Goal: Answer question/provide support: Share knowledge or assist other users

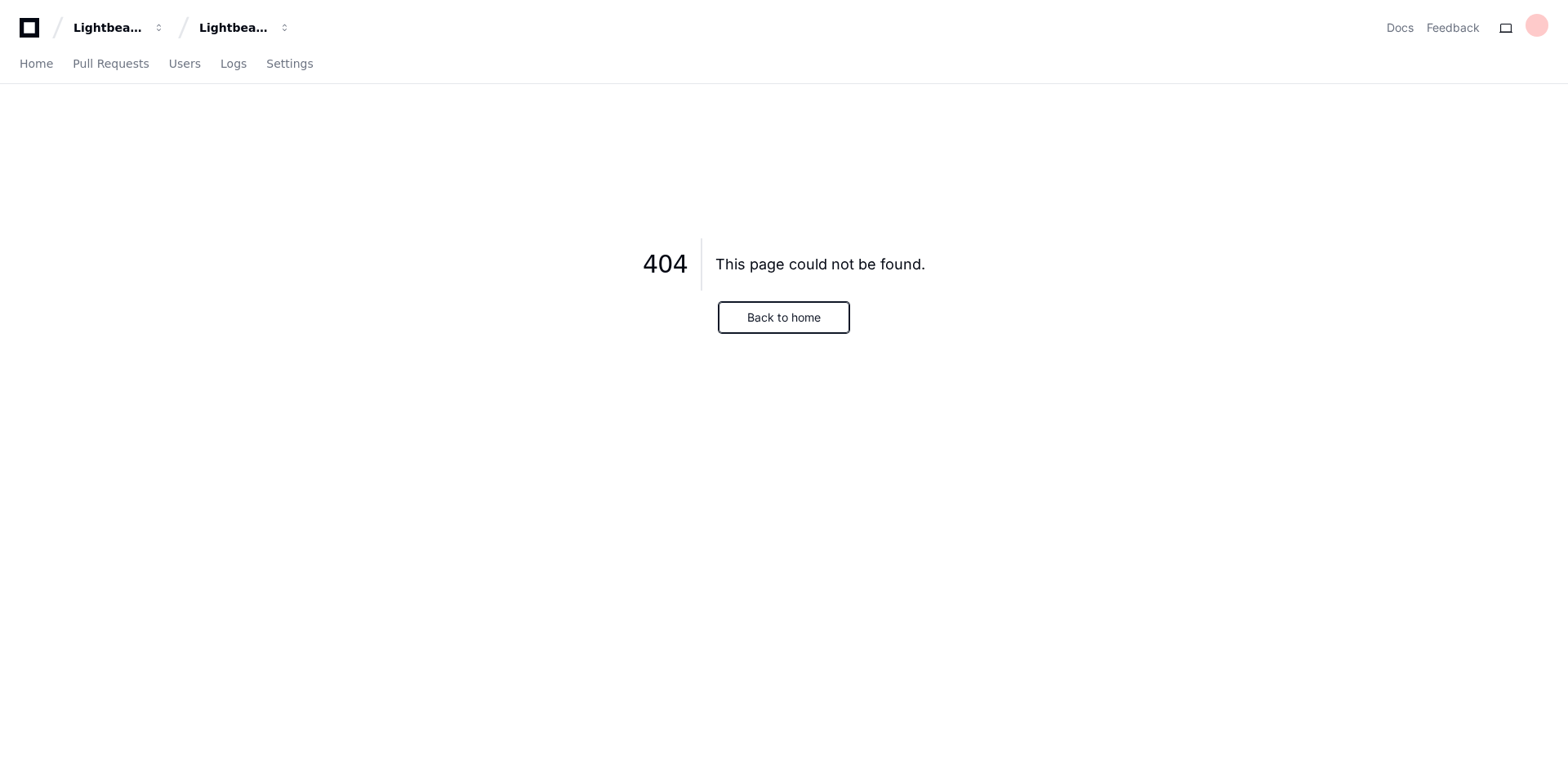
click at [779, 320] on button "Back to home" at bounding box center [783, 318] width 130 height 31
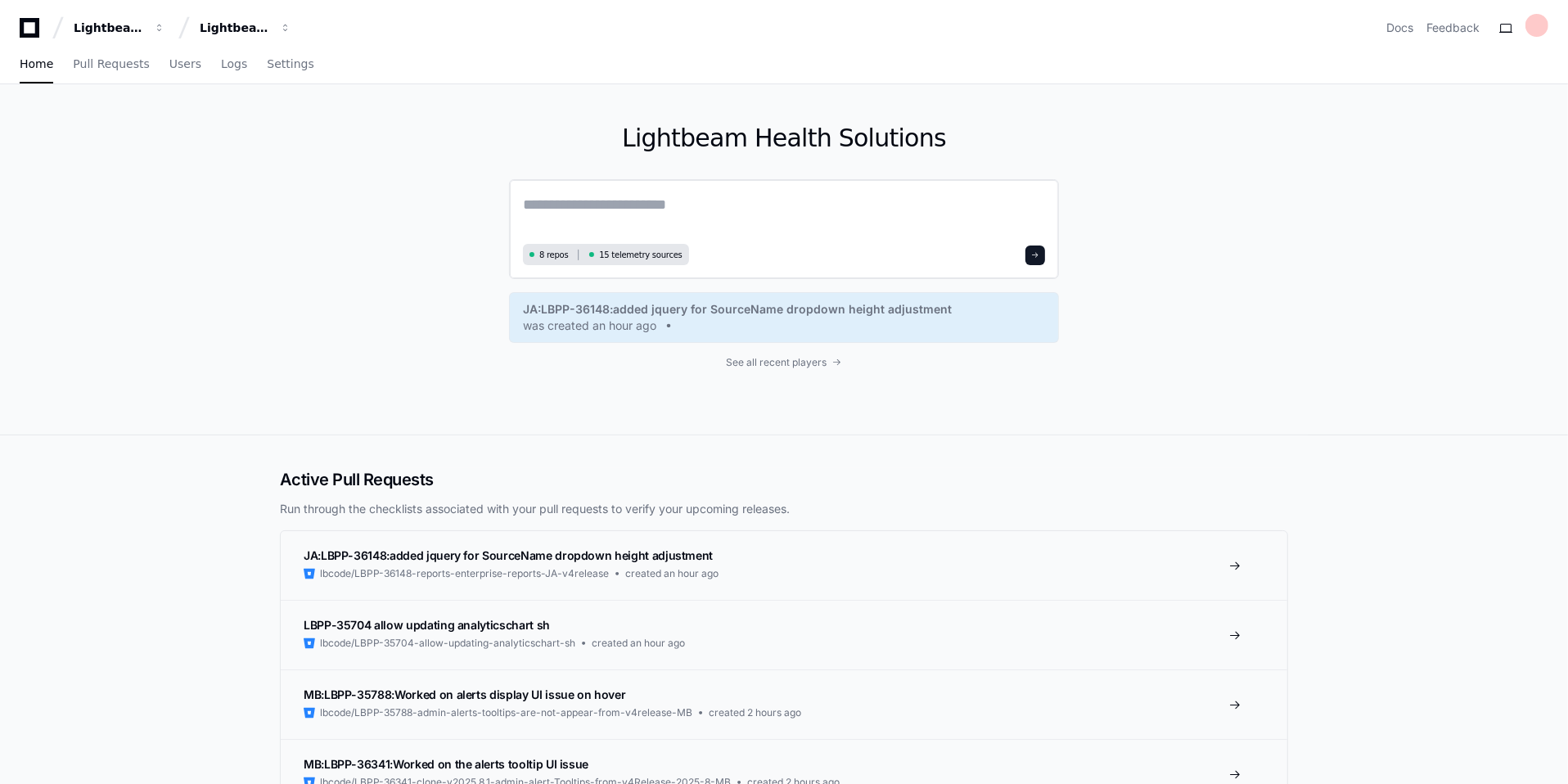
click at [576, 204] on textarea at bounding box center [784, 216] width 523 height 46
click at [104, 65] on span "Pull Requests" at bounding box center [110, 64] width 76 height 10
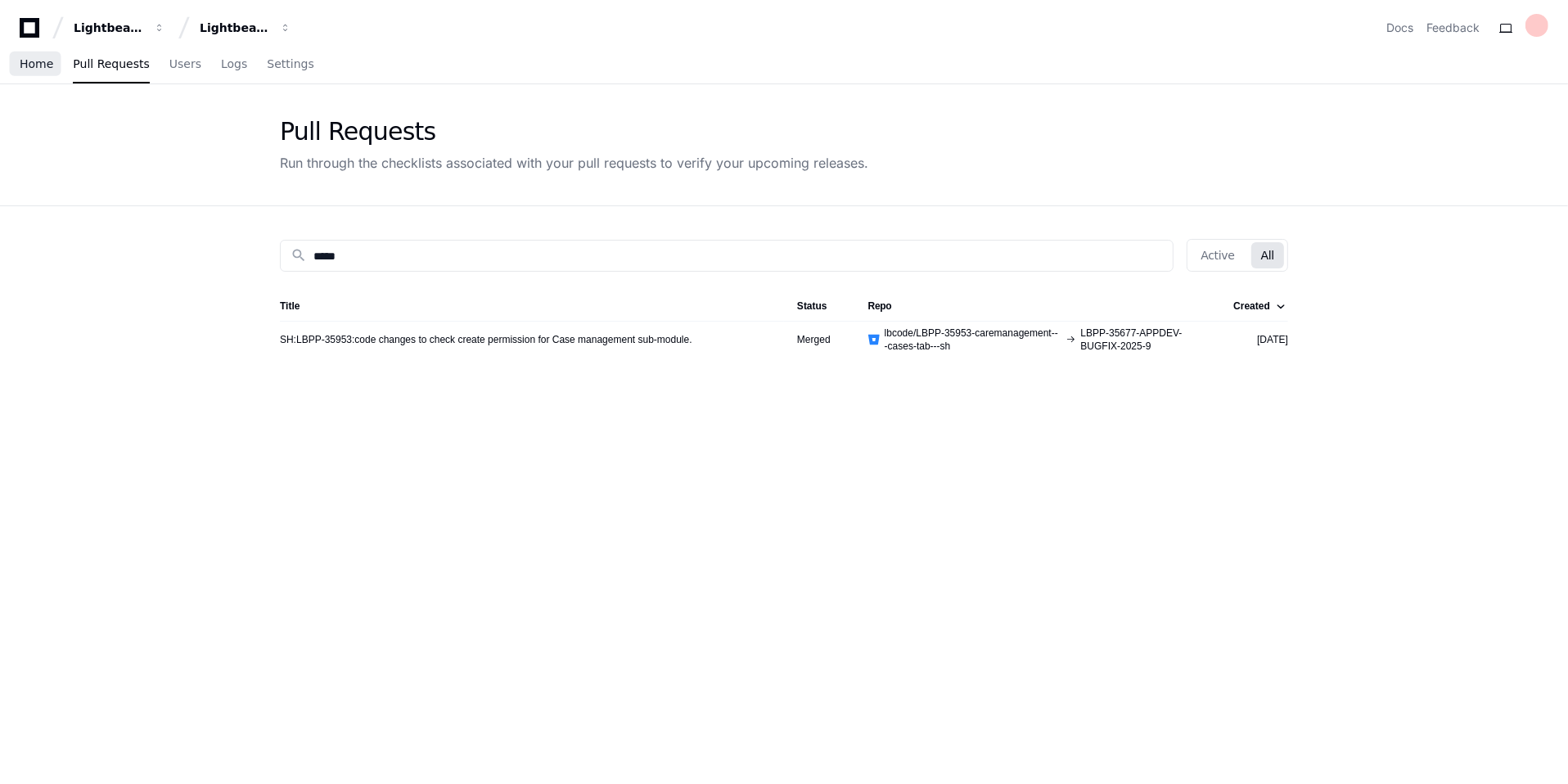
drag, startPoint x: 331, startPoint y: 71, endPoint x: 44, endPoint y: 69, distance: 287.0
click at [44, 69] on div "Home Pull Requests Users Logs Settings" at bounding box center [784, 65] width 1529 height 37
click at [469, 339] on link "SH:LBPP-35953:code changes to check create permission for Case management sub-m…" at bounding box center [486, 339] width 413 height 13
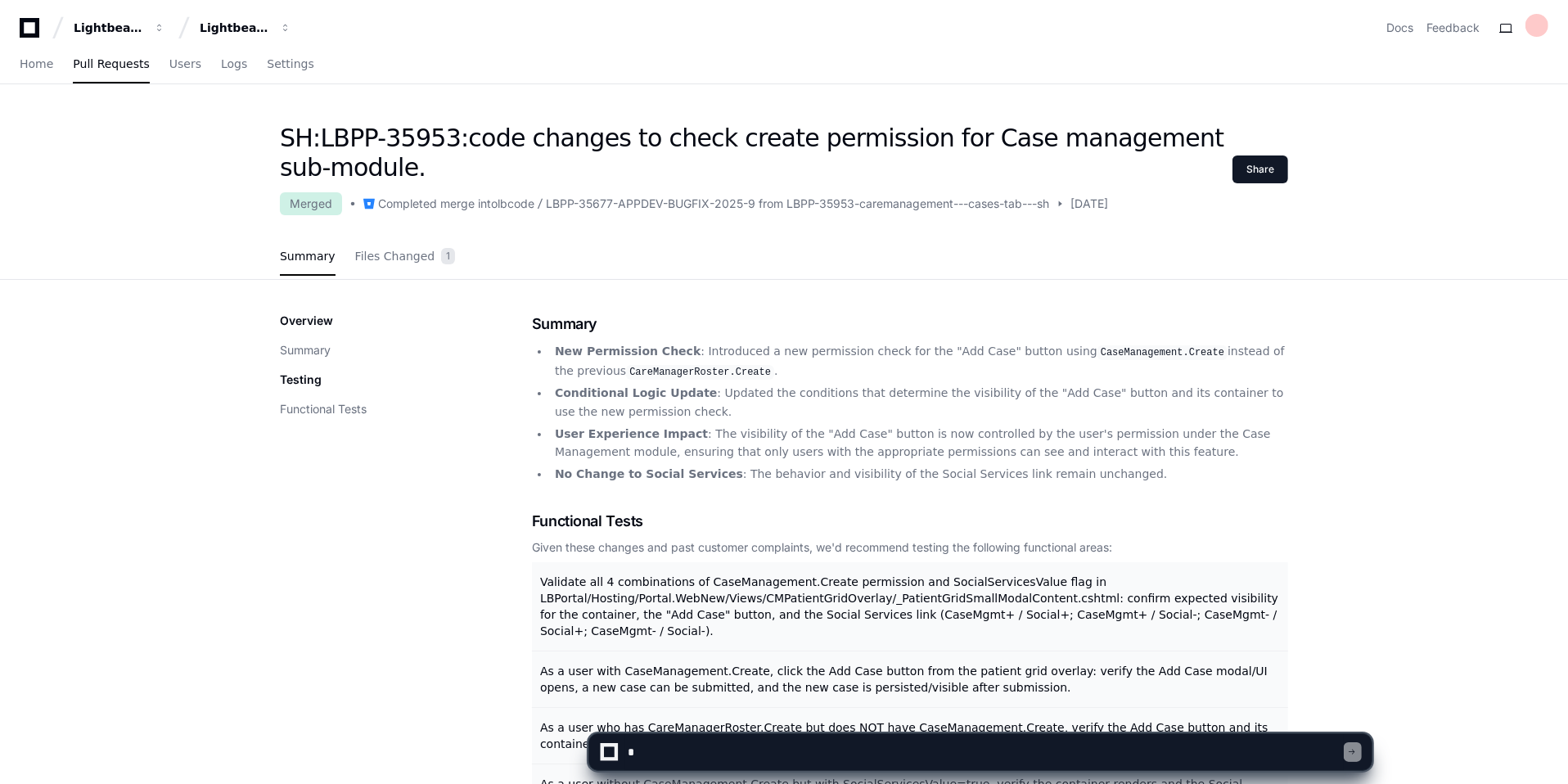
click at [688, 746] on textarea at bounding box center [984, 752] width 718 height 36
click at [699, 80] on div "Home Pull Requests Users Logs Settings" at bounding box center [784, 65] width 1529 height 37
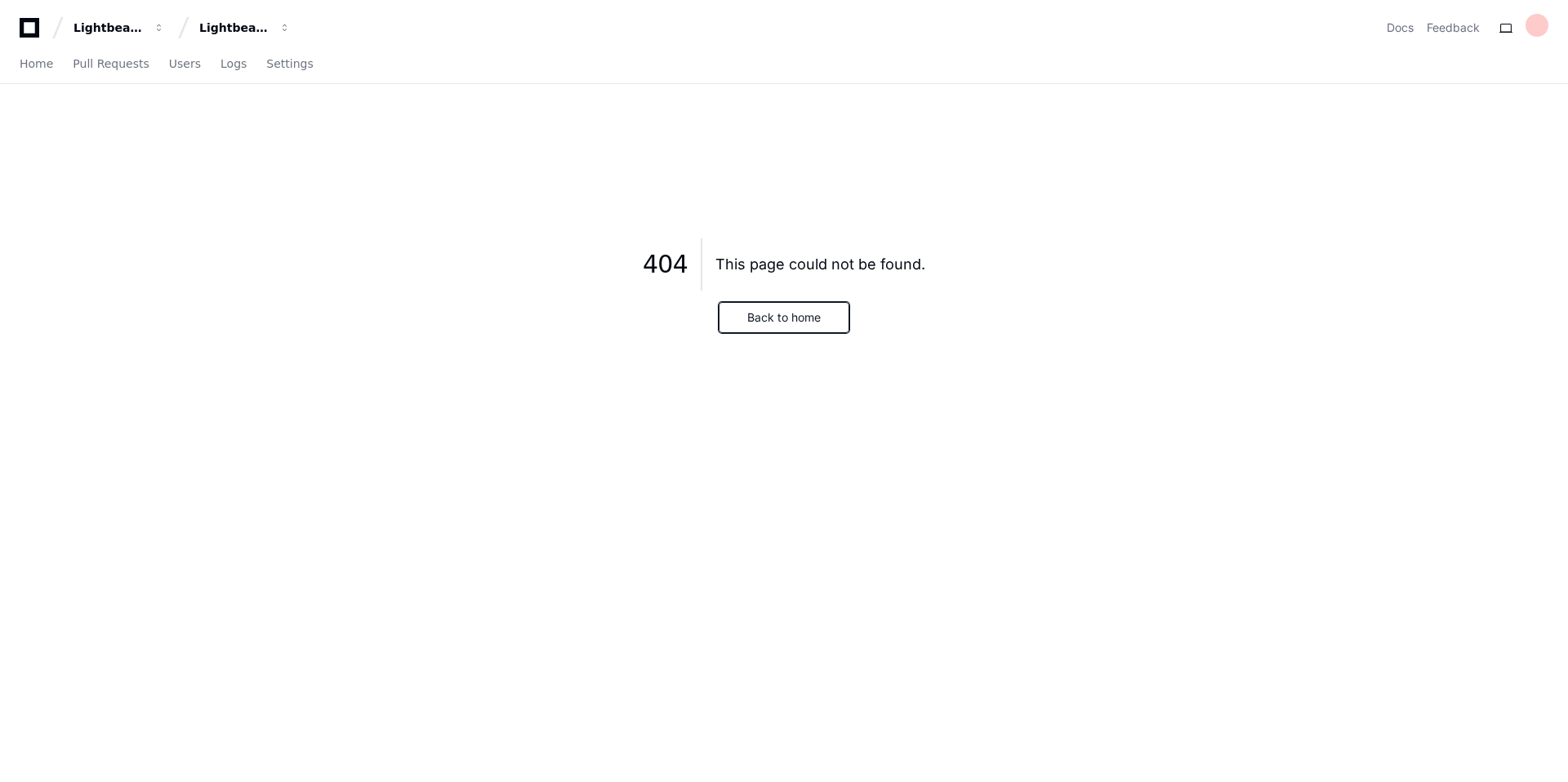
click at [774, 322] on button "Back to home" at bounding box center [783, 318] width 130 height 31
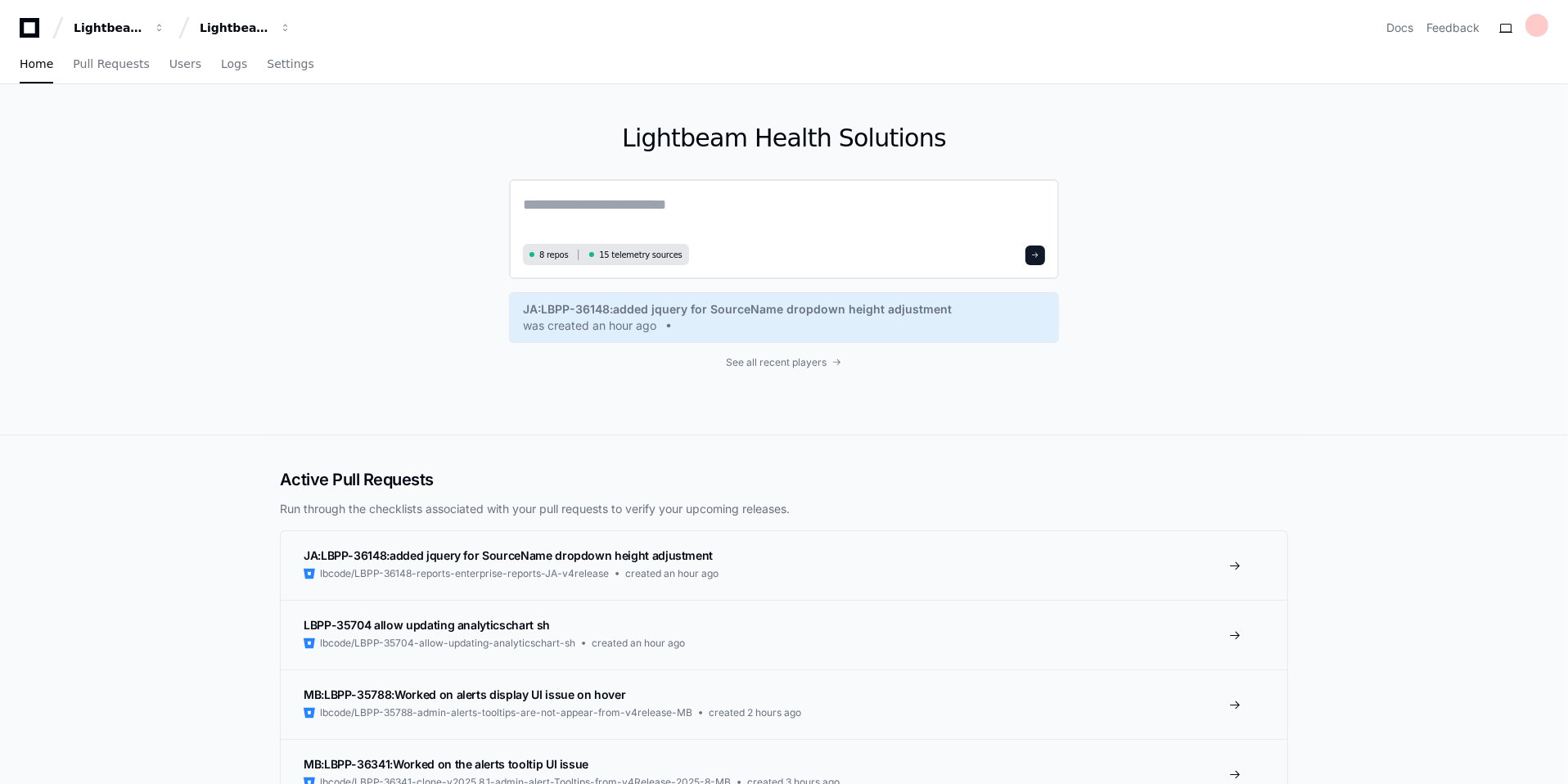
click at [604, 200] on textarea at bounding box center [784, 216] width 523 height 46
paste textarea "********"
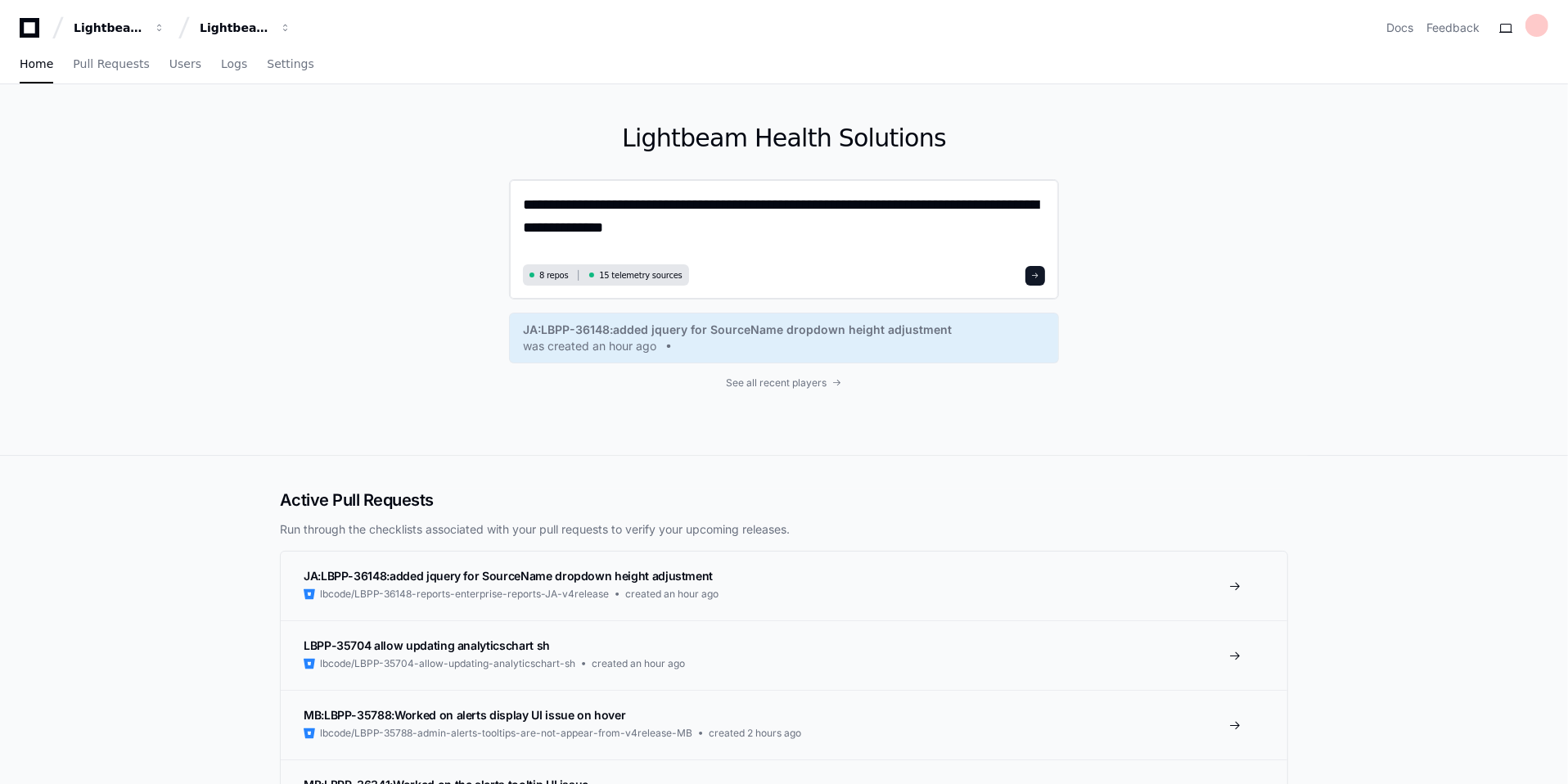
click at [588, 229] on textarea "**********" at bounding box center [784, 226] width 523 height 66
click at [684, 228] on textarea "**********" at bounding box center [784, 226] width 523 height 66
click at [591, 230] on textarea "**********" at bounding box center [784, 226] width 523 height 66
click at [659, 223] on textarea "**********" at bounding box center [784, 226] width 523 height 66
click at [880, 226] on textarea "**********" at bounding box center [784, 226] width 523 height 66
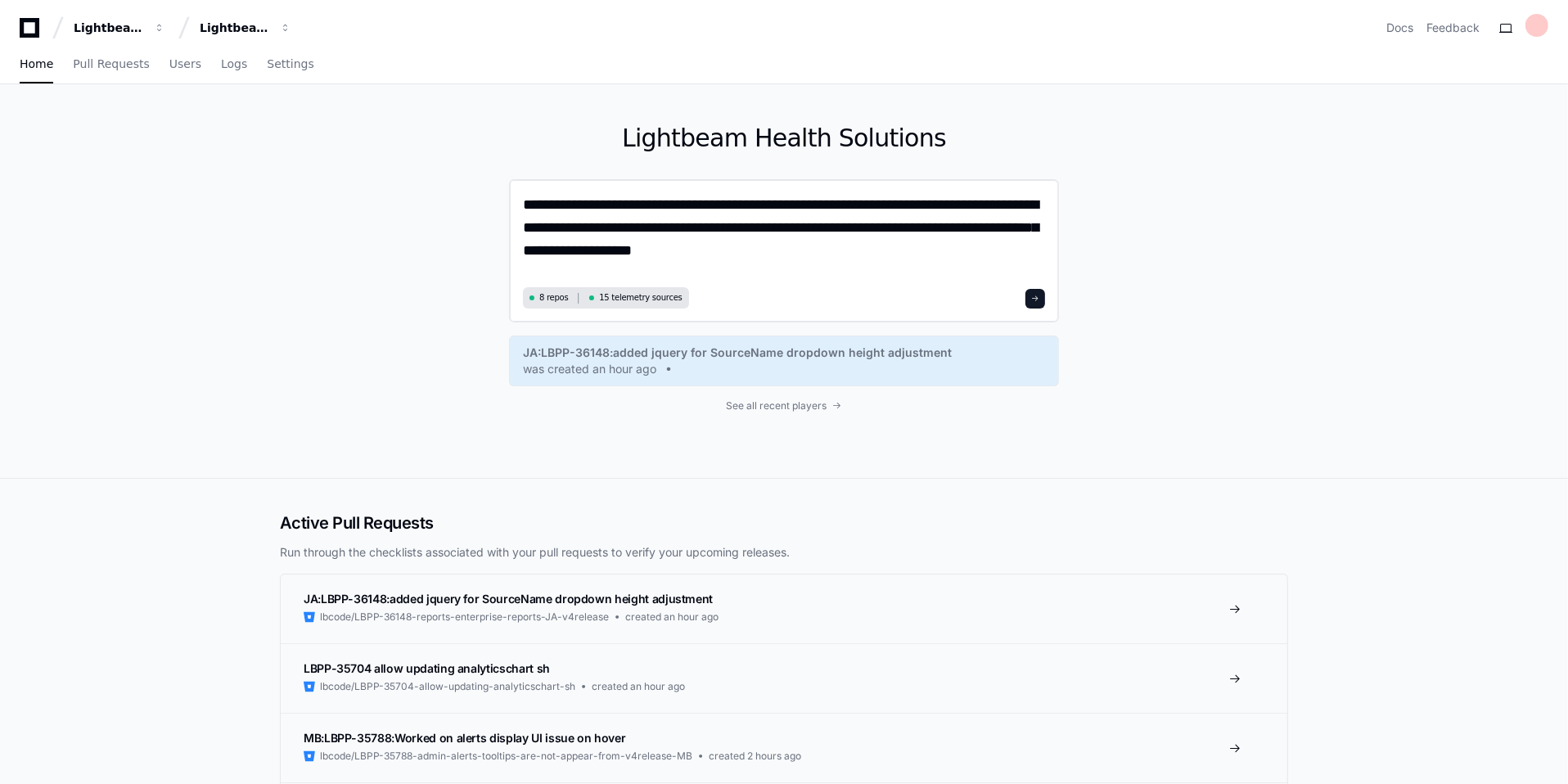
type textarea "**********"
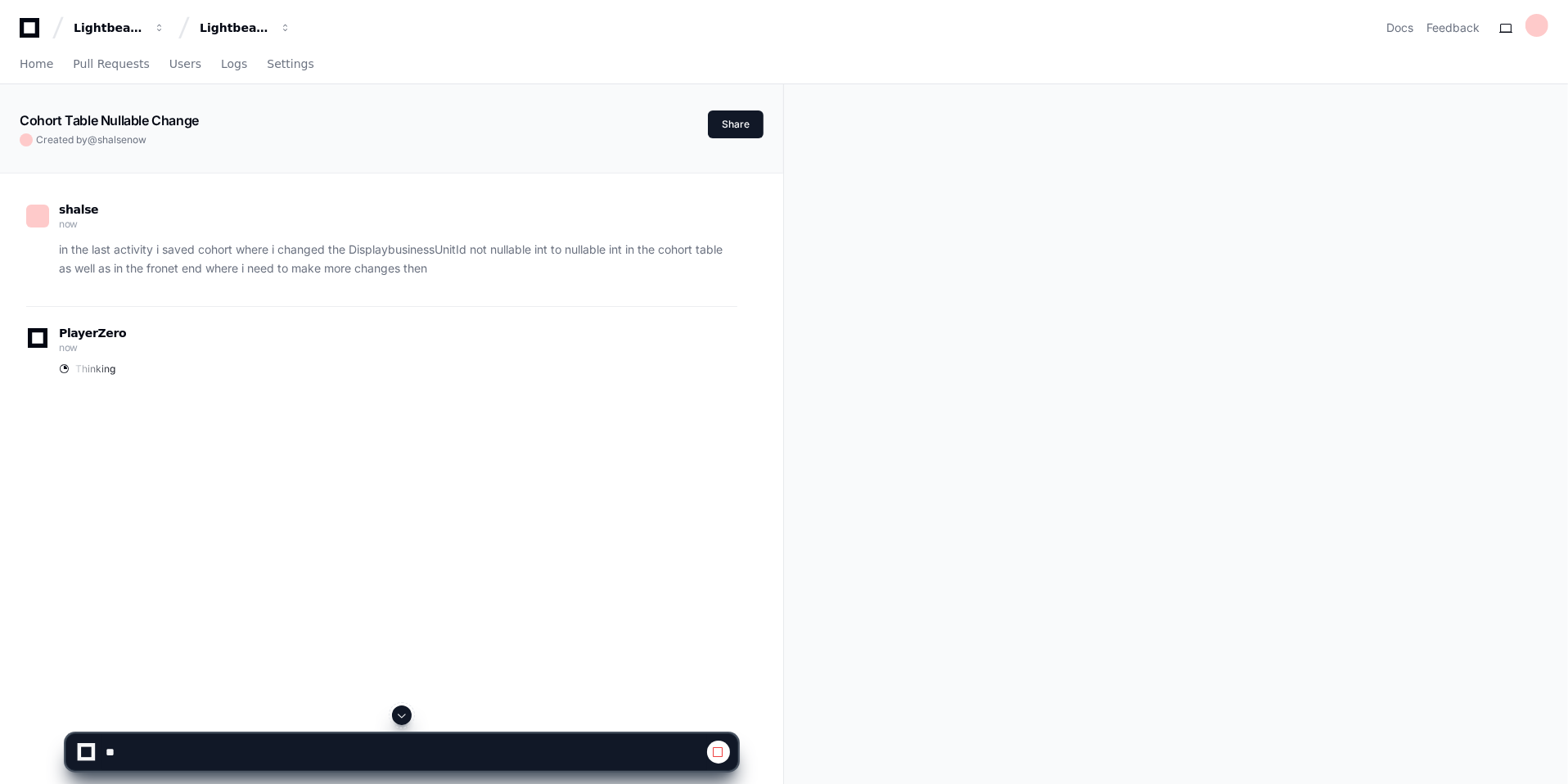
click at [66, 439] on div "shalse now in the last activity i saved cohort where i changed the Displaybusin…" at bounding box center [391, 566] width 744 height 784
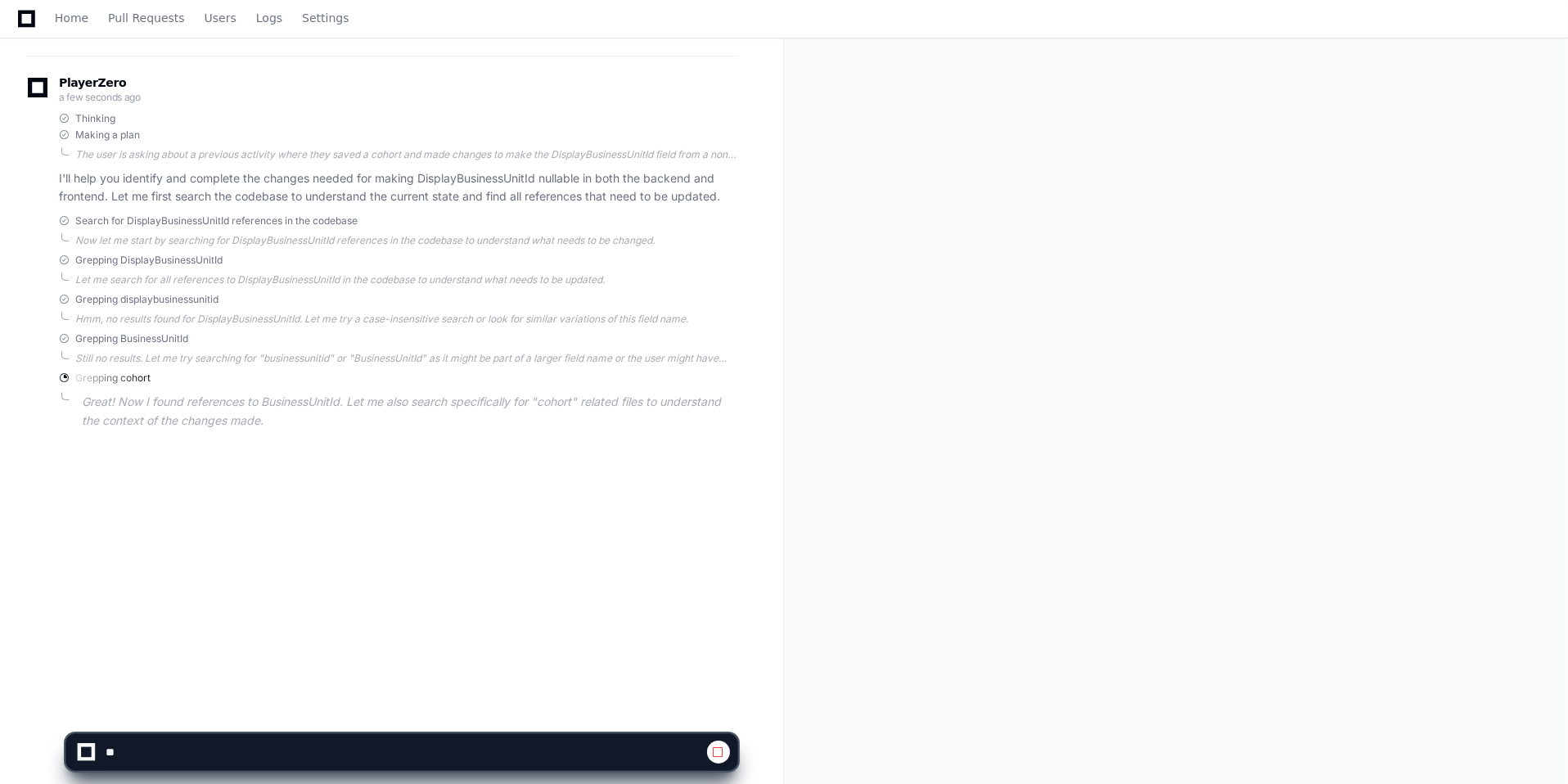
scroll to position [265, 0]
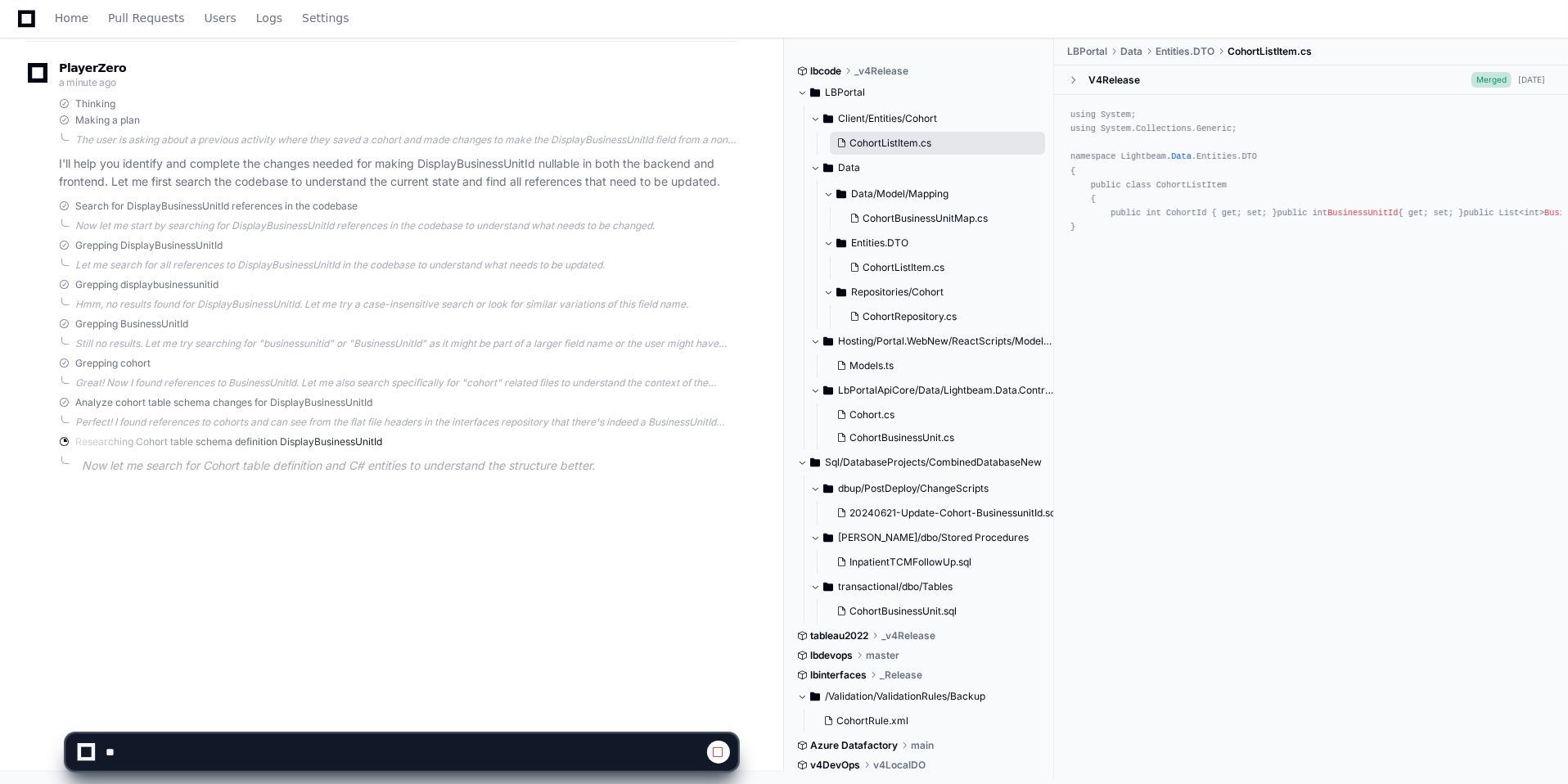
click at [874, 140] on span "CohortListItem.cs" at bounding box center [890, 142] width 82 height 13
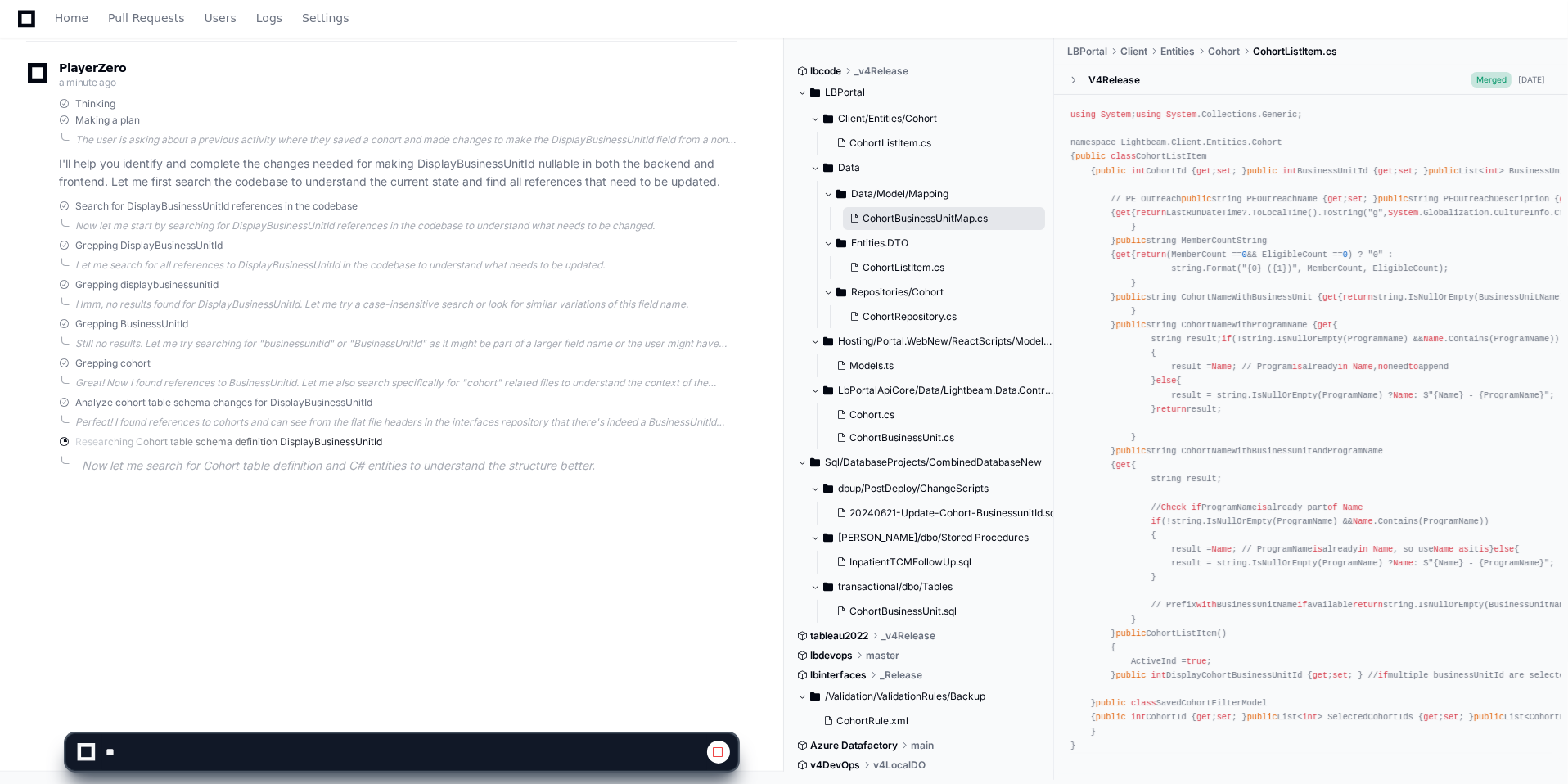
scroll to position [1279, 0]
click at [905, 215] on span "CohortBusinessUnitMap.cs" at bounding box center [924, 218] width 125 height 13
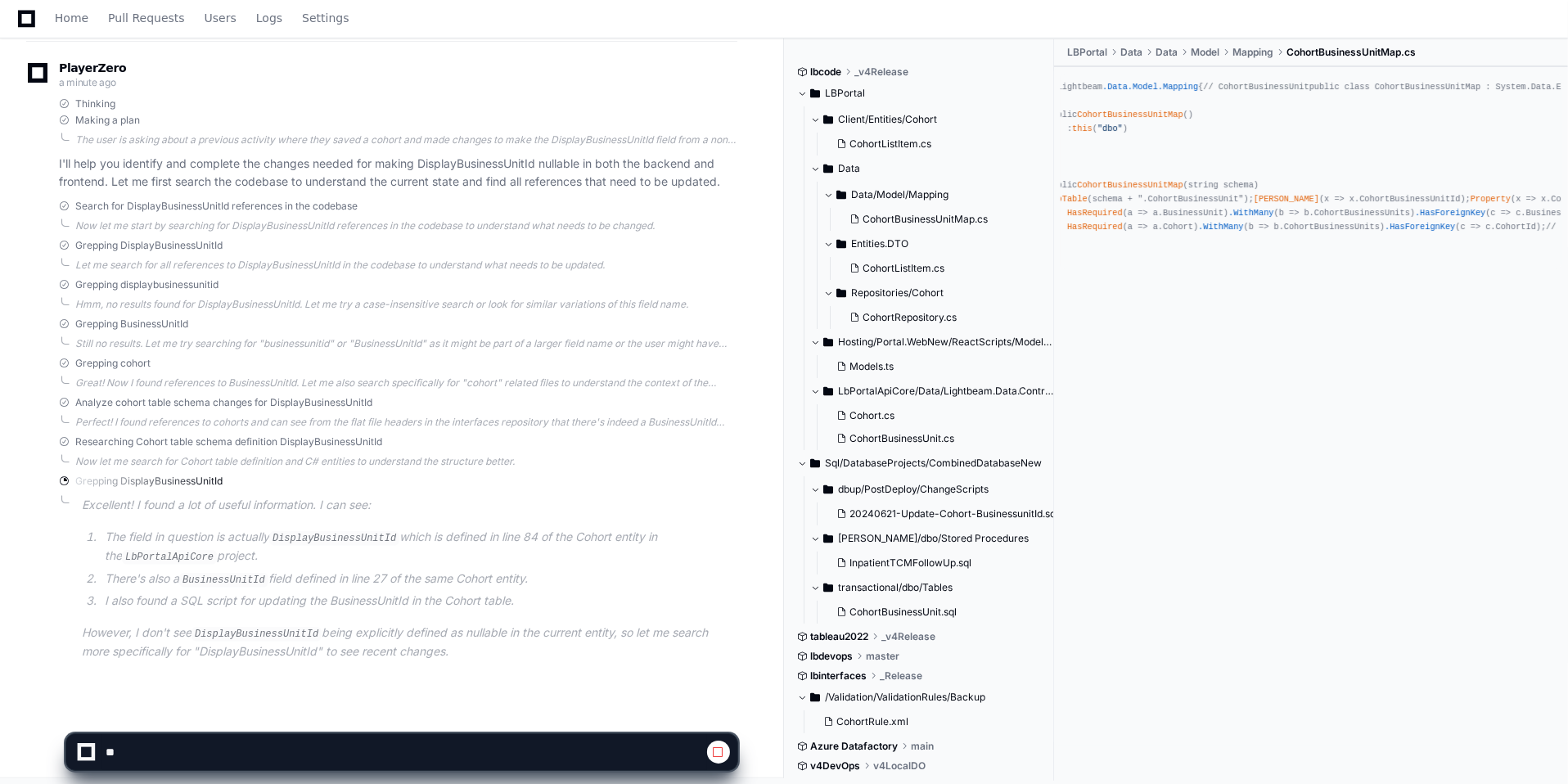
scroll to position [0, 0]
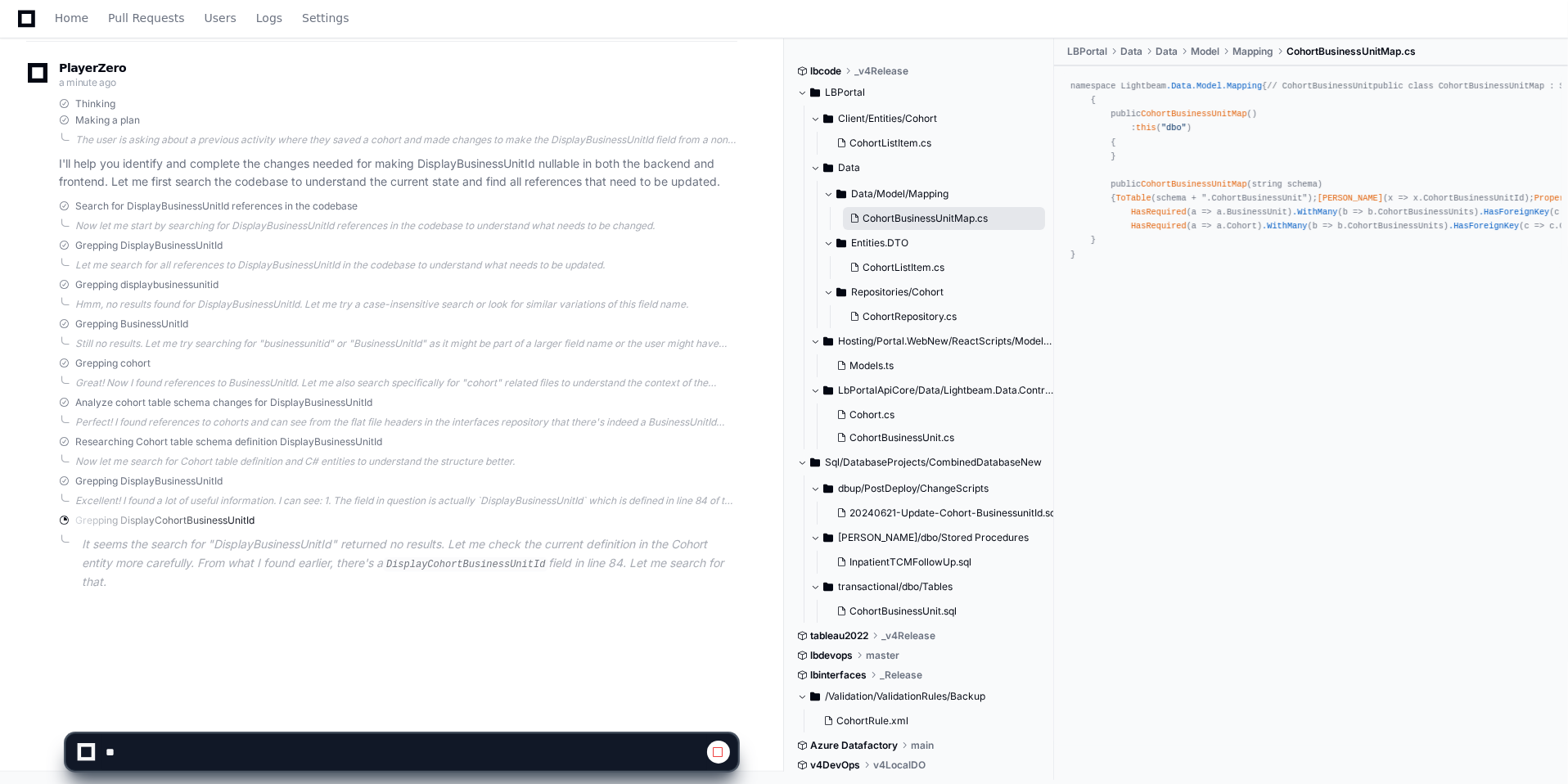
click at [917, 220] on span "CohortBusinessUnitMap.cs" at bounding box center [924, 218] width 125 height 13
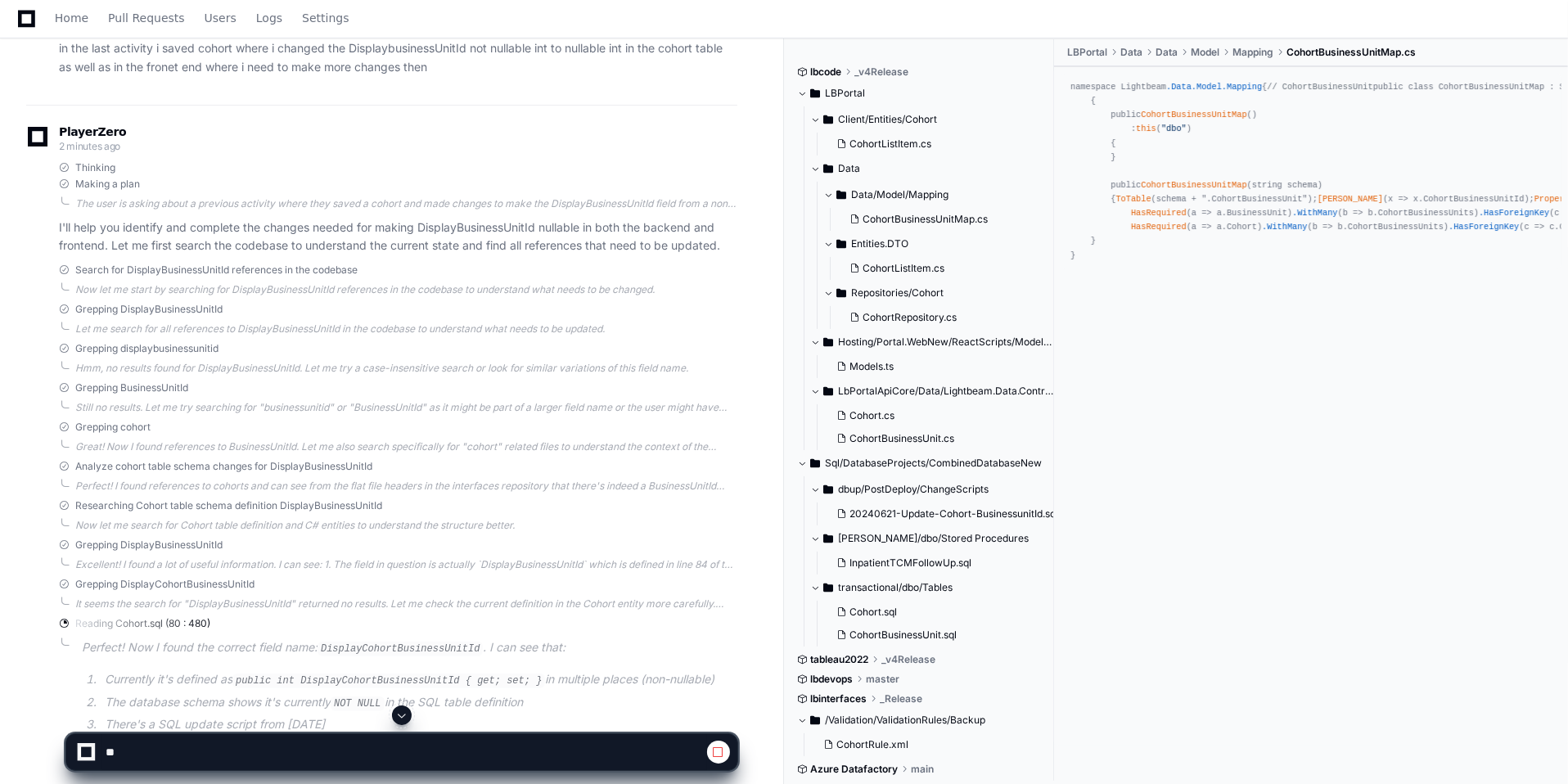
scroll to position [218, 0]
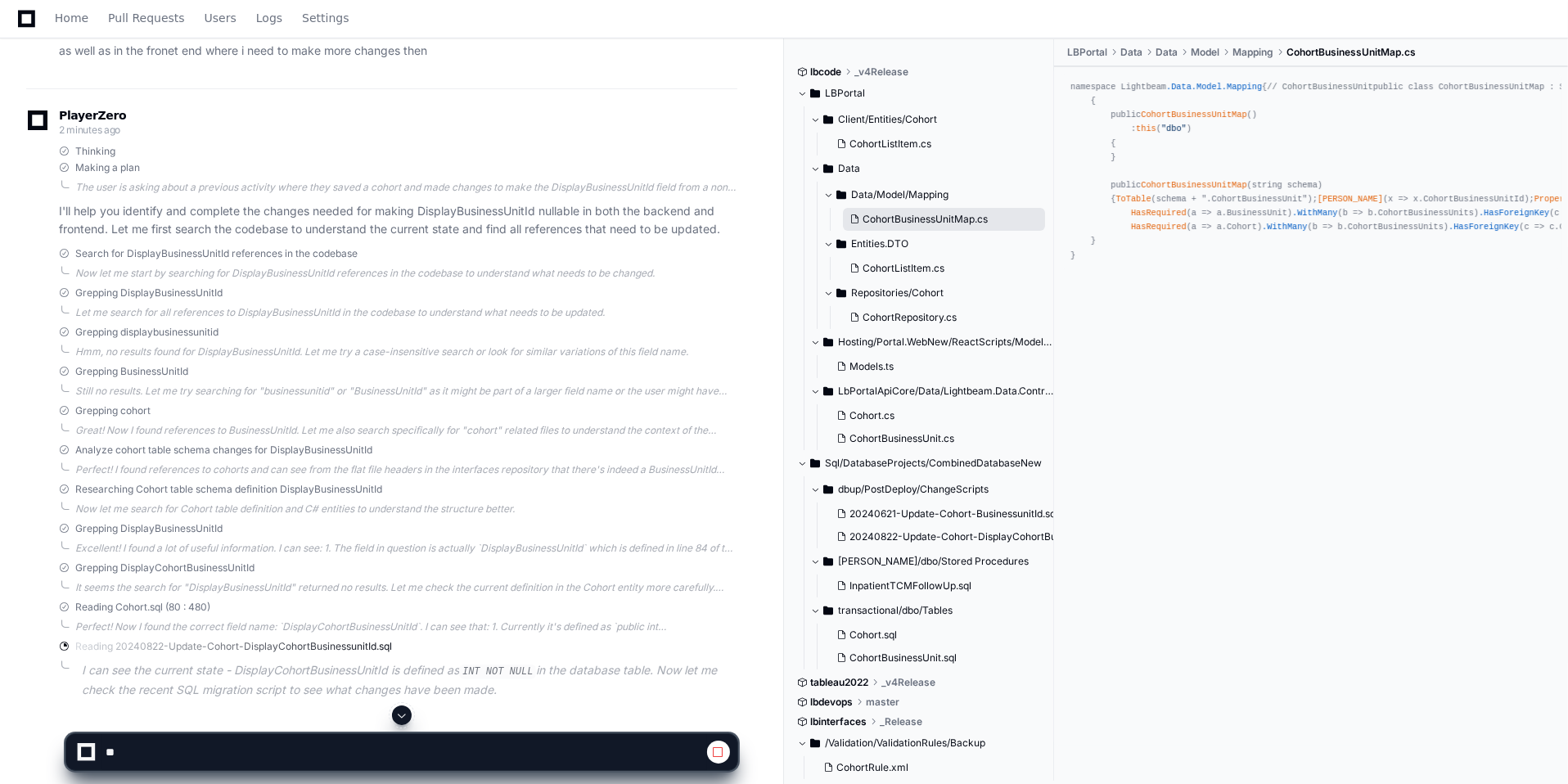
click at [919, 218] on span "CohortBusinessUnitMap.cs" at bounding box center [924, 219] width 125 height 13
click at [889, 269] on span "CohortListItem.cs" at bounding box center [903, 268] width 82 height 13
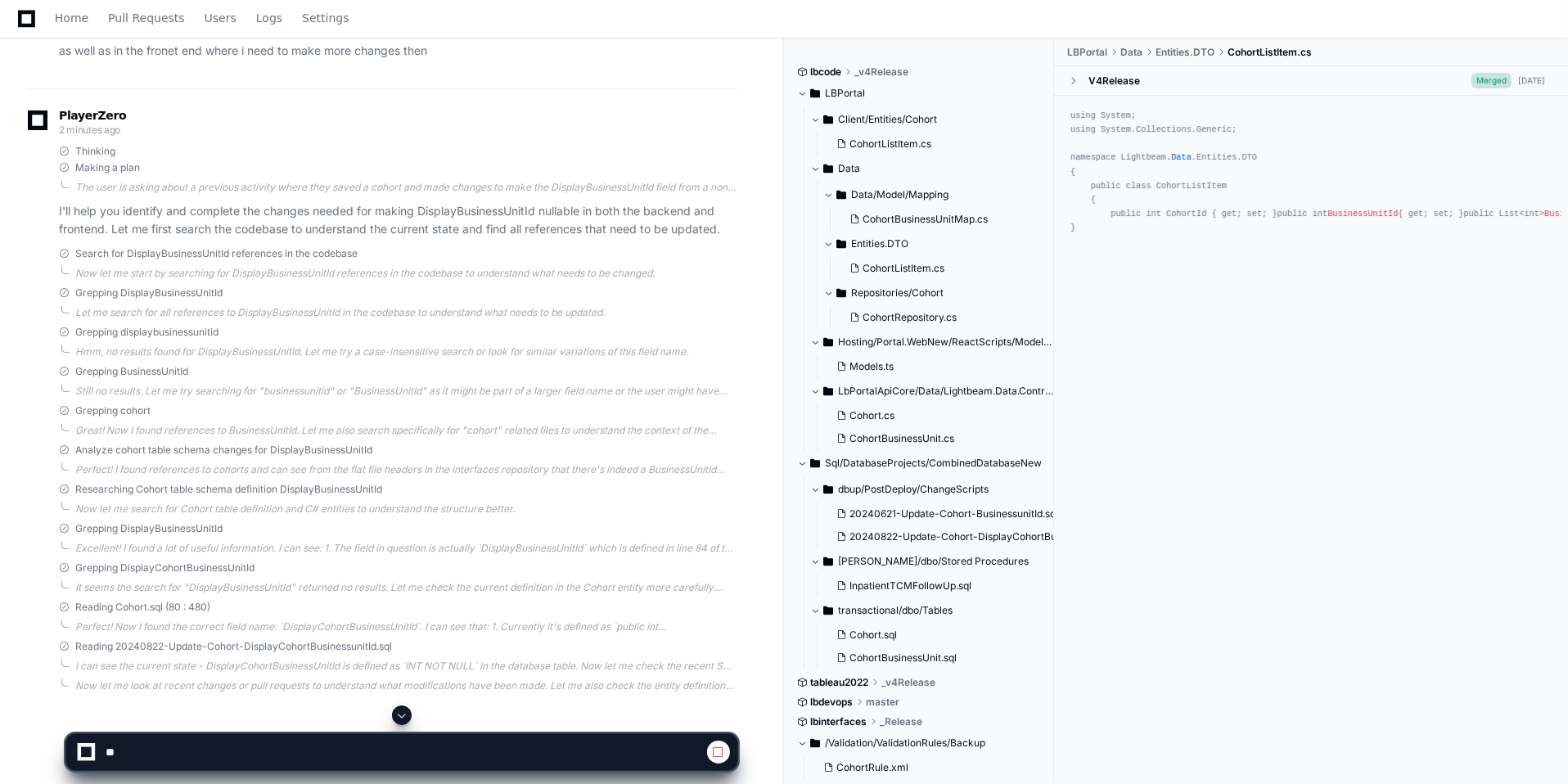
scroll to position [61, 0]
click at [884, 139] on span "CohortListItem.cs" at bounding box center [890, 143] width 82 height 13
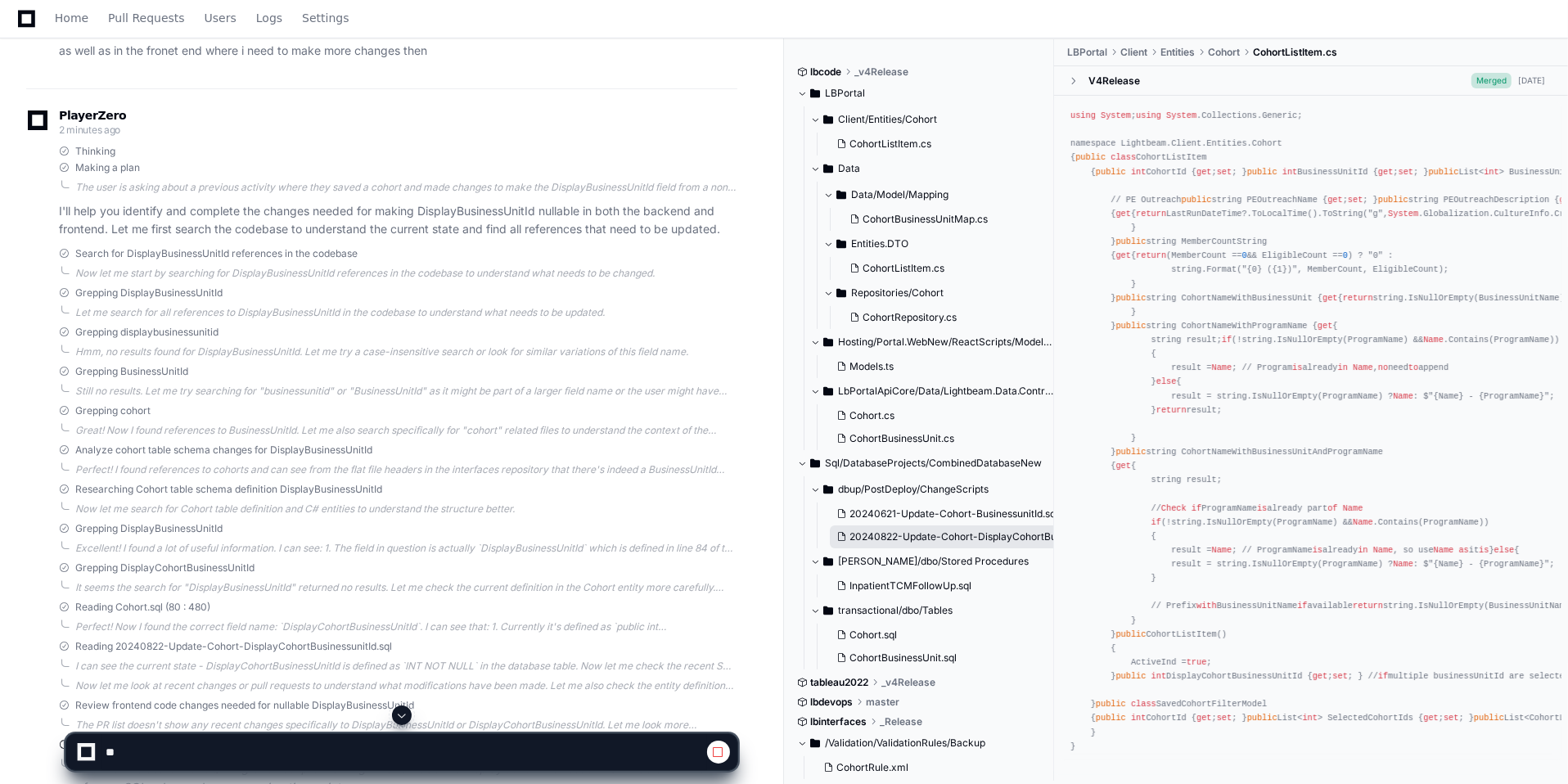
scroll to position [78, 0]
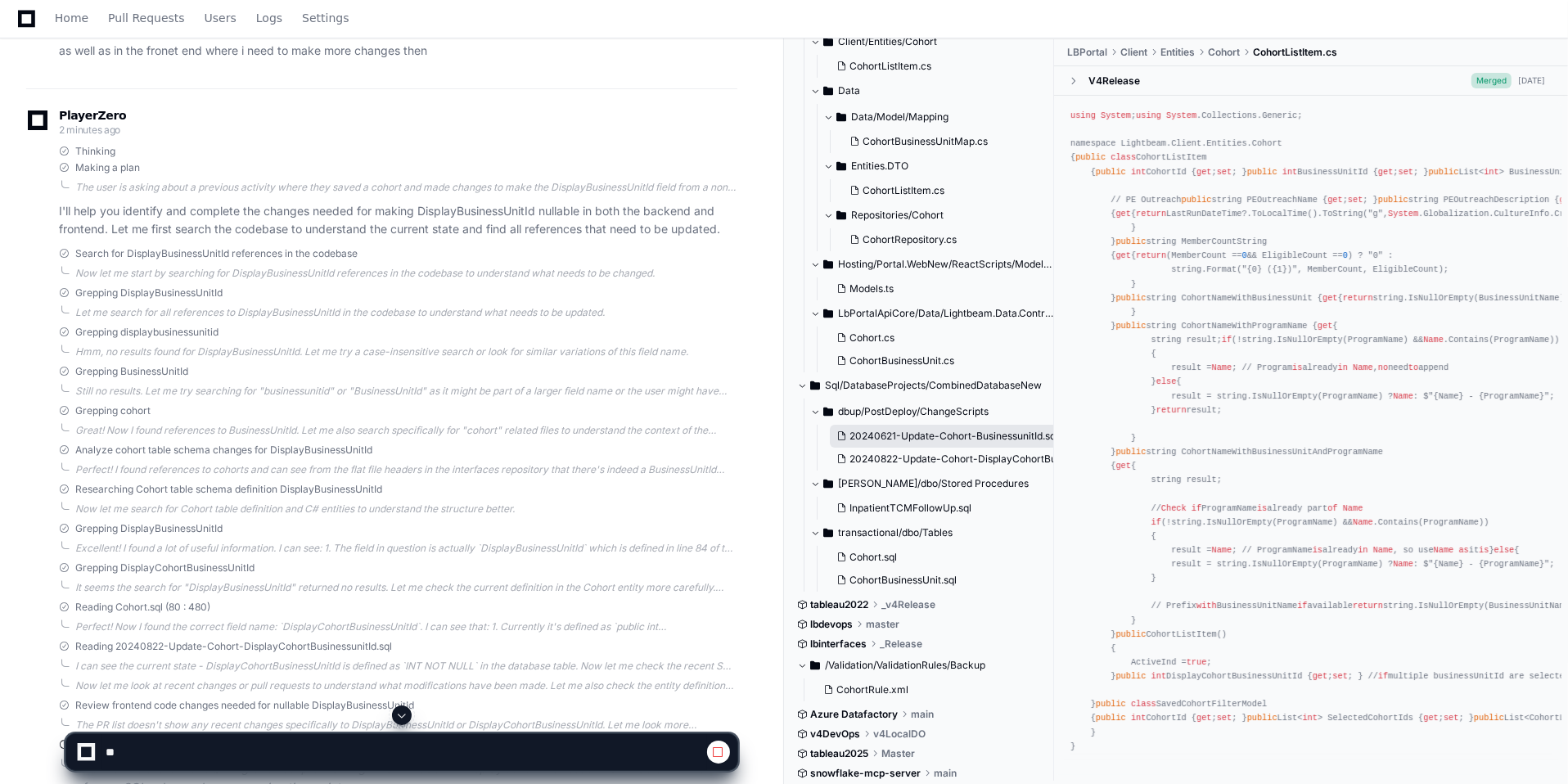
click at [921, 434] on span "20240621-Update-Cohort-BusinessunitId.sql" at bounding box center [954, 435] width 208 height 13
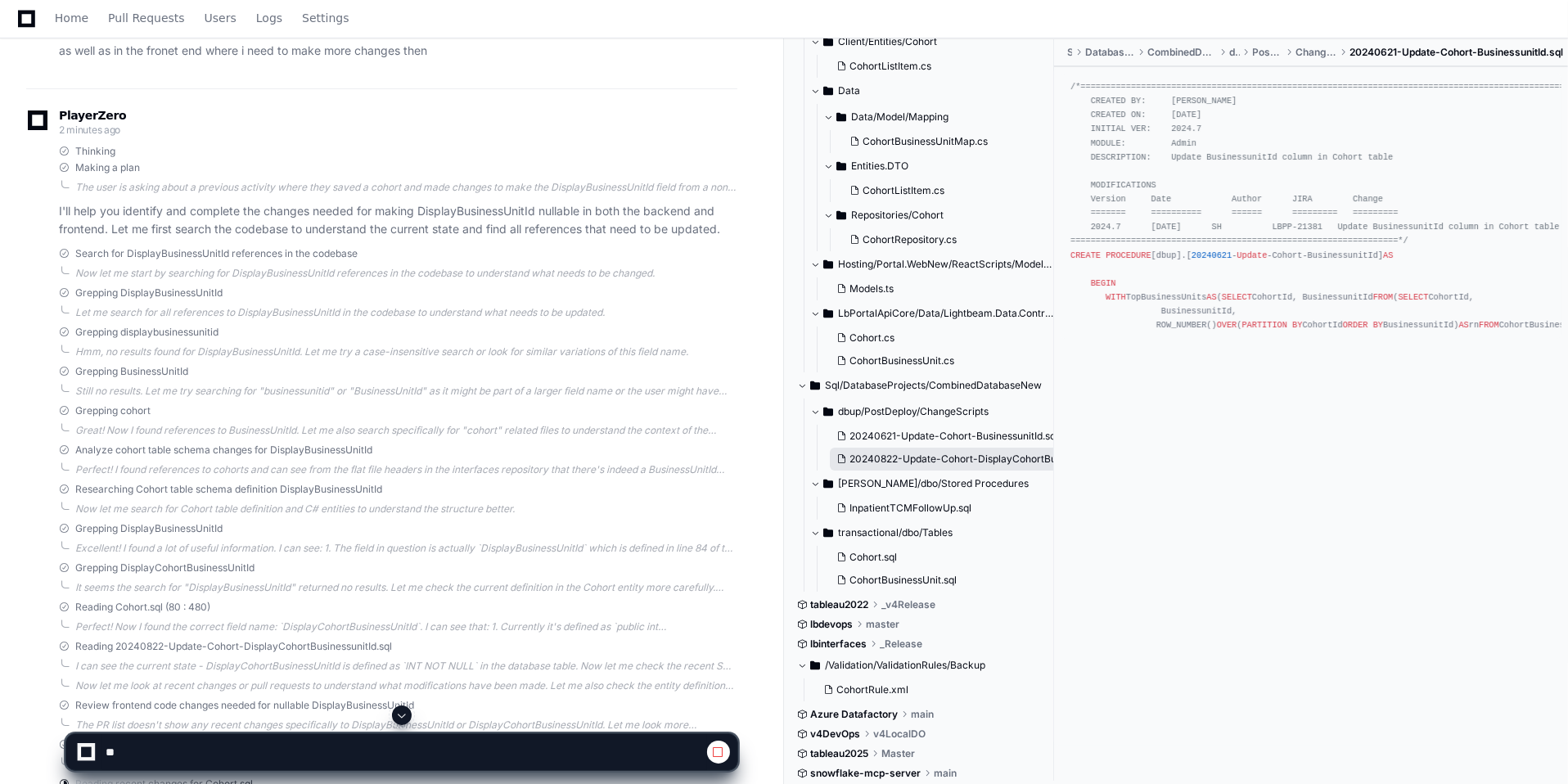
click at [941, 449] on button "20240822-Update-Cohort-DisplayCohortBusinessunitId.sql" at bounding box center [944, 459] width 228 height 23
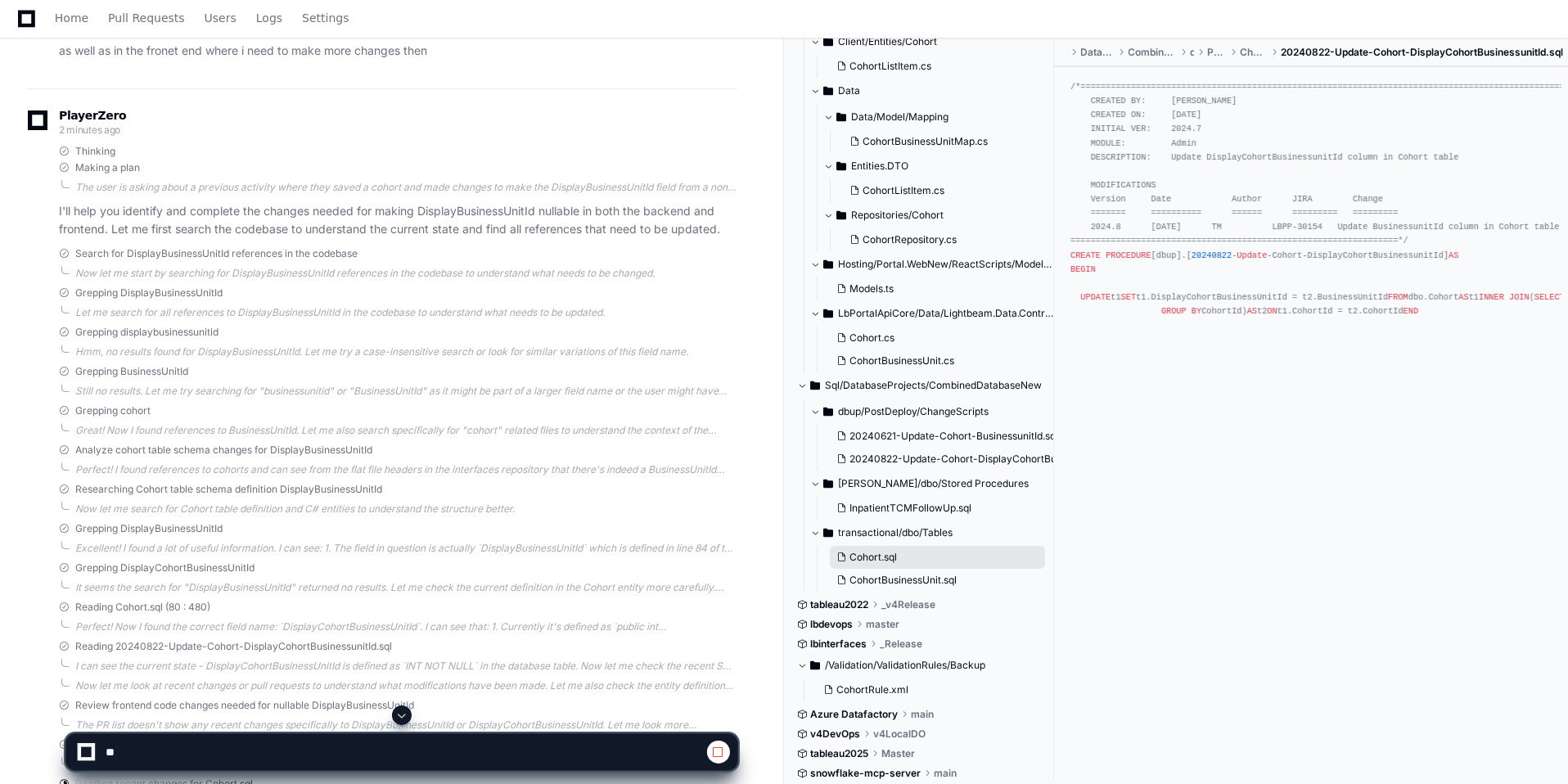
click at [876, 562] on span "Cohort.sql" at bounding box center [873, 557] width 47 height 13
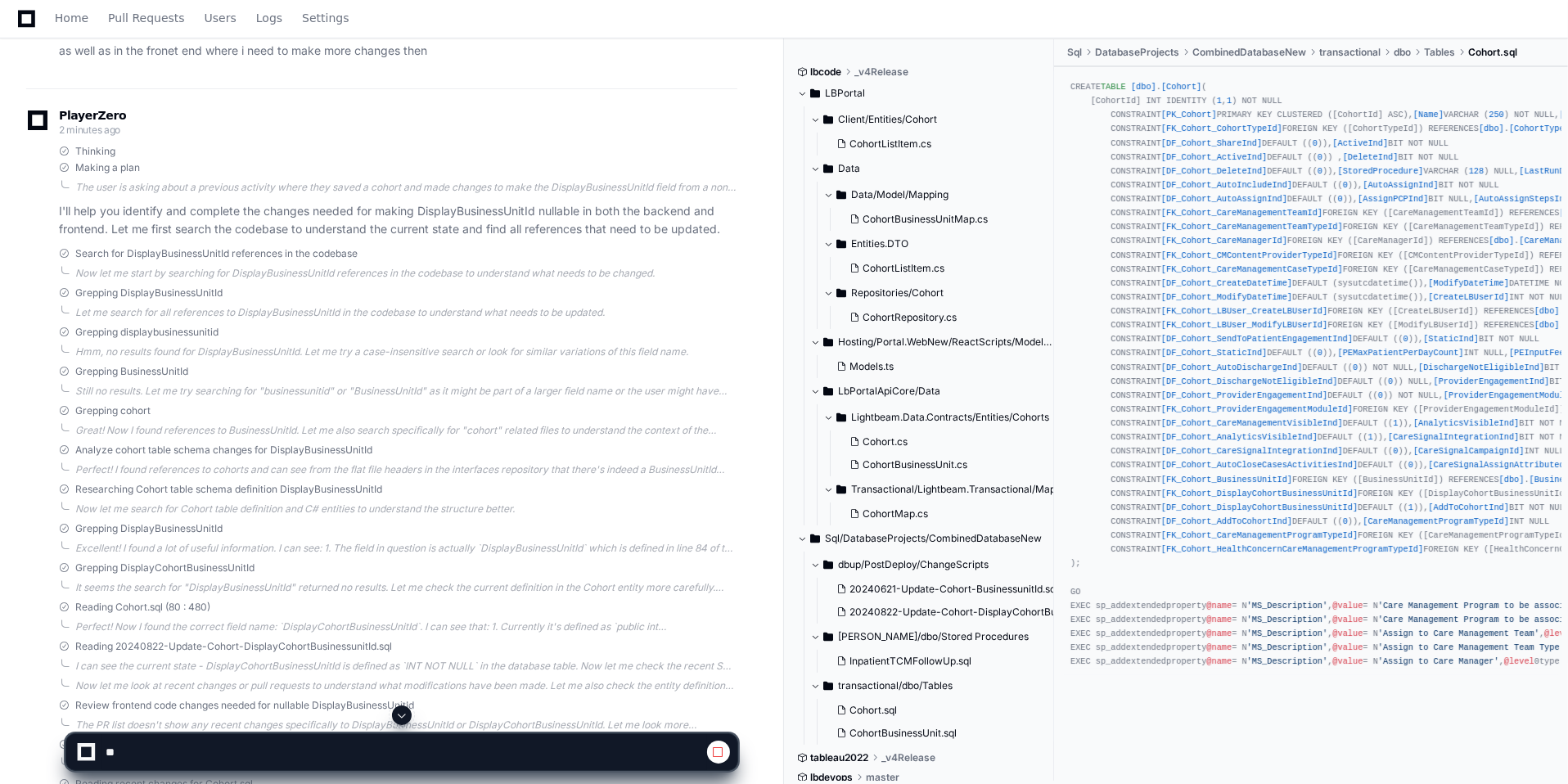
scroll to position [1141, 0]
click at [875, 466] on span "CohortBusinessUnit.cs" at bounding box center [915, 465] width 105 height 13
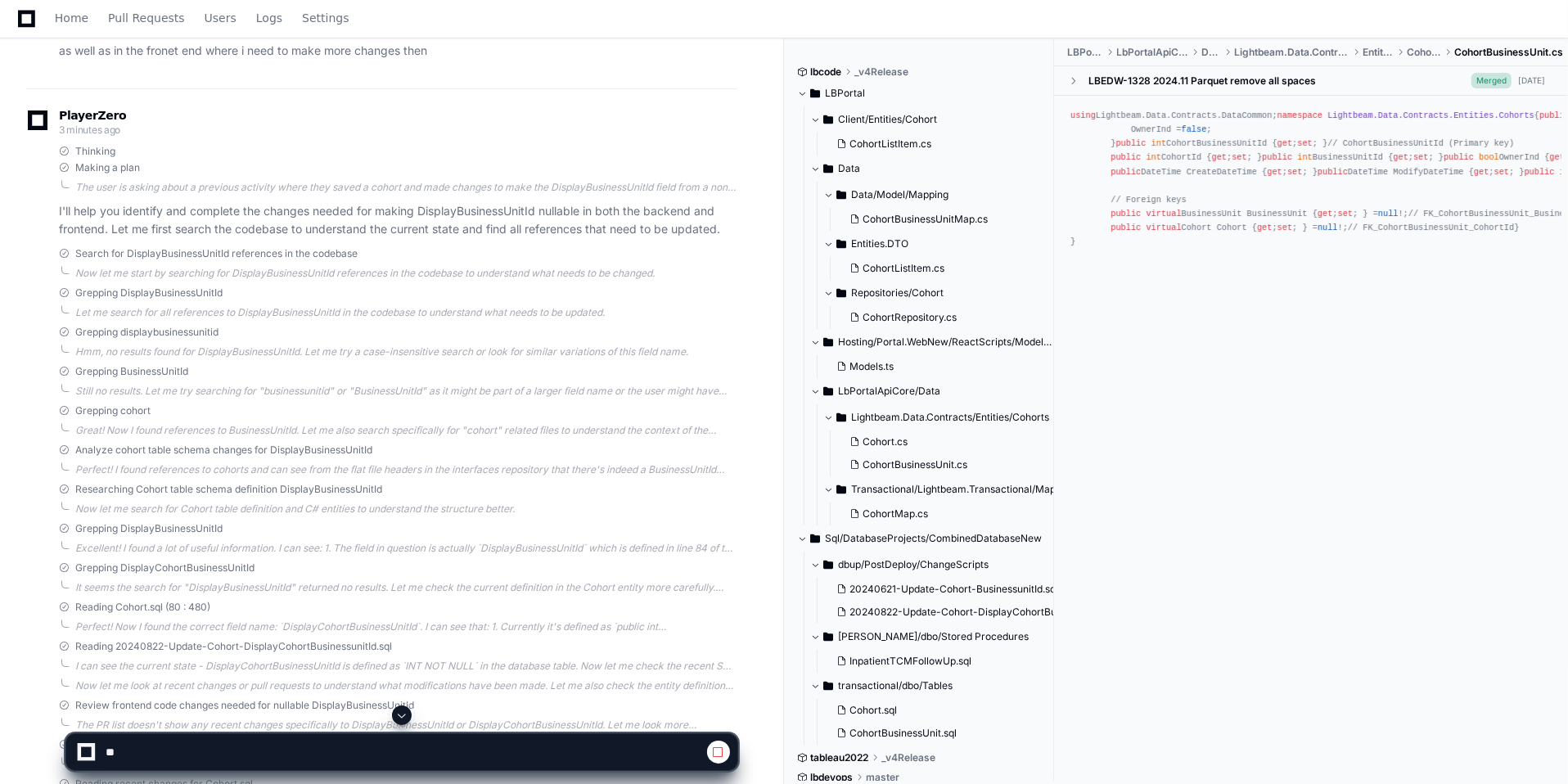
scroll to position [152, 0]
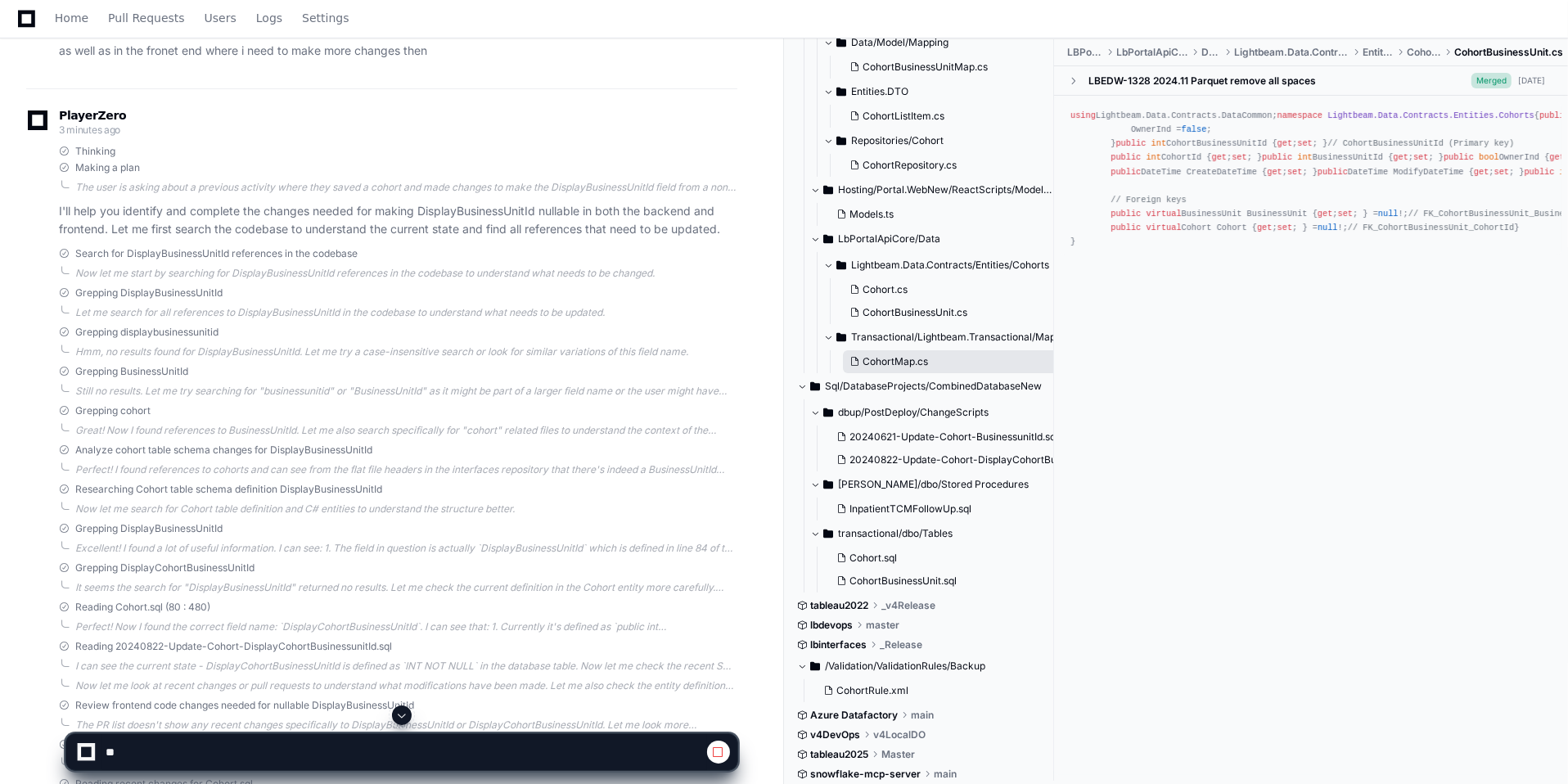
click at [906, 361] on span "CohortMap.cs" at bounding box center [895, 362] width 66 height 13
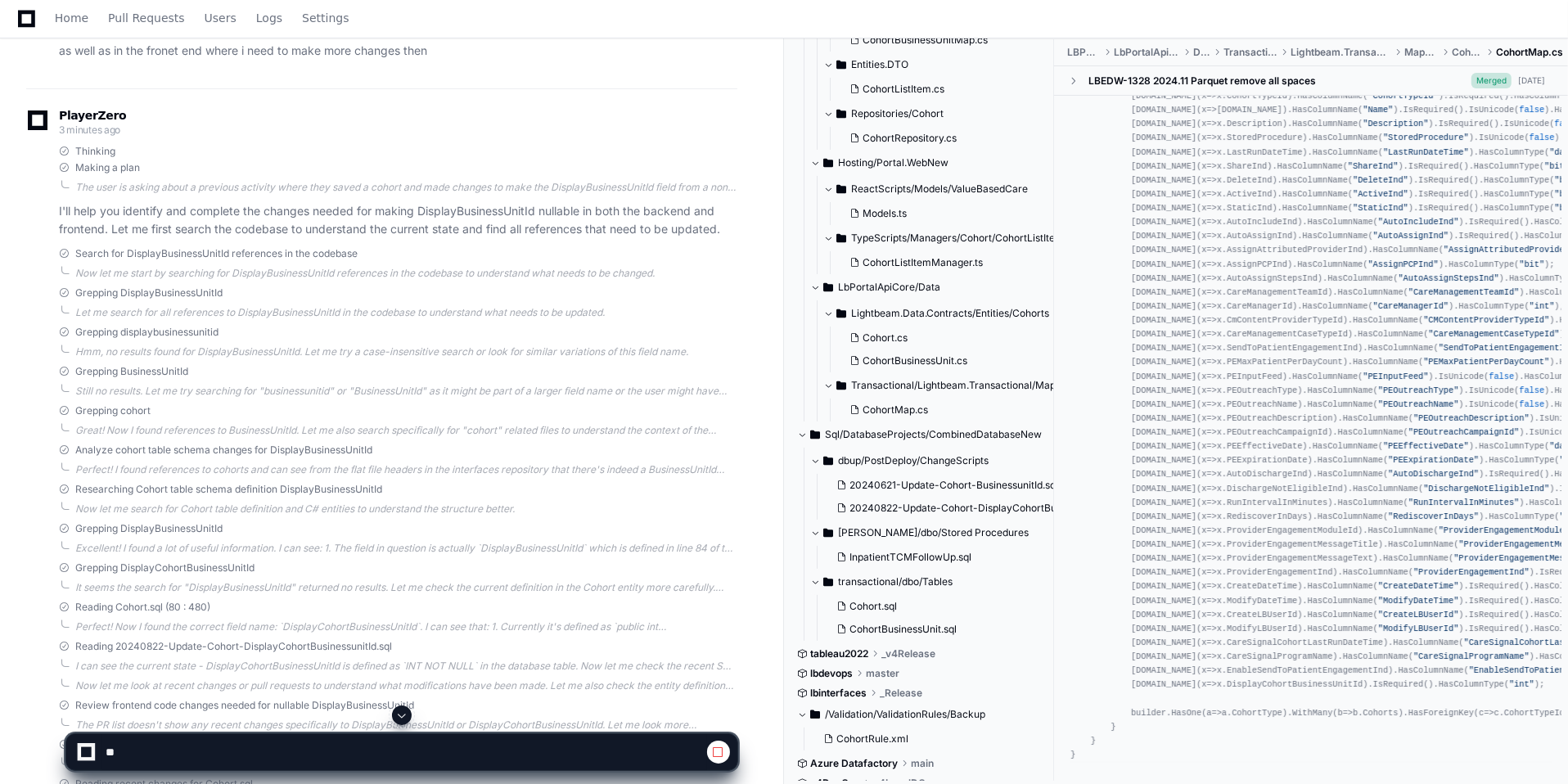
scroll to position [181, 0]
click at [869, 477] on span "20240621-Update-Cohort-BusinessunitId.sql" at bounding box center [954, 483] width 208 height 13
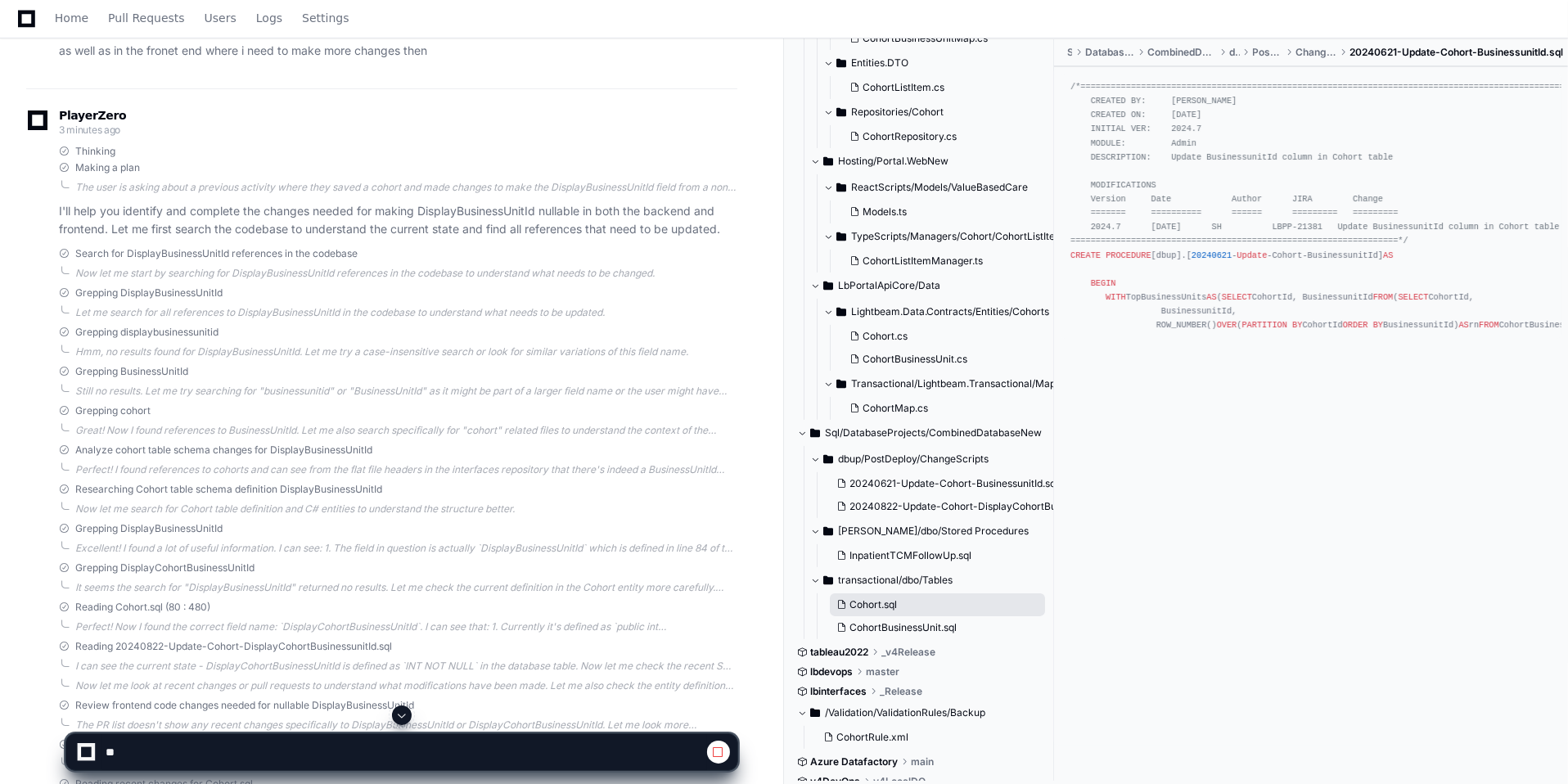
click at [861, 604] on span "Cohort.sql" at bounding box center [873, 604] width 47 height 13
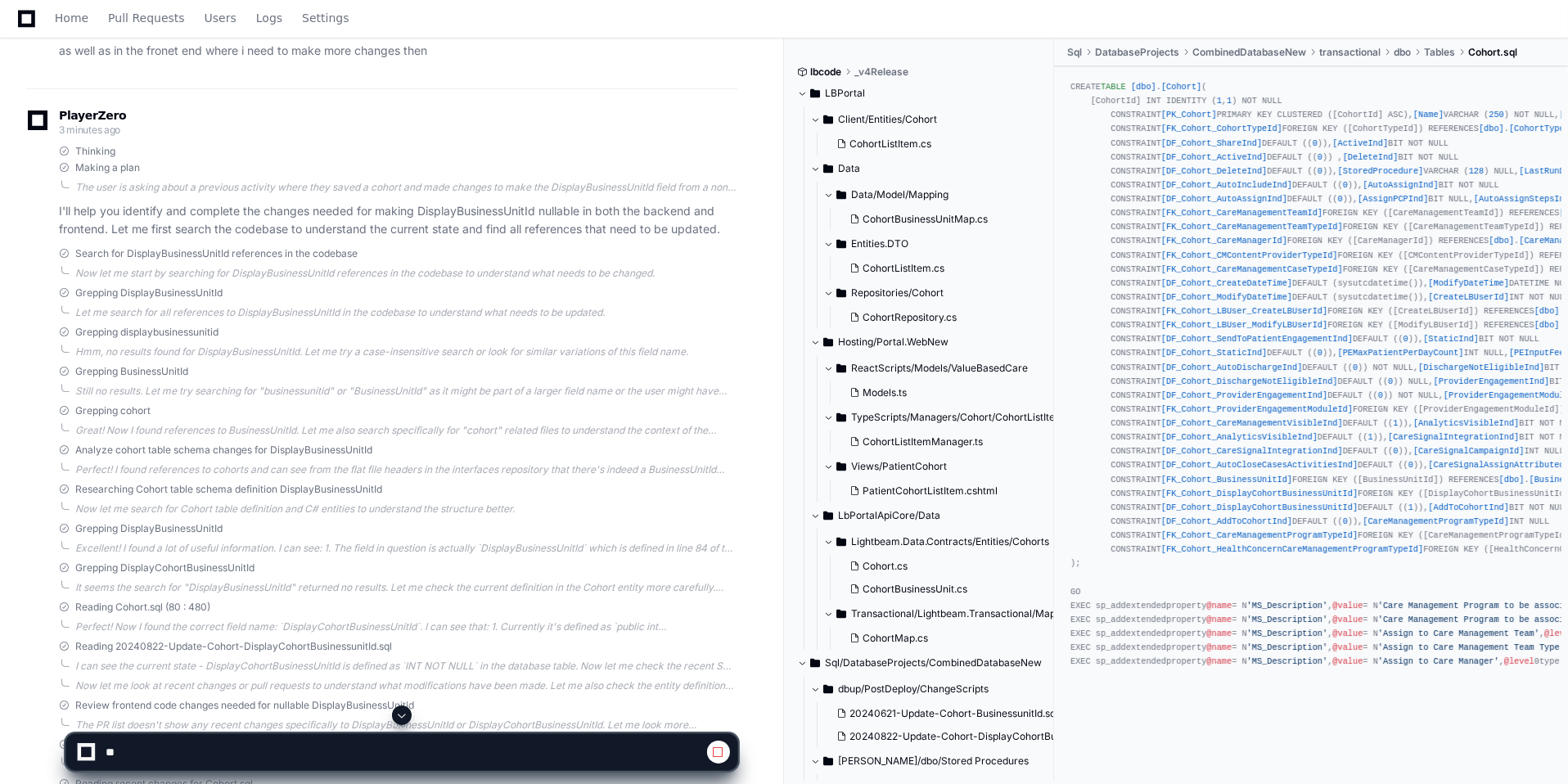
scroll to position [243, 0]
click at [913, 591] on span "CohortBusinessUnit.cs" at bounding box center [915, 588] width 105 height 13
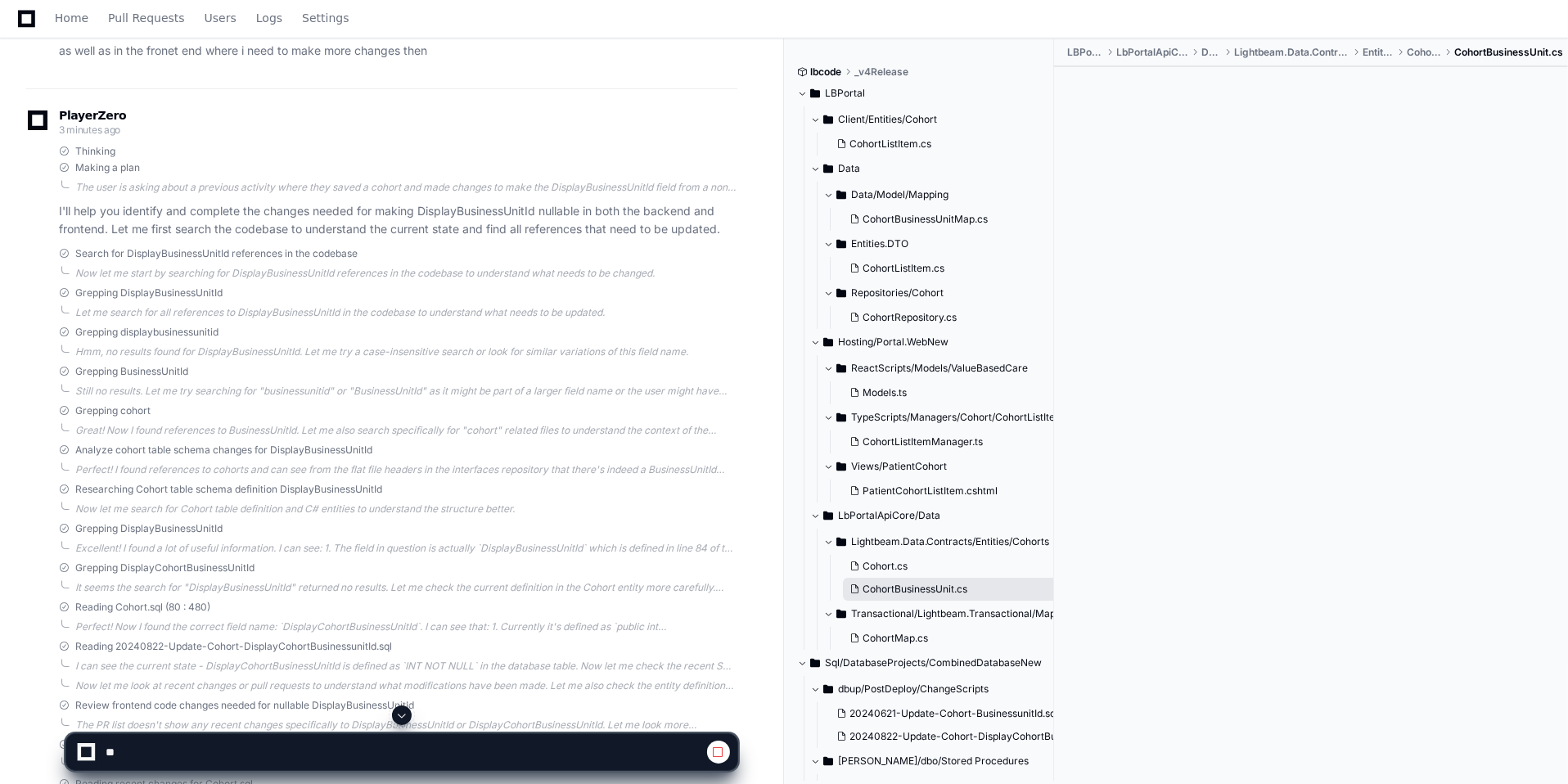
scroll to position [0, 0]
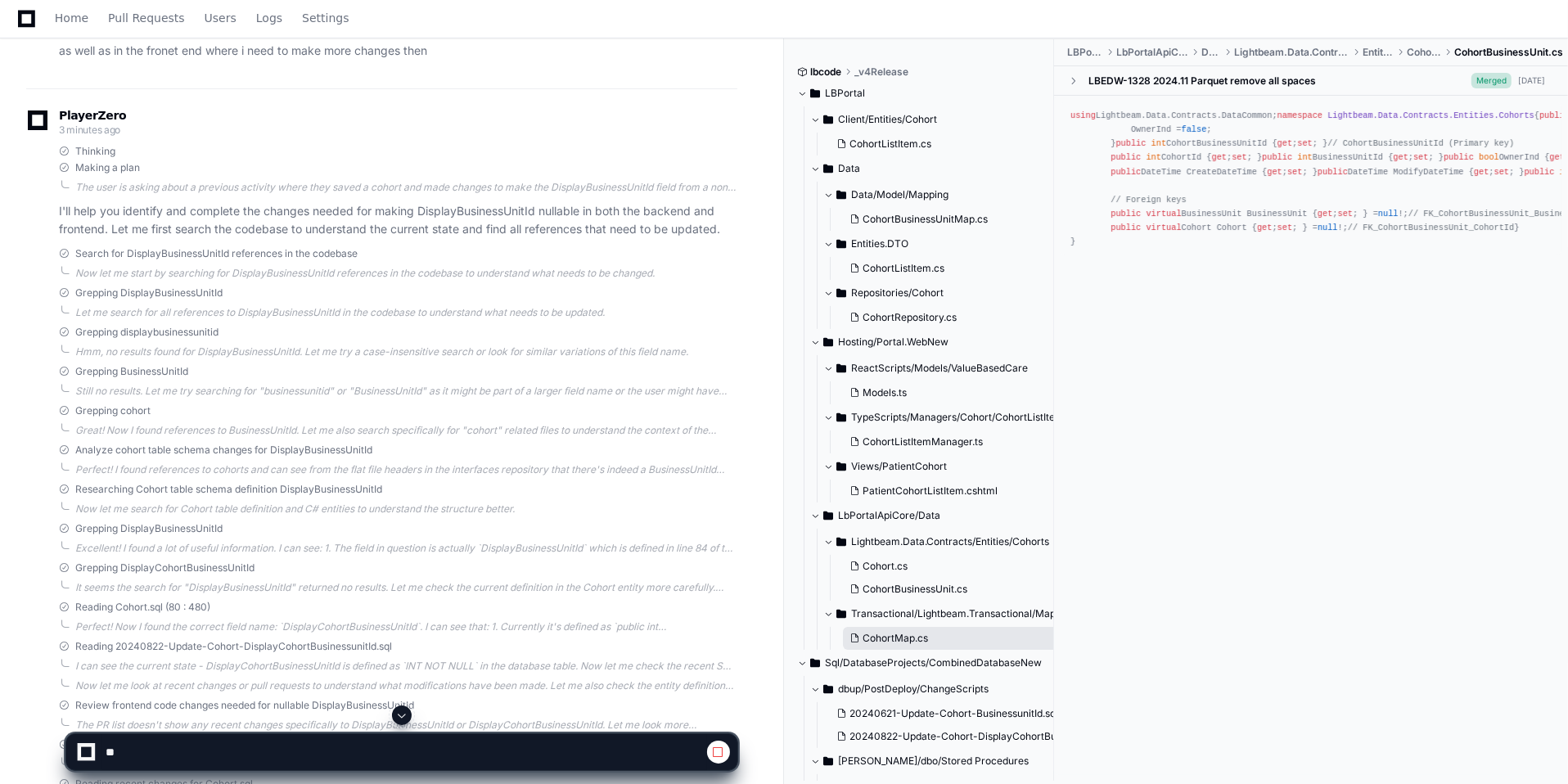
click at [876, 636] on span "CohortMap.cs" at bounding box center [895, 638] width 66 height 13
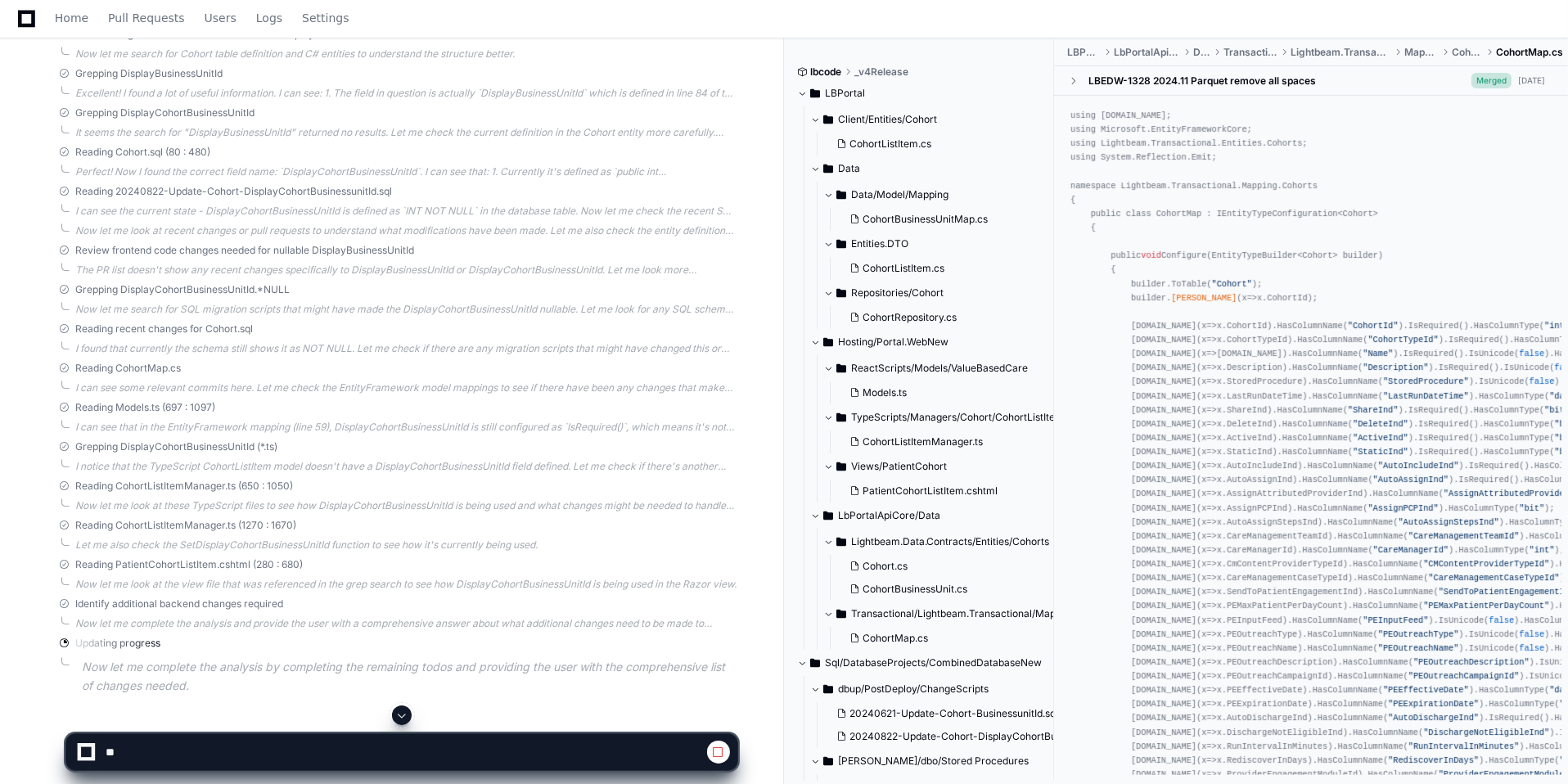
scroll to position [712, 0]
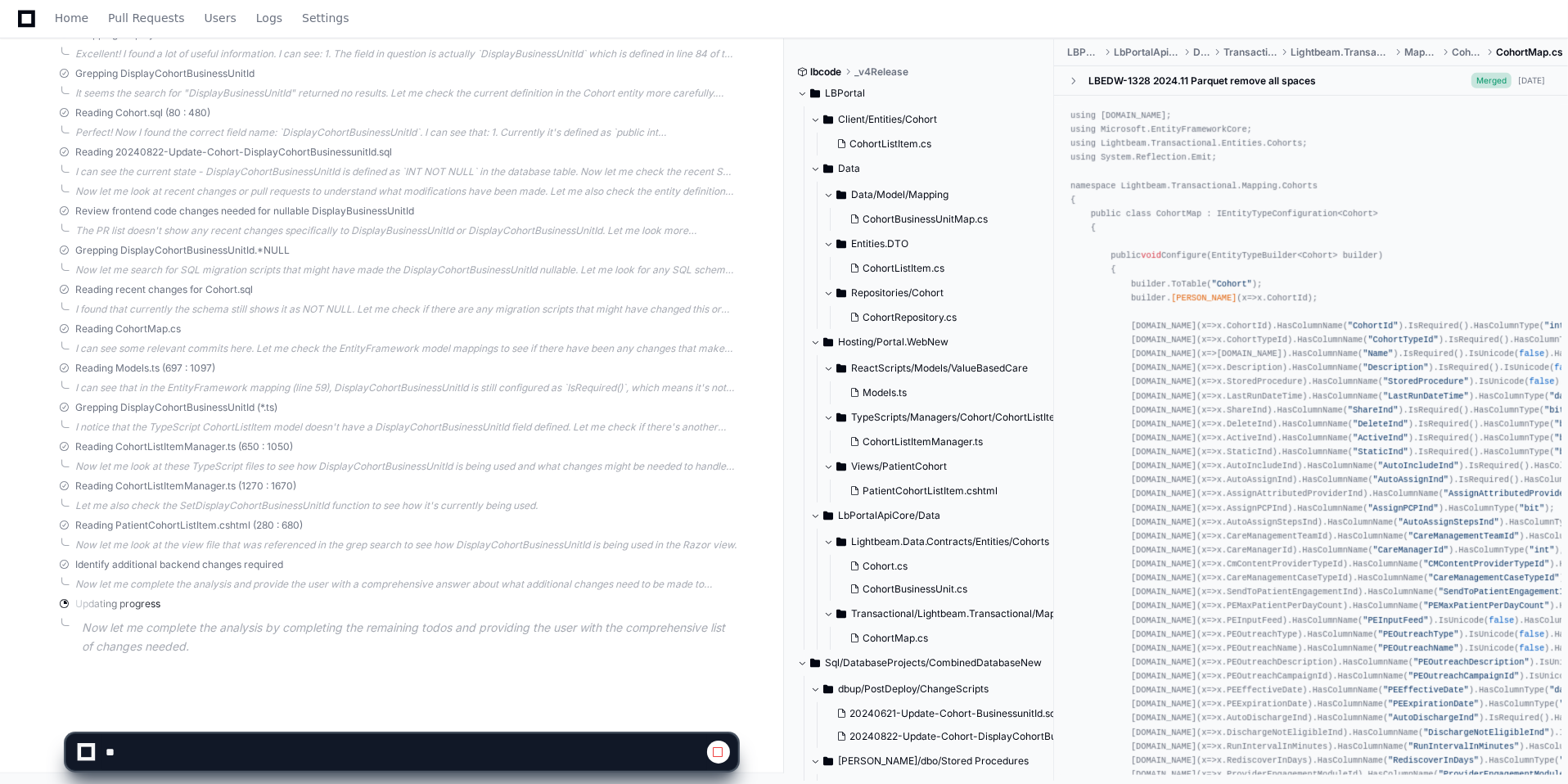
click at [167, 526] on span "Reading PatientCohortListItem.cshtml (280 : 680)" at bounding box center [190, 525] width 228 height 13
click at [61, 526] on span at bounding box center [64, 526] width 10 height 10
click at [135, 351] on div "I can see some relevant commits here. Let me check the EntityFramework model ma…" at bounding box center [407, 348] width 662 height 13
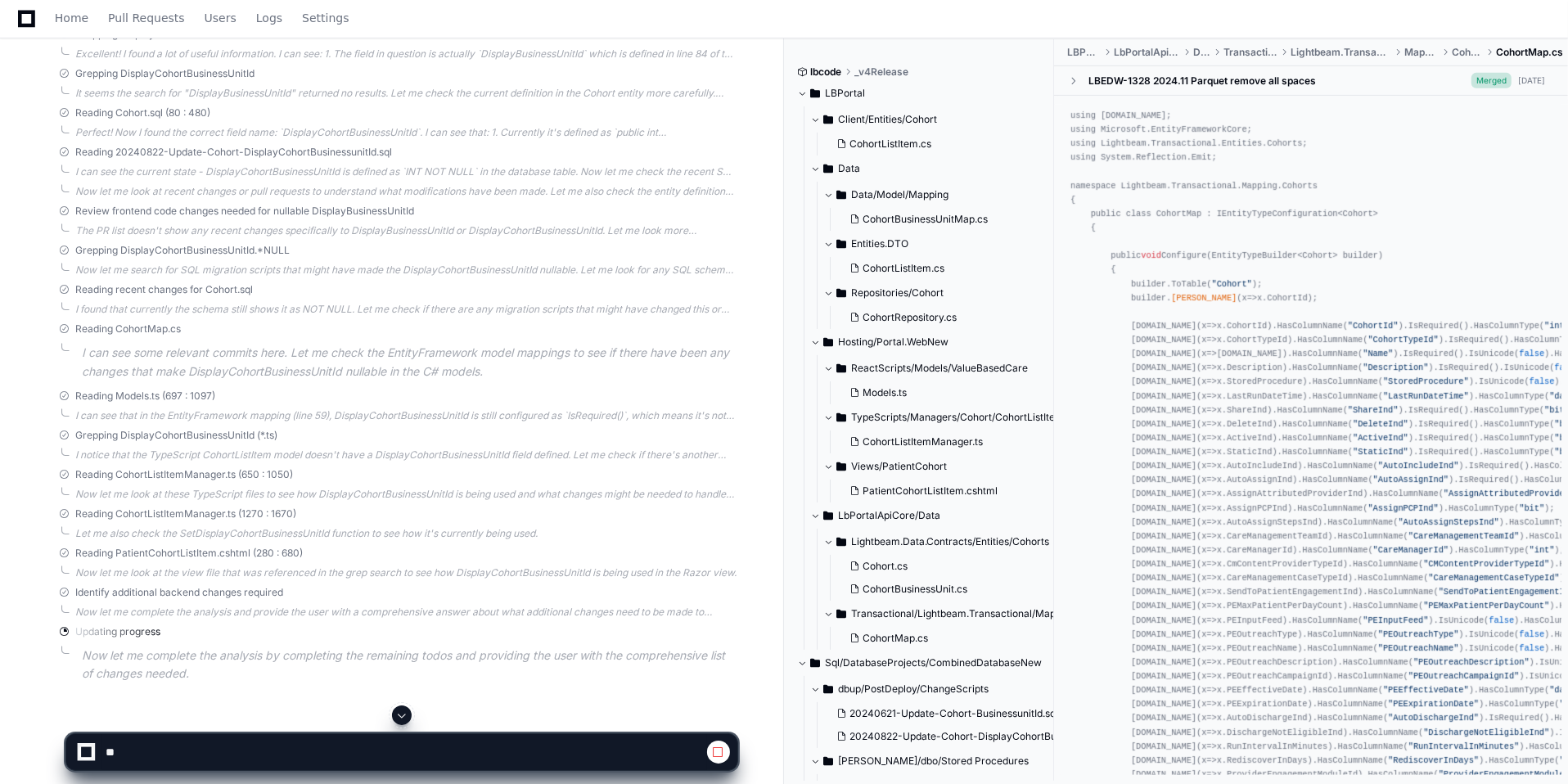
click at [304, 369] on p "I can see some relevant commits here. Let me check the EntityFramework model ma…" at bounding box center [409, 363] width 655 height 37
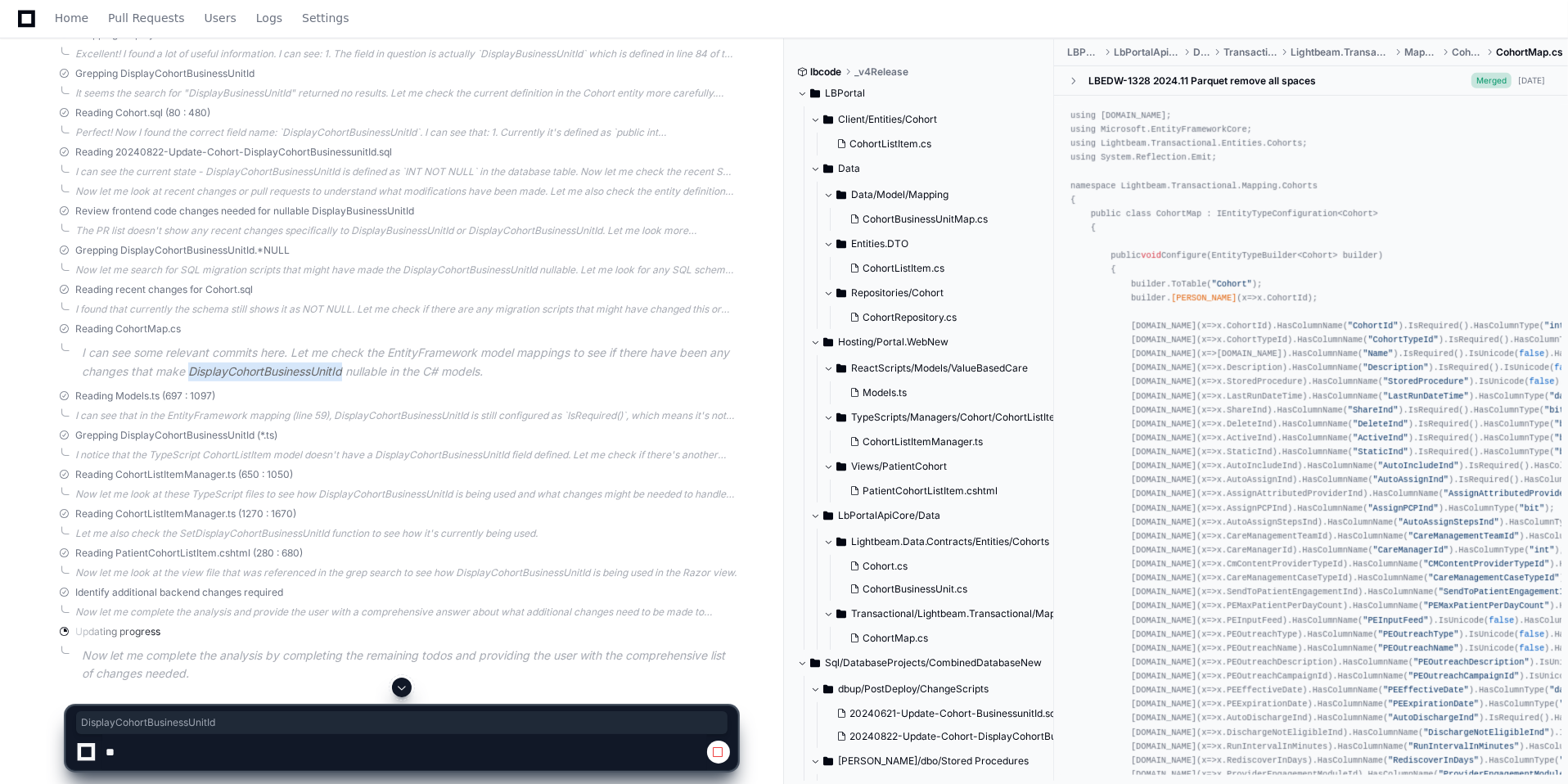
click at [304, 369] on p "I can see some relevant commits here. Let me check the EntityFramework model ma…" at bounding box center [409, 363] width 655 height 37
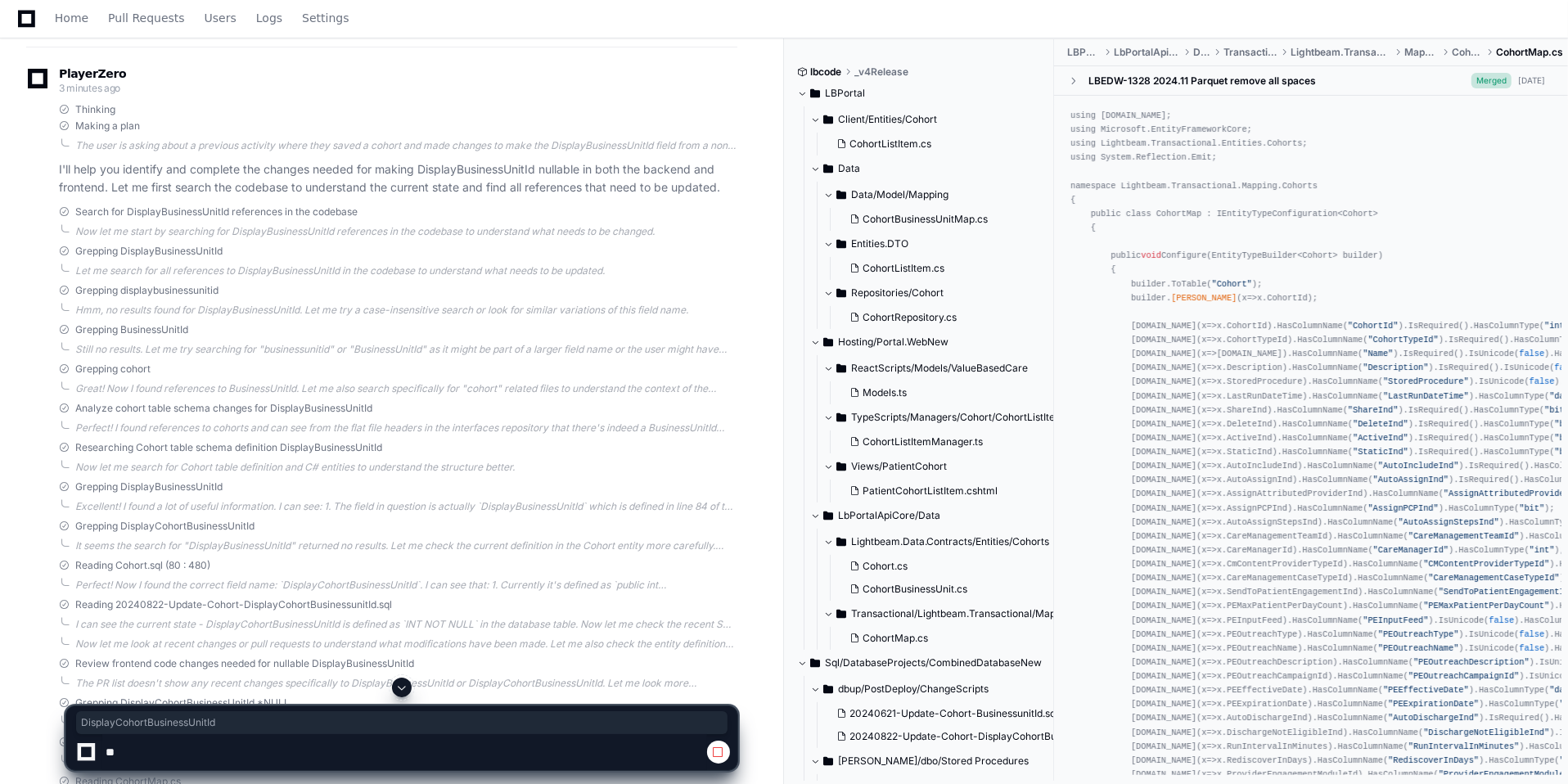
scroll to position [257, 0]
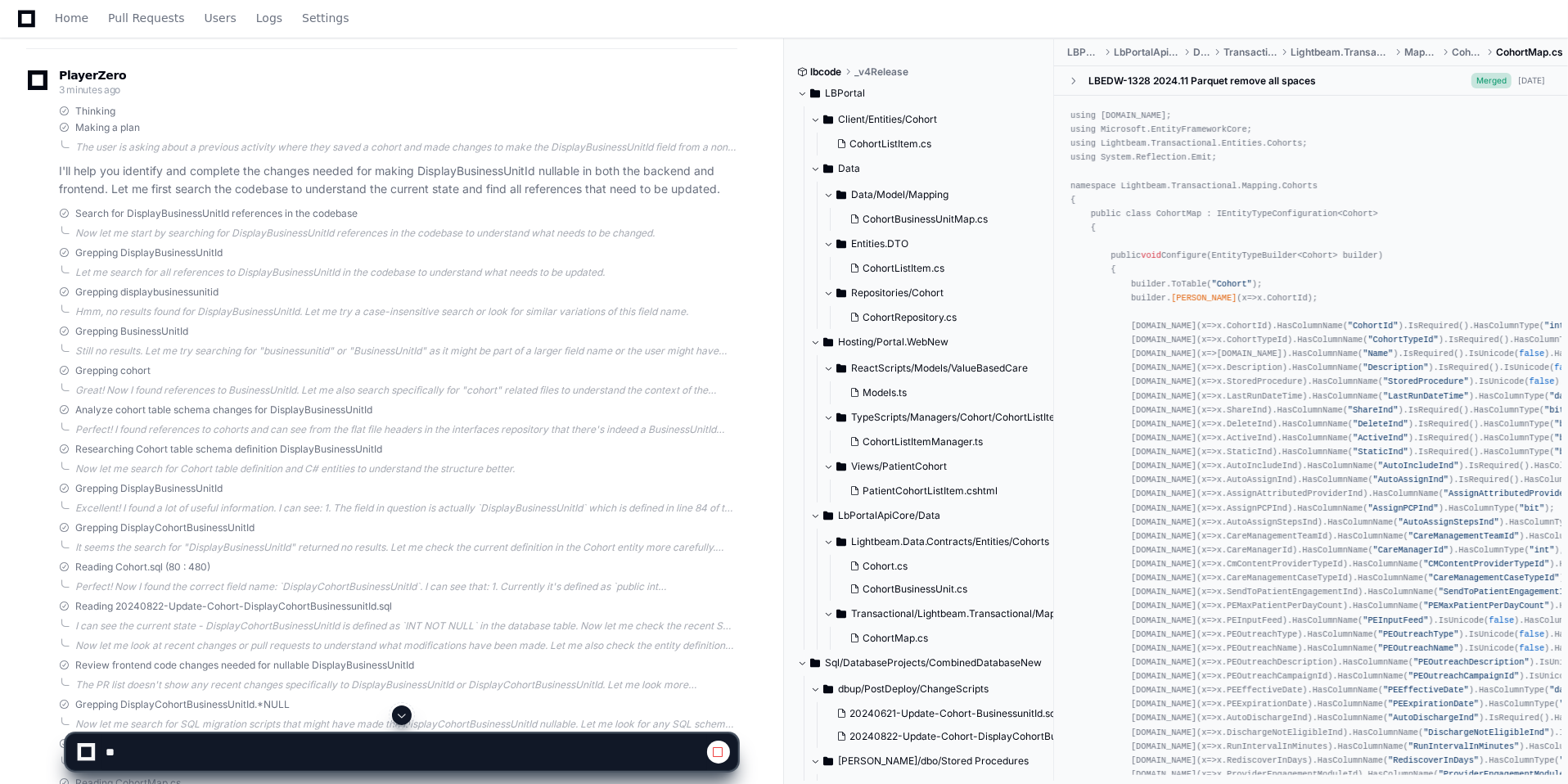
click at [66, 211] on span at bounding box center [64, 213] width 10 height 10
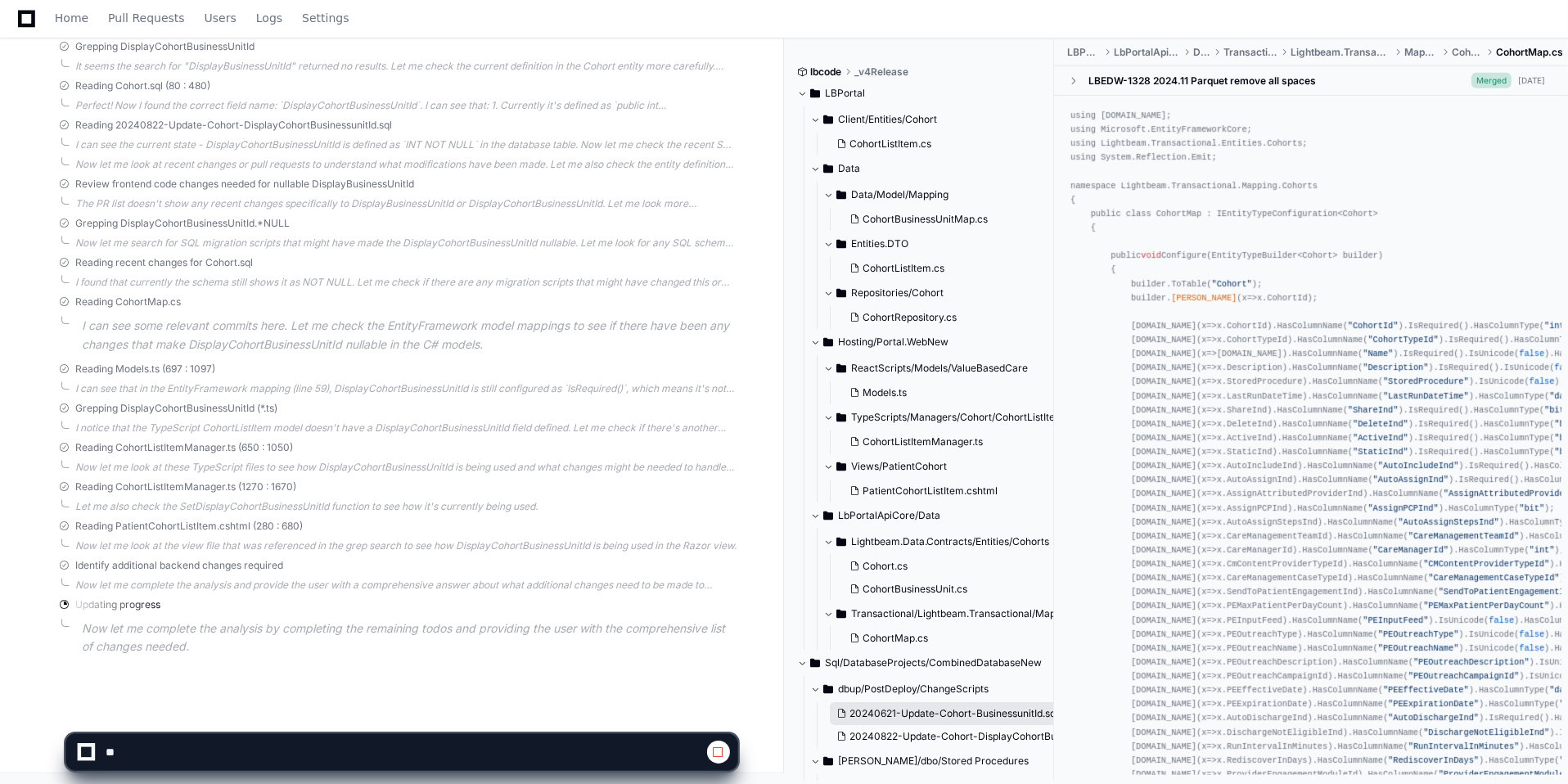
scroll to position [277, 0]
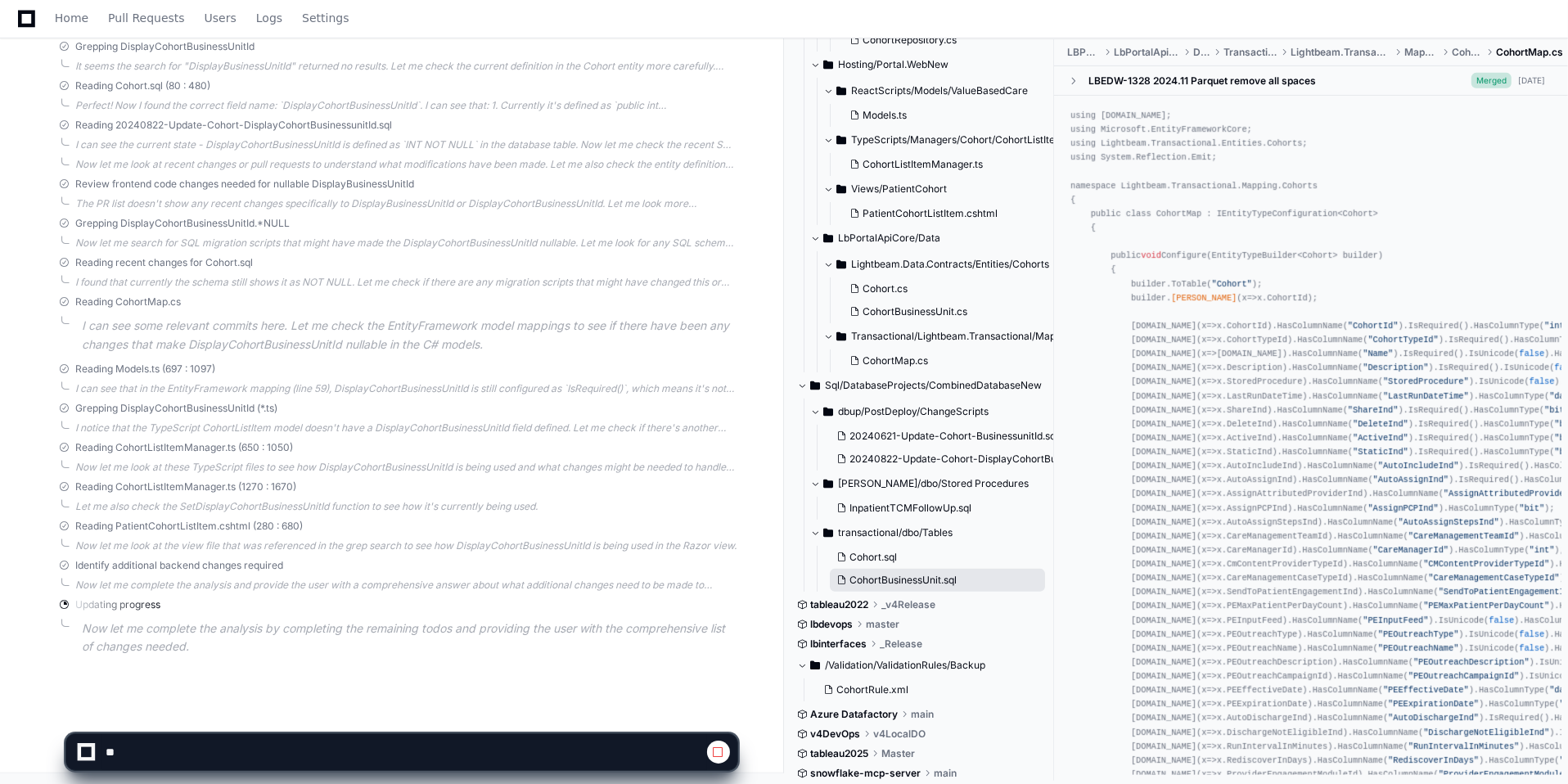
click at [880, 574] on span "CohortBusinessUnit.sql" at bounding box center [903, 580] width 107 height 13
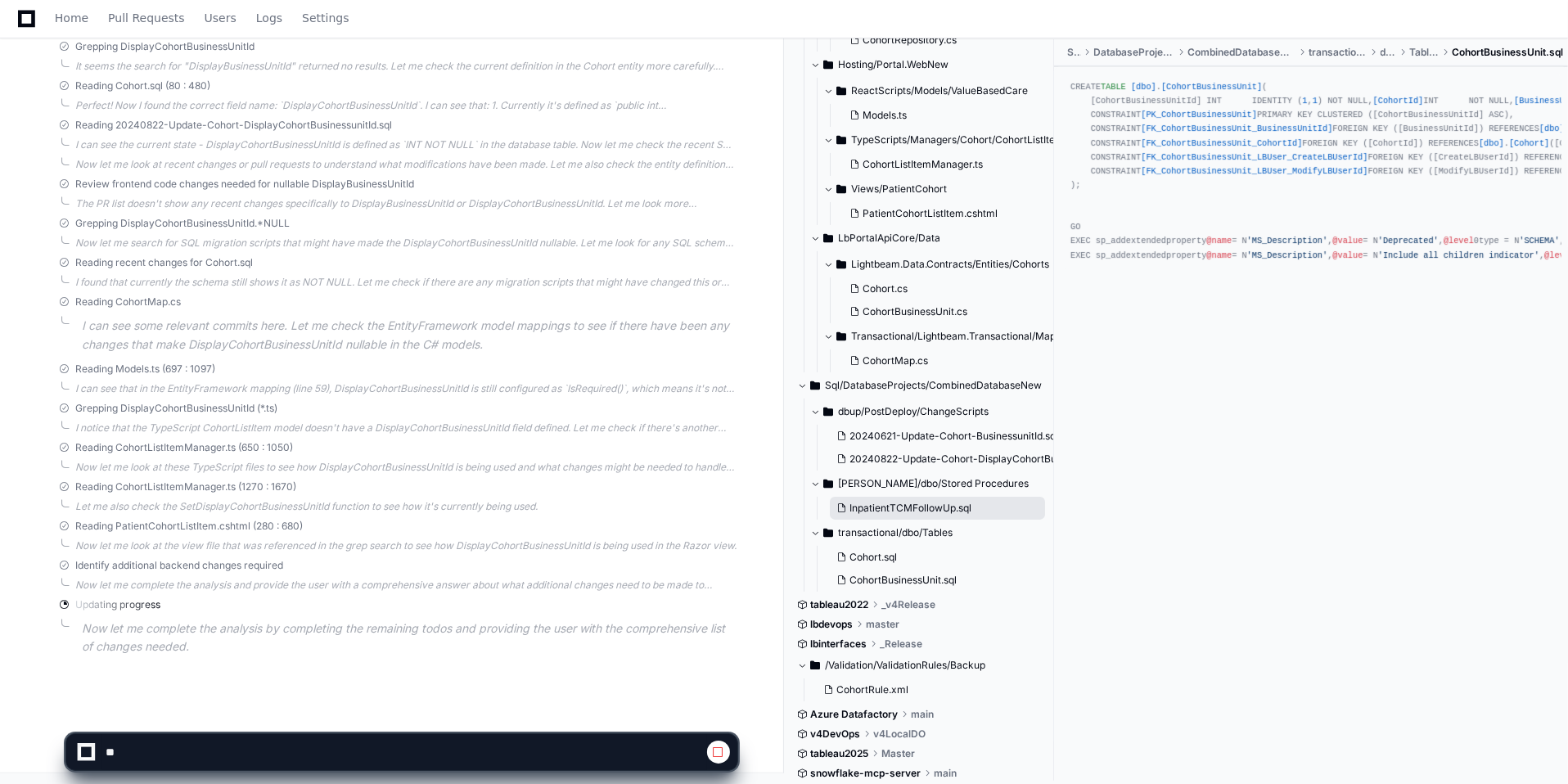
click at [880, 509] on span "InpatientTCMFollowUp.sql" at bounding box center [911, 508] width 122 height 13
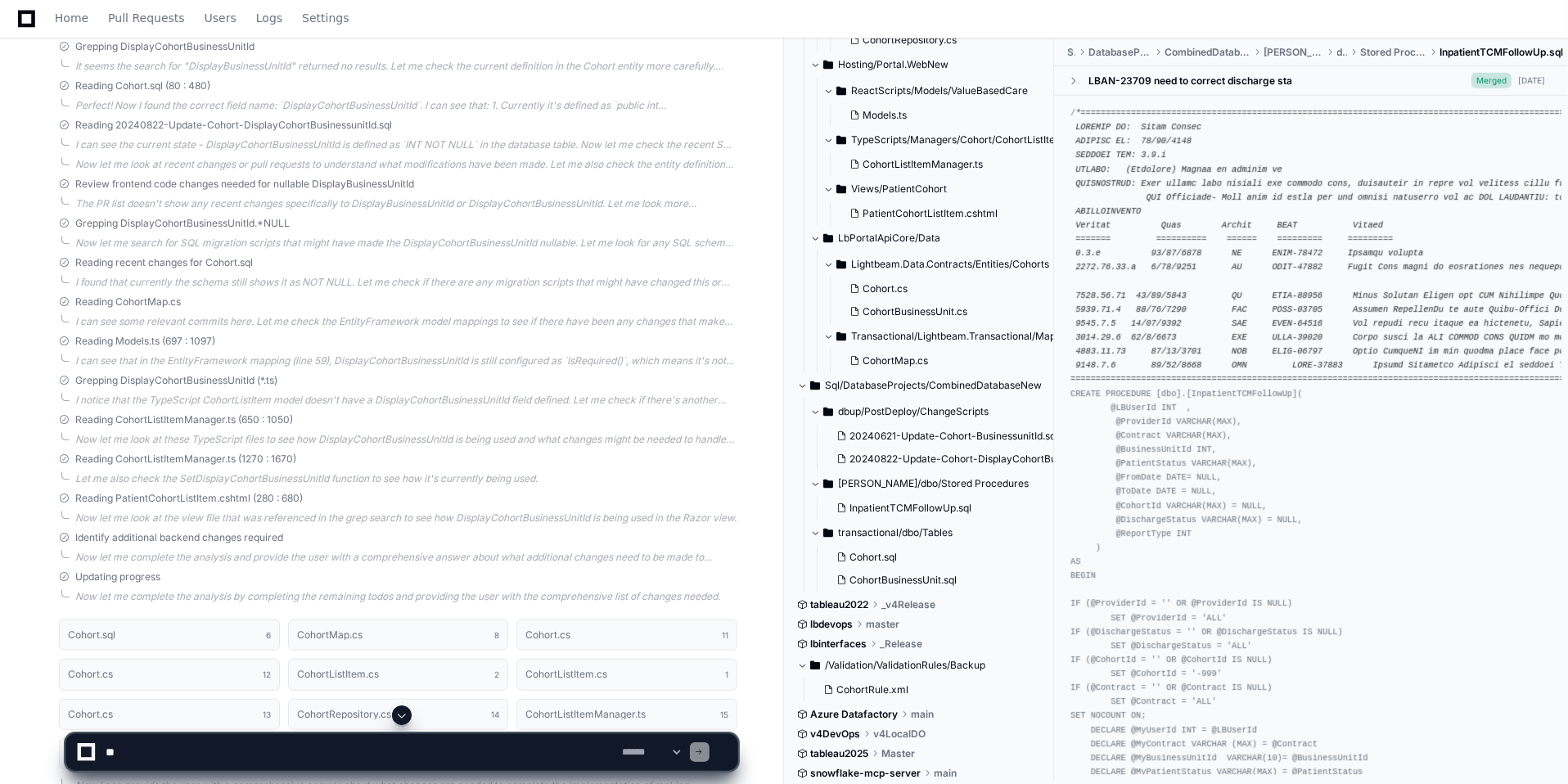
scroll to position [0, 0]
click at [1479, 48] on span "InpatientTCMFollowUp.sql" at bounding box center [1501, 52] width 124 height 13
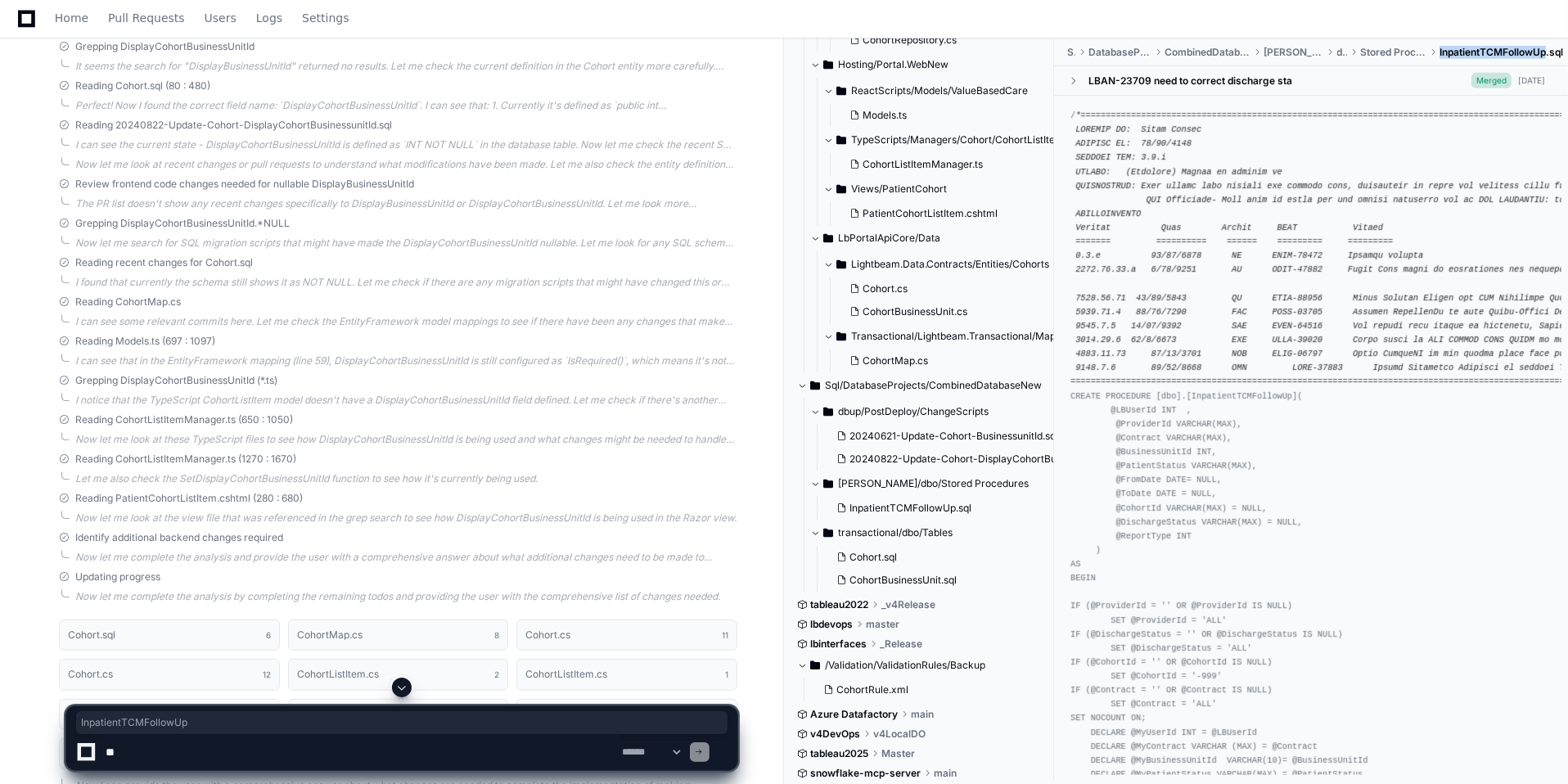
click at [1479, 48] on span "InpatientTCMFollowUp.sql" at bounding box center [1501, 52] width 124 height 13
copy span "InpatientTCMFollowUp"
click at [885, 560] on span "Cohort.sql" at bounding box center [873, 557] width 47 height 13
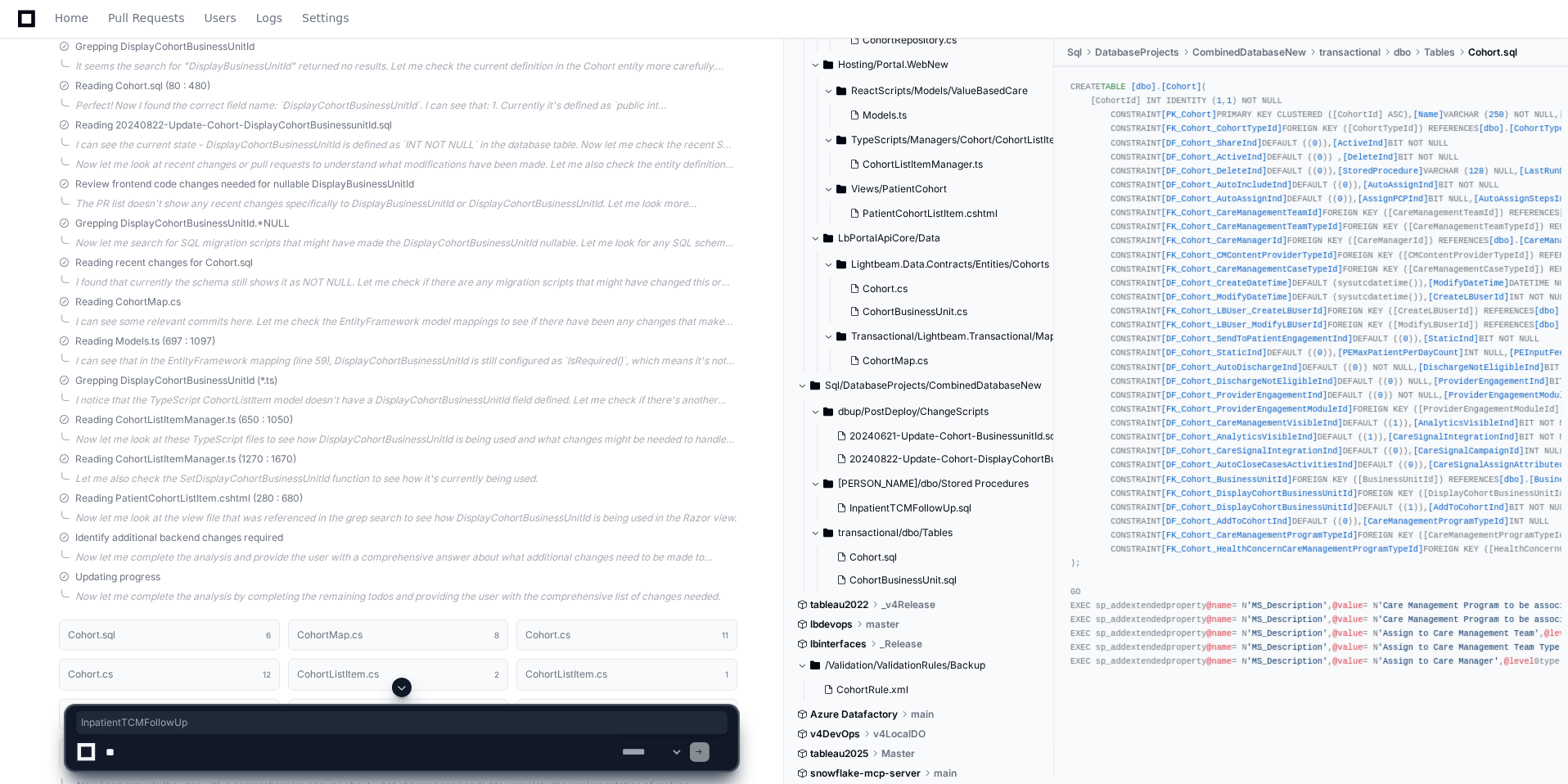
scroll to position [478, 0]
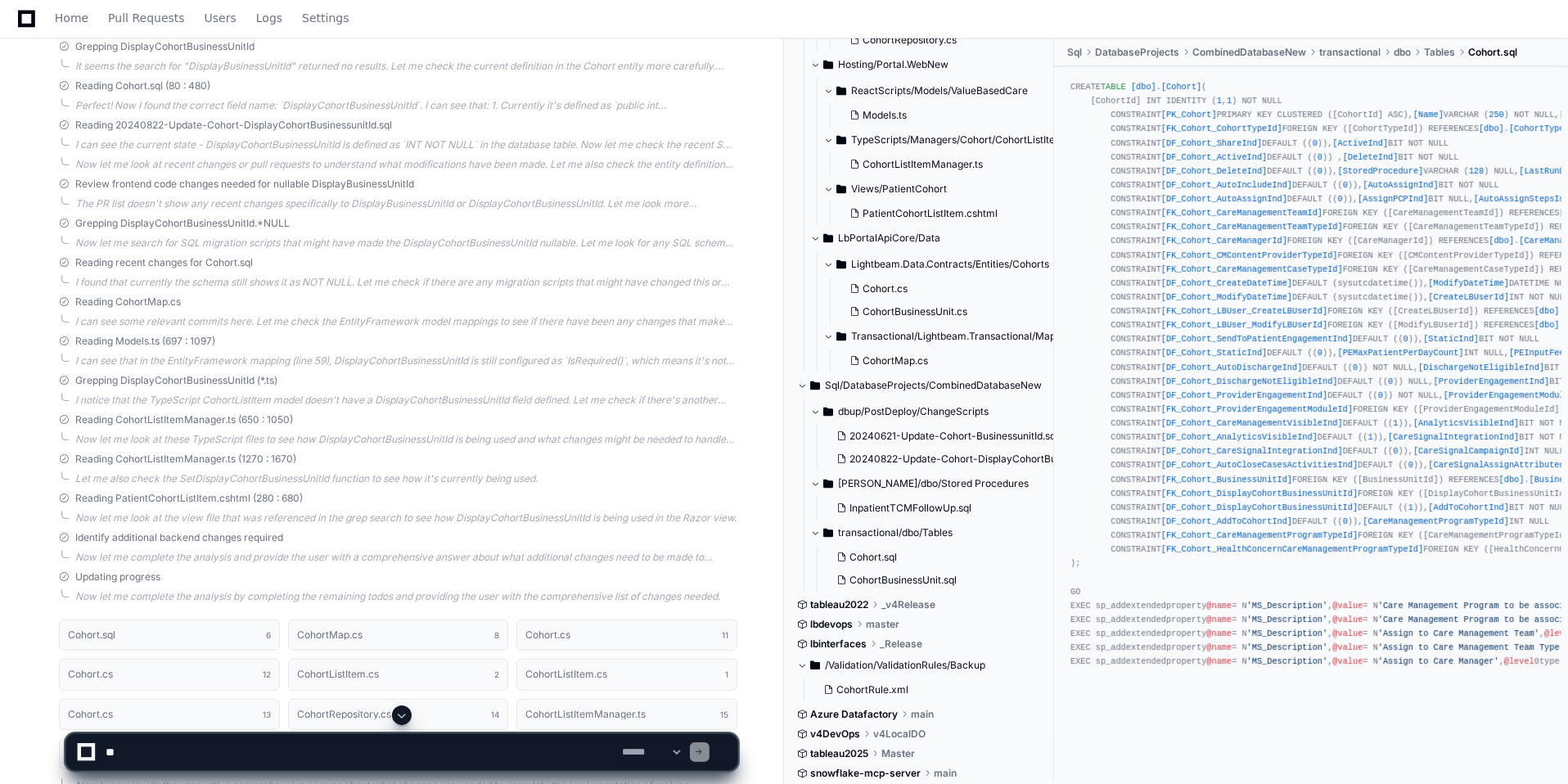
click at [1531, 344] on div "CREATE TABLE [dbo] . [Cohort] ( [CohortId] INT IDENTITY ( 1 , 1 ) NOT NULL CONS…" at bounding box center [1312, 374] width 481 height 588
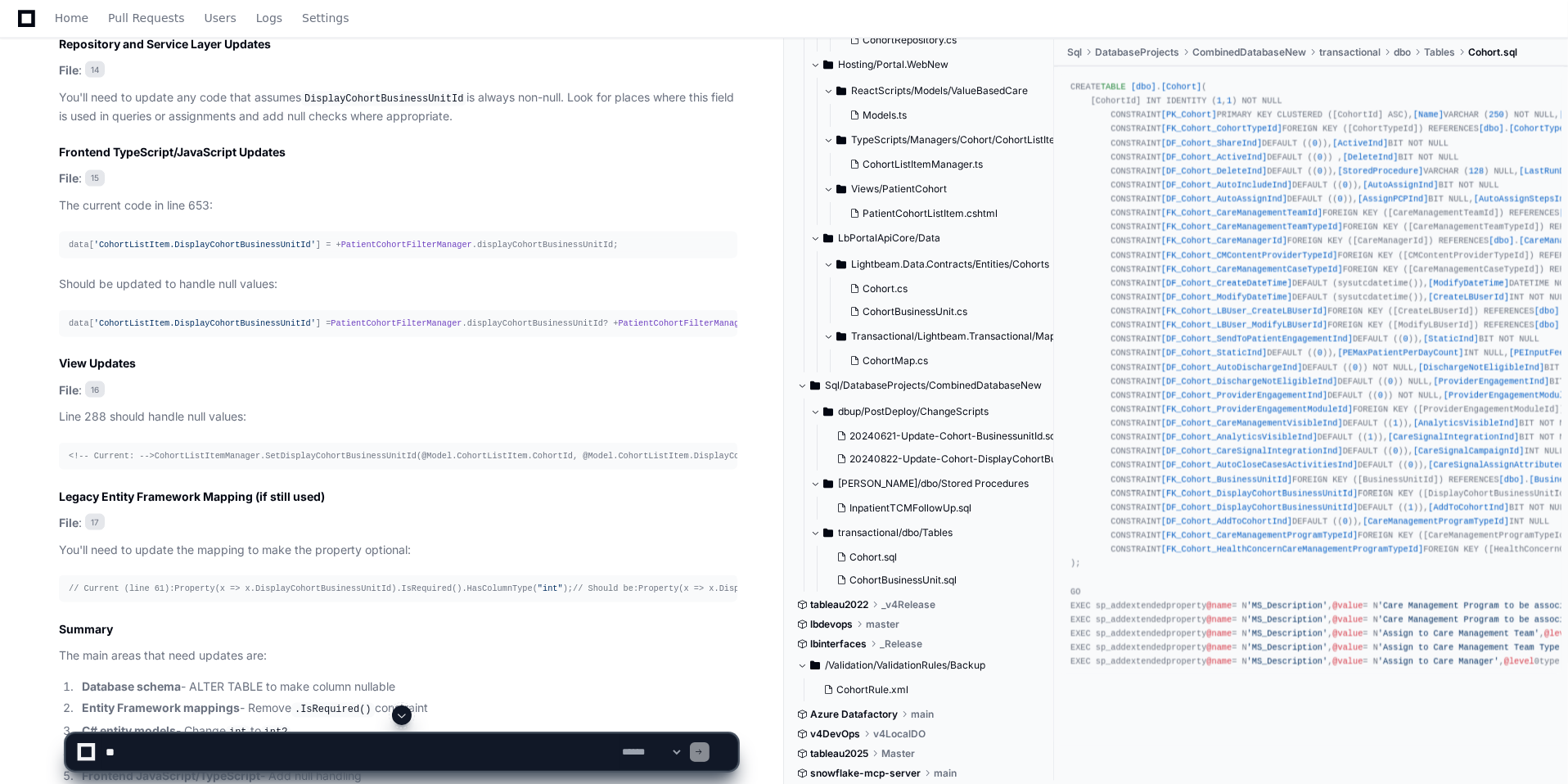
scroll to position [2475, 0]
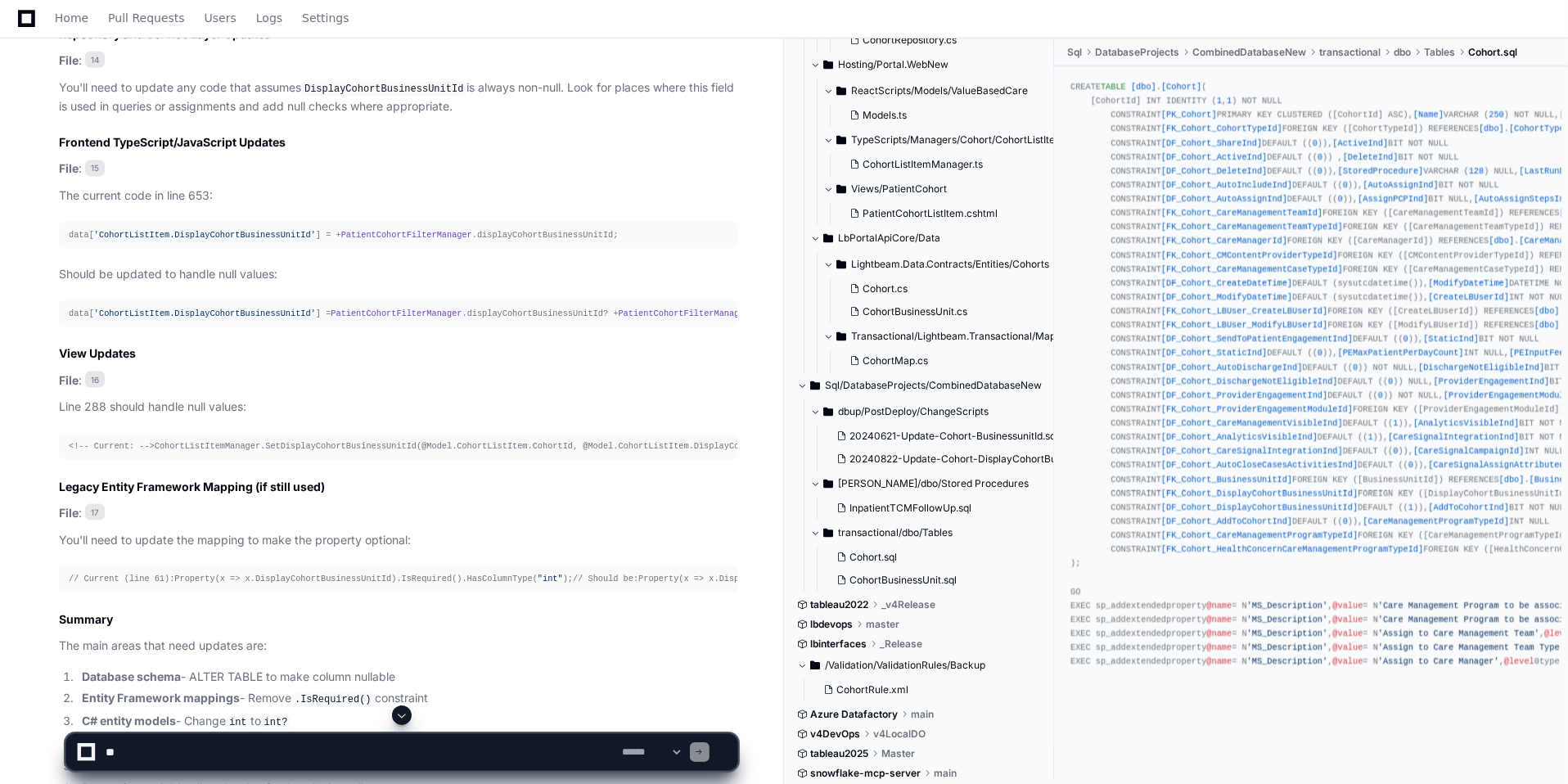
click at [619, 318] on span "PatientCohortFilterManager" at bounding box center [684, 313] width 131 height 10
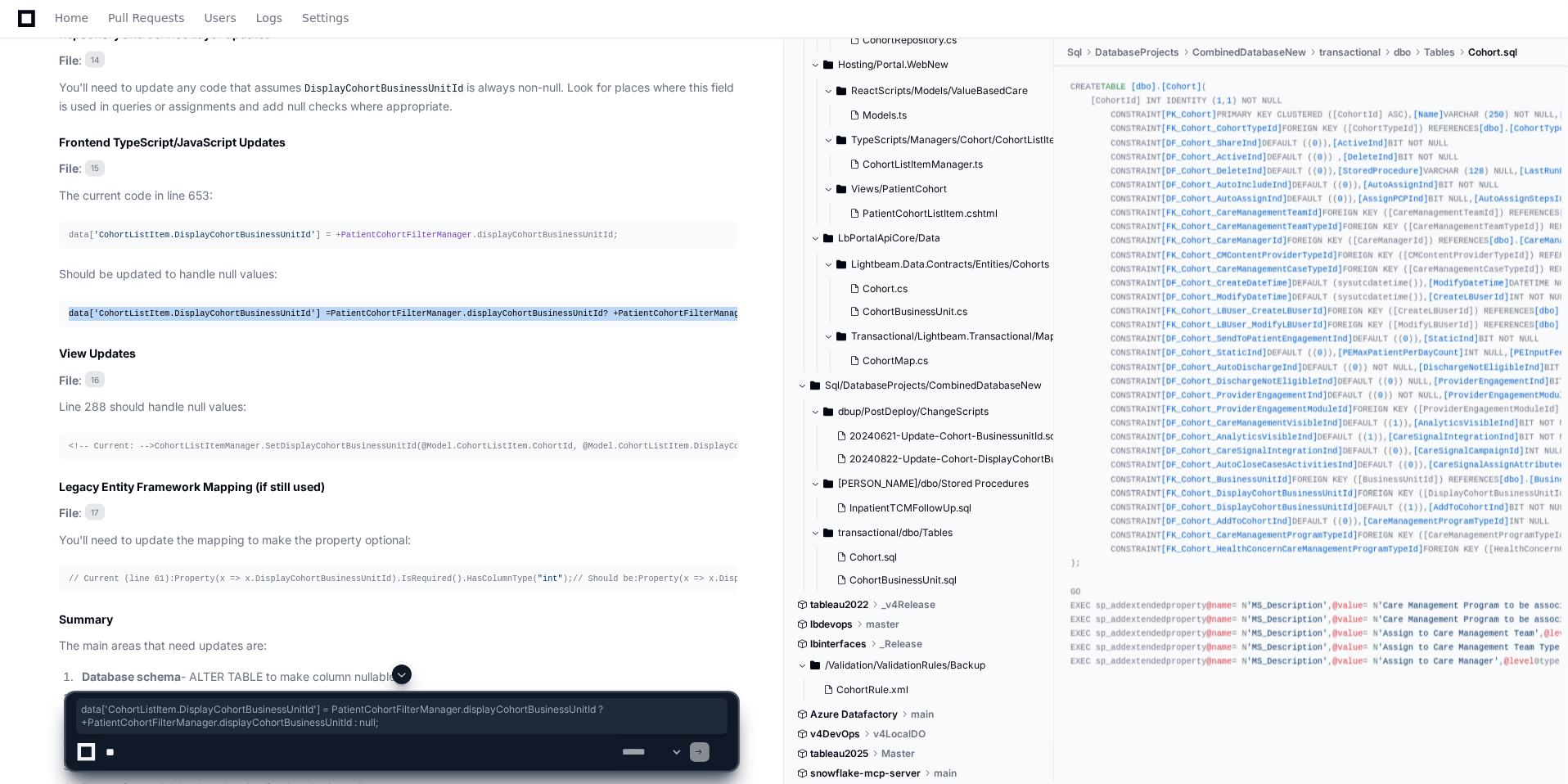
click at [619, 318] on span "PatientCohortFilterManager" at bounding box center [684, 313] width 131 height 10
click at [488, 318] on span "displayCohortBusinessUnitId" at bounding box center [535, 313] width 136 height 10
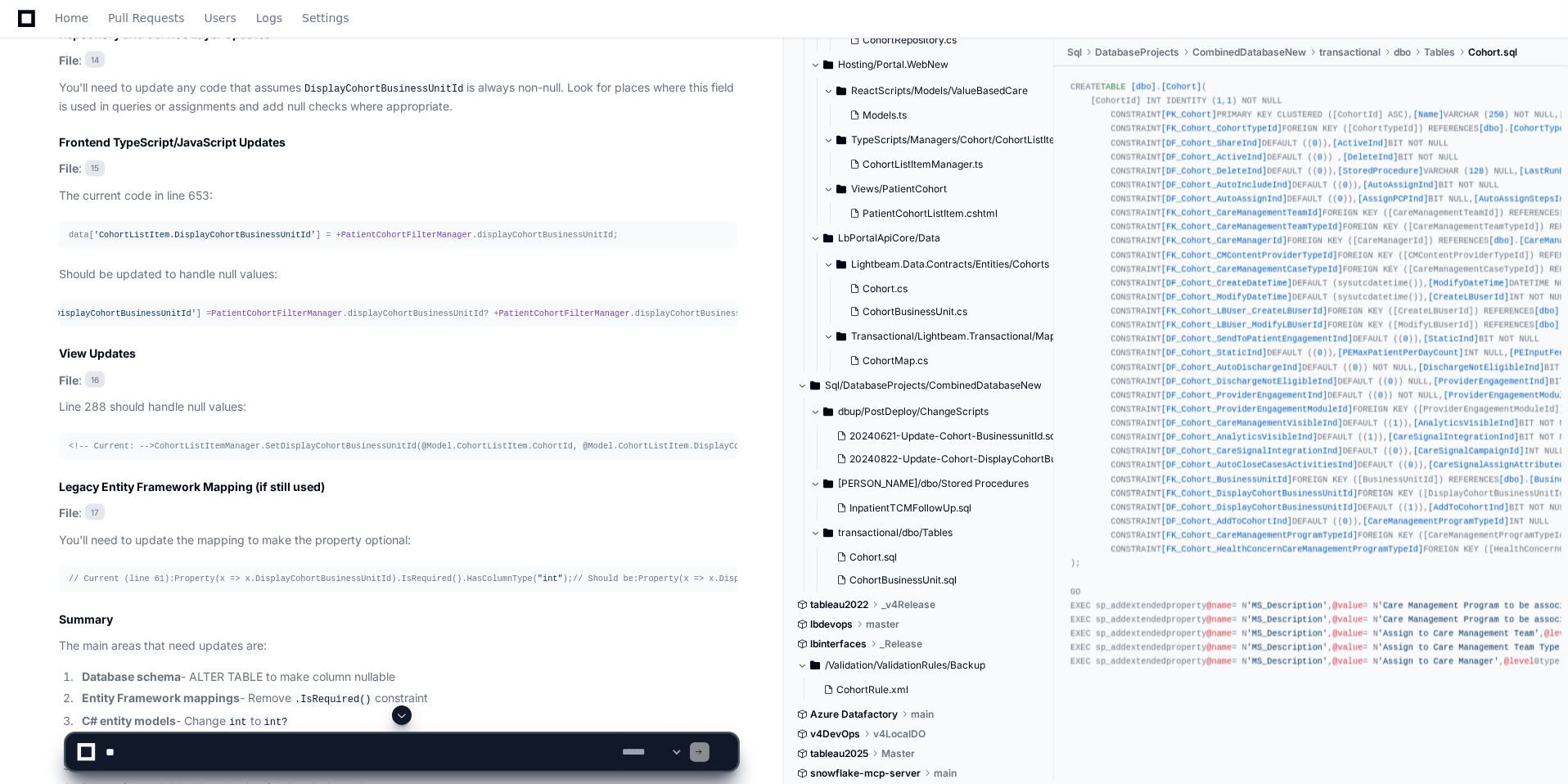
scroll to position [0, 130]
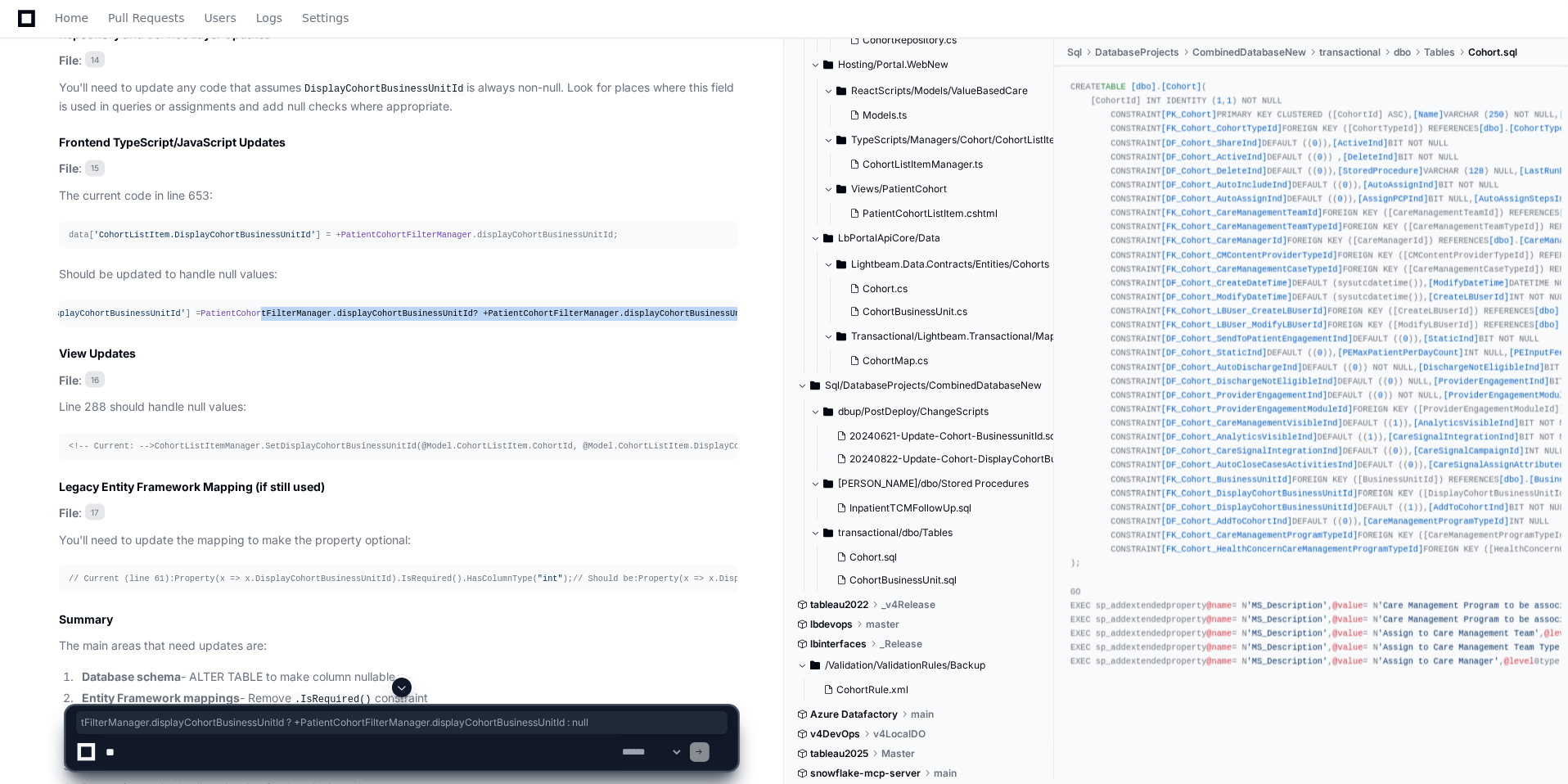
drag, startPoint x: 735, startPoint y: 519, endPoint x: 238, endPoint y: 521, distance: 497.0
click at [238, 321] on div "data[ 'CohortListItem.DisplayCohortBusinessUnitId' ] = PatientCohortFilterManag…" at bounding box center [268, 313] width 659 height 14
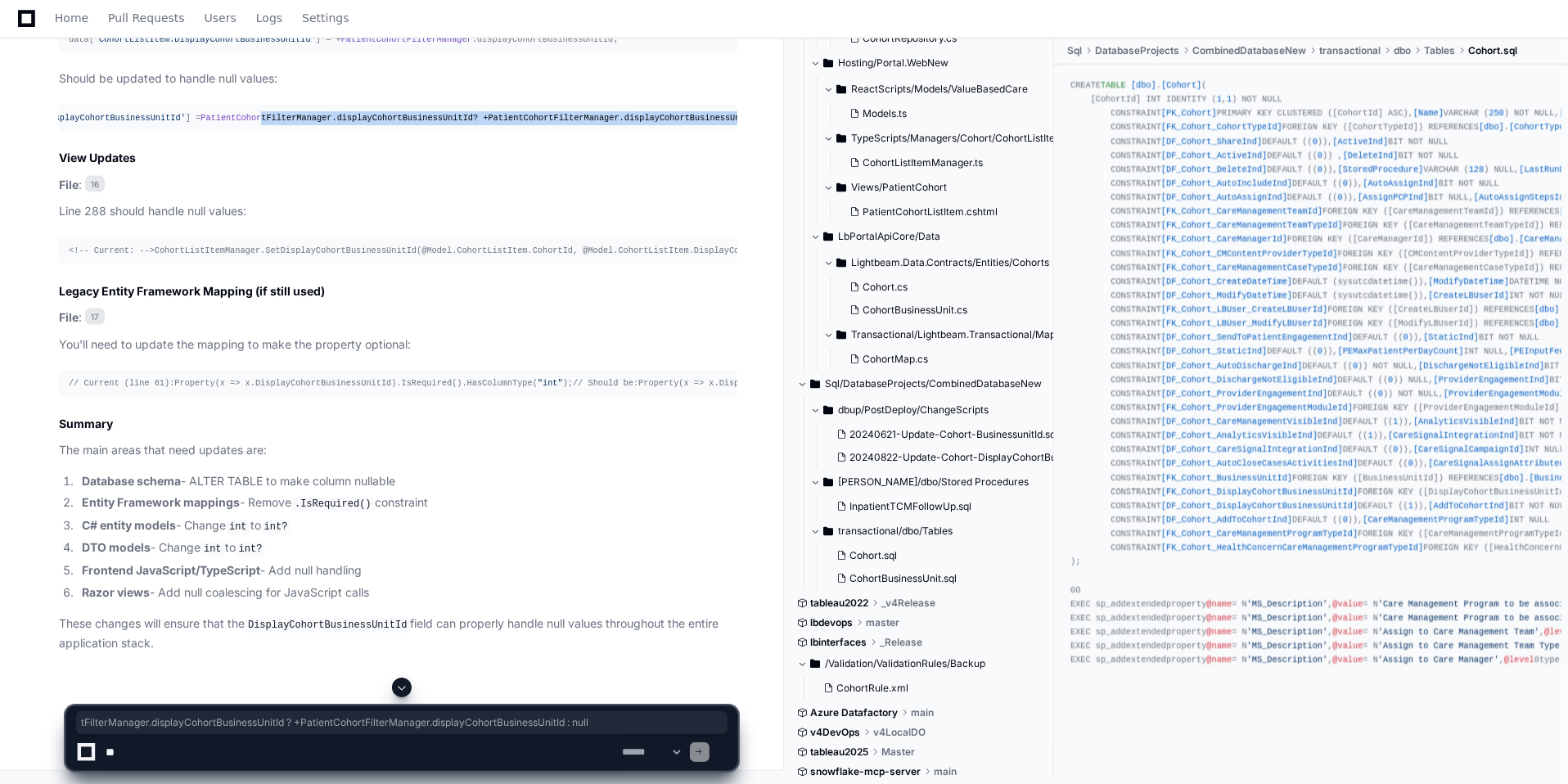
scroll to position [2690, 0]
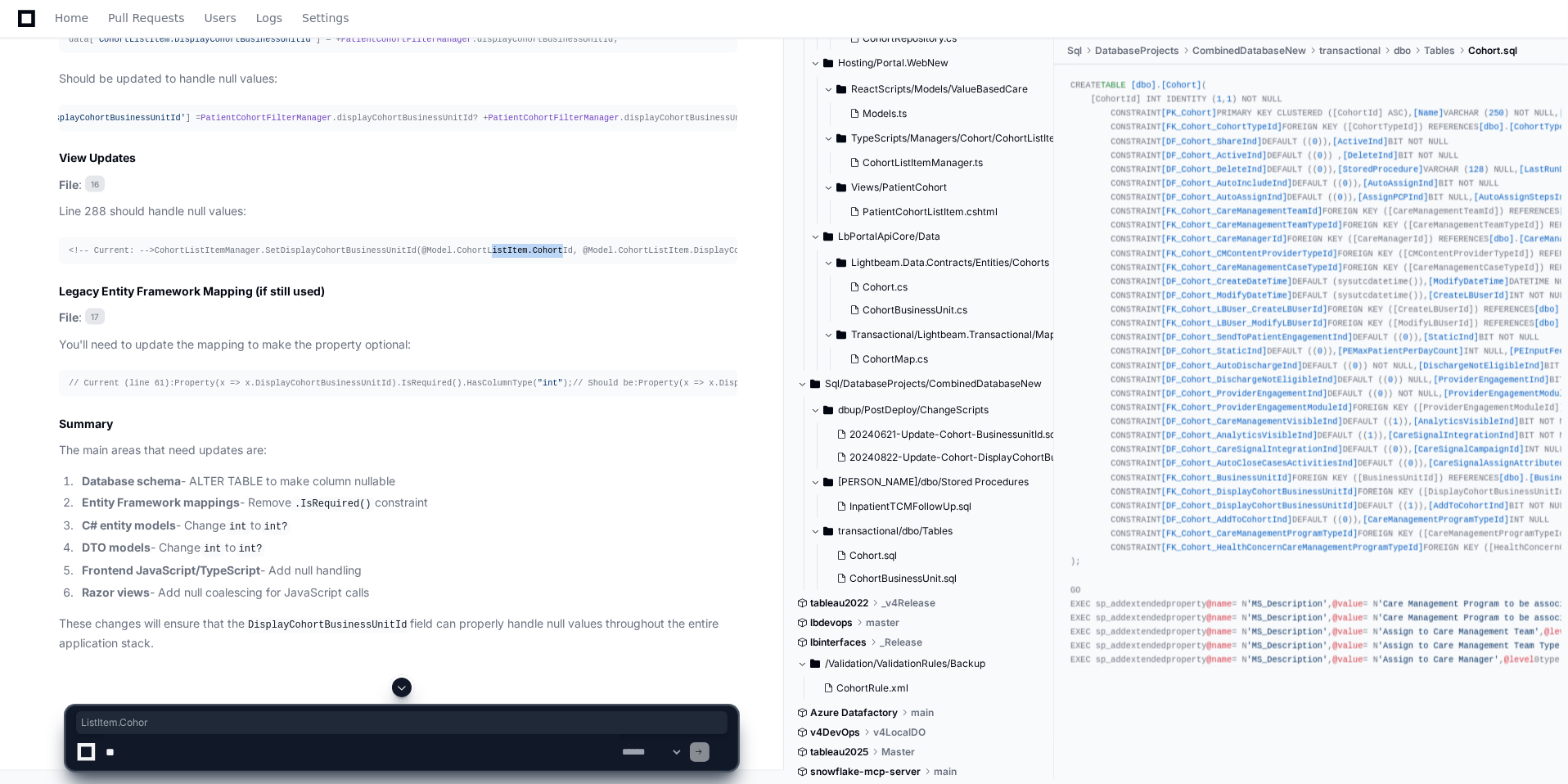
drag, startPoint x: 371, startPoint y: 451, endPoint x: 439, endPoint y: 451, distance: 68.0
click at [439, 257] on div "<!-- Current: --> CohortListItemManager.SetDisplayCohortBusinessUnitId(@Model.C…" at bounding box center [398, 251] width 659 height 14
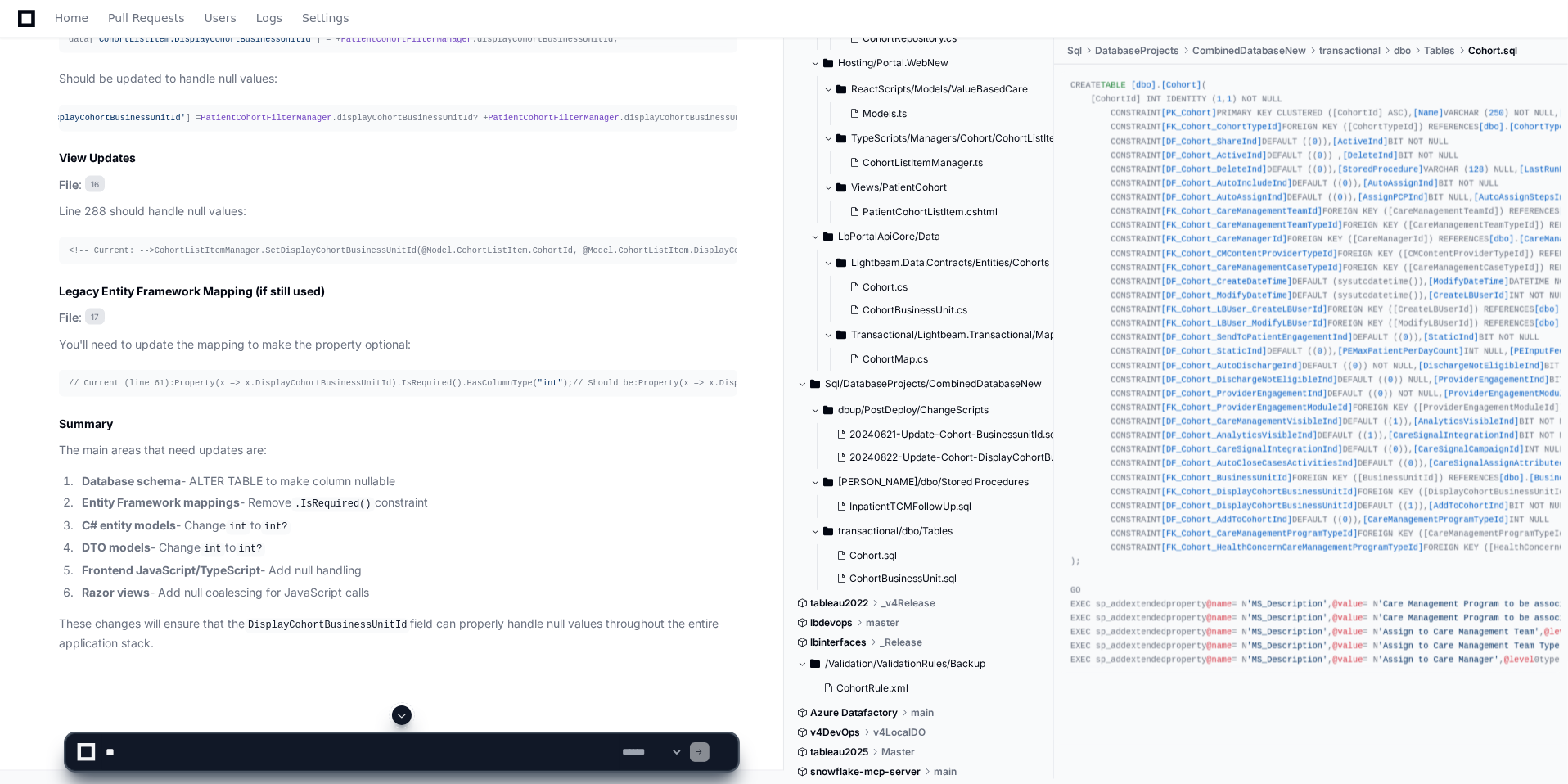
drag, startPoint x: 159, startPoint y: 462, endPoint x: 182, endPoint y: 459, distance: 23.2
click at [182, 257] on div "<!-- Current: --> CohortListItemManager.SetDisplayCohortBusinessUnitId(@Model.C…" at bounding box center [398, 251] width 659 height 14
click at [364, 257] on div "<!-- Current: --> CohortListItemManager.SetDisplayCohortBusinessUnitId(@Model.C…" at bounding box center [398, 251] width 659 height 14
click at [393, 257] on div "<!-- Current: --> CohortListItemManager.SetDisplayCohortBusinessUnitId(@Model.C…" at bounding box center [398, 251] width 659 height 14
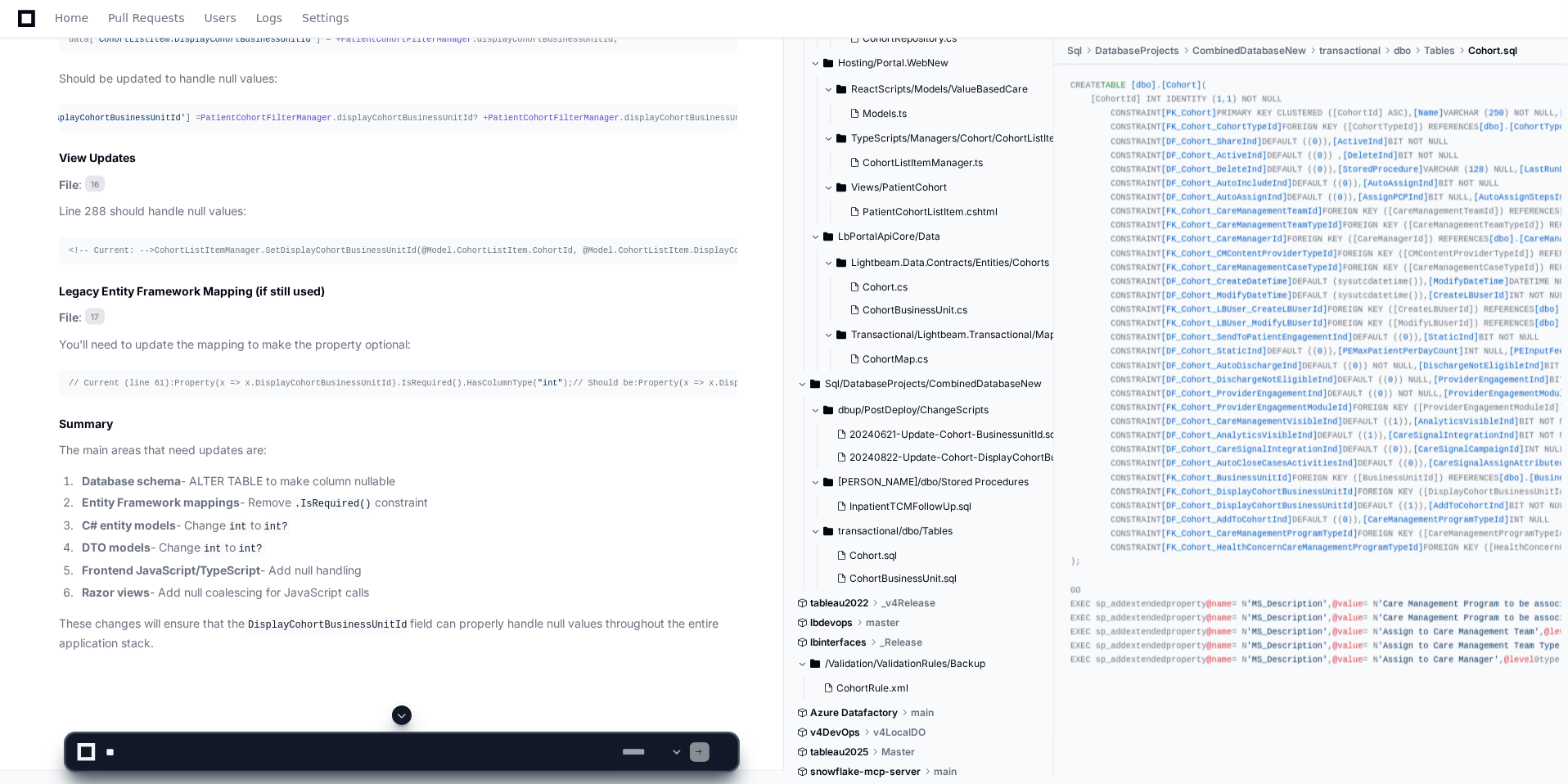
click at [393, 257] on div "<!-- Current: --> CohortListItemManager.SetDisplayCohortBusinessUnitId(@Model.C…" at bounding box center [398, 251] width 659 height 14
click at [298, 257] on div "<!-- Current: --> CohortListItemManager.SetDisplayCohortBusinessUnitId(@Model.C…" at bounding box center [398, 251] width 659 height 14
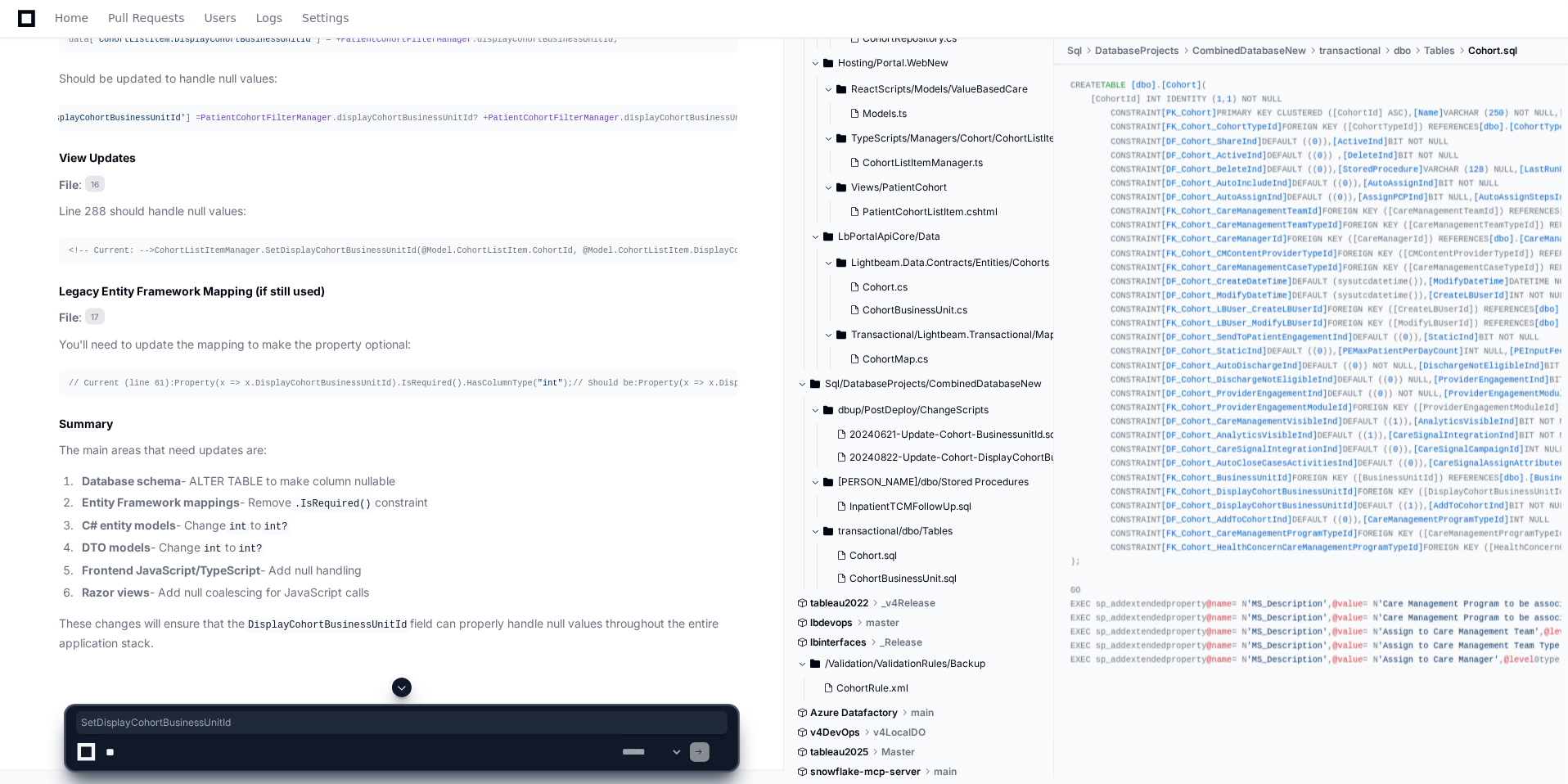
click at [298, 257] on div "<!-- Current: --> CohortListItemManager.SetDisplayCohortBusinessUnitId(@Model.C…" at bounding box center [398, 251] width 659 height 14
click at [416, 257] on div "<!-- Current: --> CohortListItemManager.SetDisplayCohortBusinessUnitId(@Model.C…" at bounding box center [398, 251] width 659 height 14
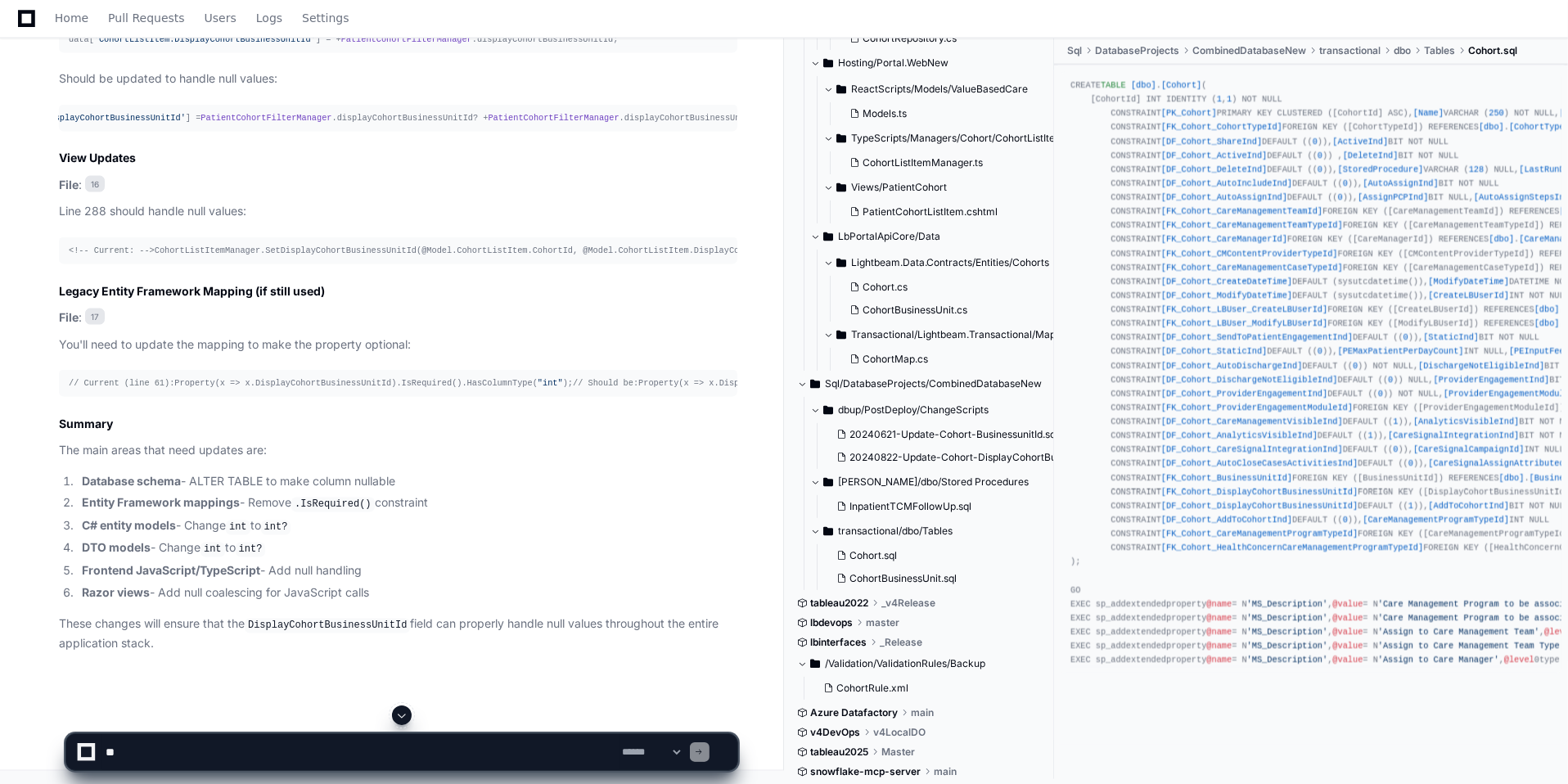
click at [549, 257] on div "<!-- Current: --> CohortListItemManager.SetDisplayCohortBusinessUnitId(@Model.C…" at bounding box center [398, 251] width 659 height 14
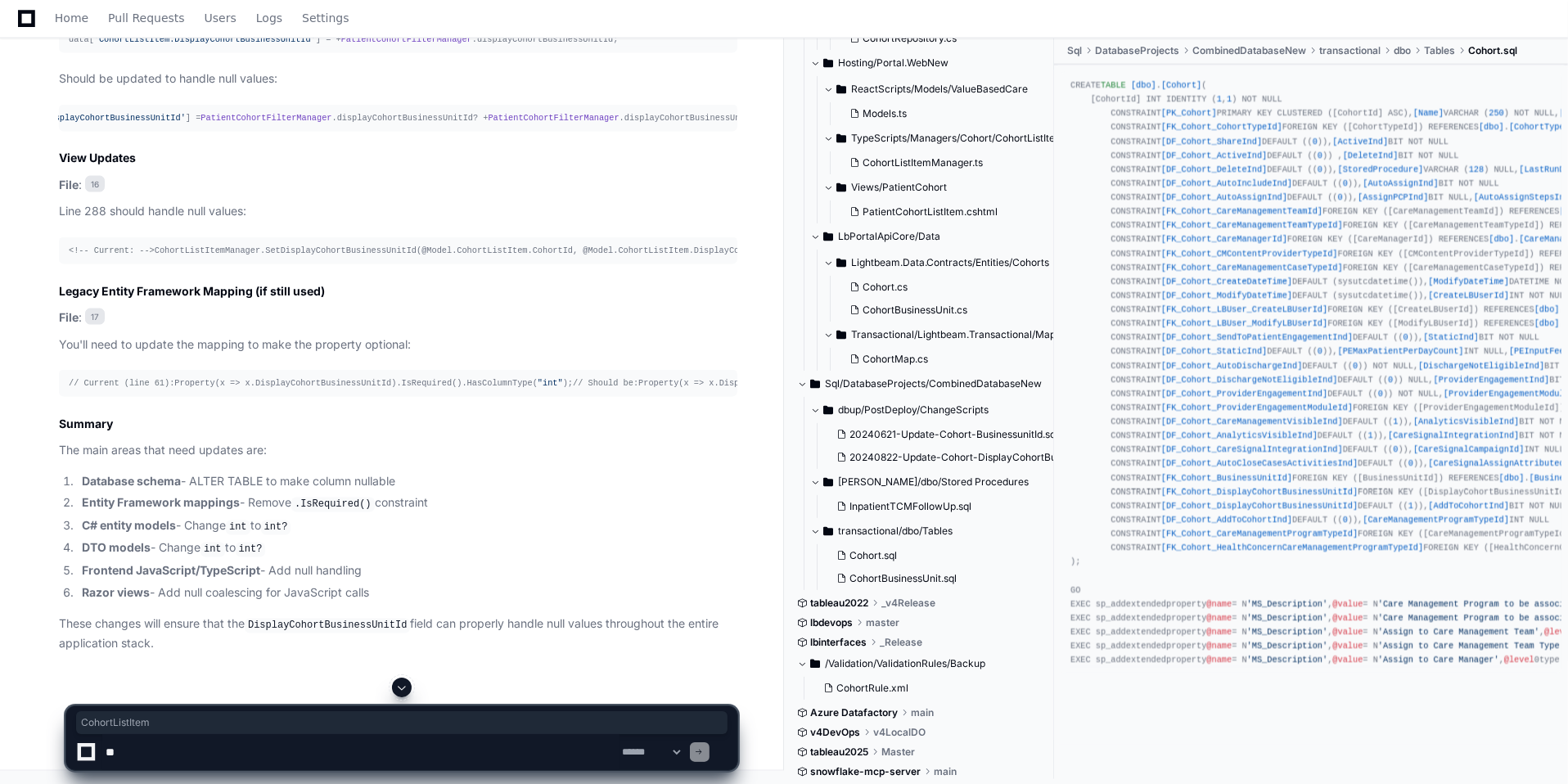
click at [549, 257] on div "<!-- Current: --> CohortListItemManager.SetDisplayCohortBusinessUnitId(@Model.C…" at bounding box center [398, 251] width 659 height 14
drag, startPoint x: 490, startPoint y: 446, endPoint x: 674, endPoint y: 447, distance: 184.0
click at [674, 257] on div "<!-- Current: --> CohortListItemManager.SetDisplayCohortBusinessUnitId(@Model.C…" at bounding box center [398, 251] width 659 height 14
click at [429, 257] on div "<!-- Current: --> CohortListItemManager.SetDisplayCohortBusinessUnitId(@Model.C…" at bounding box center [398, 251] width 659 height 14
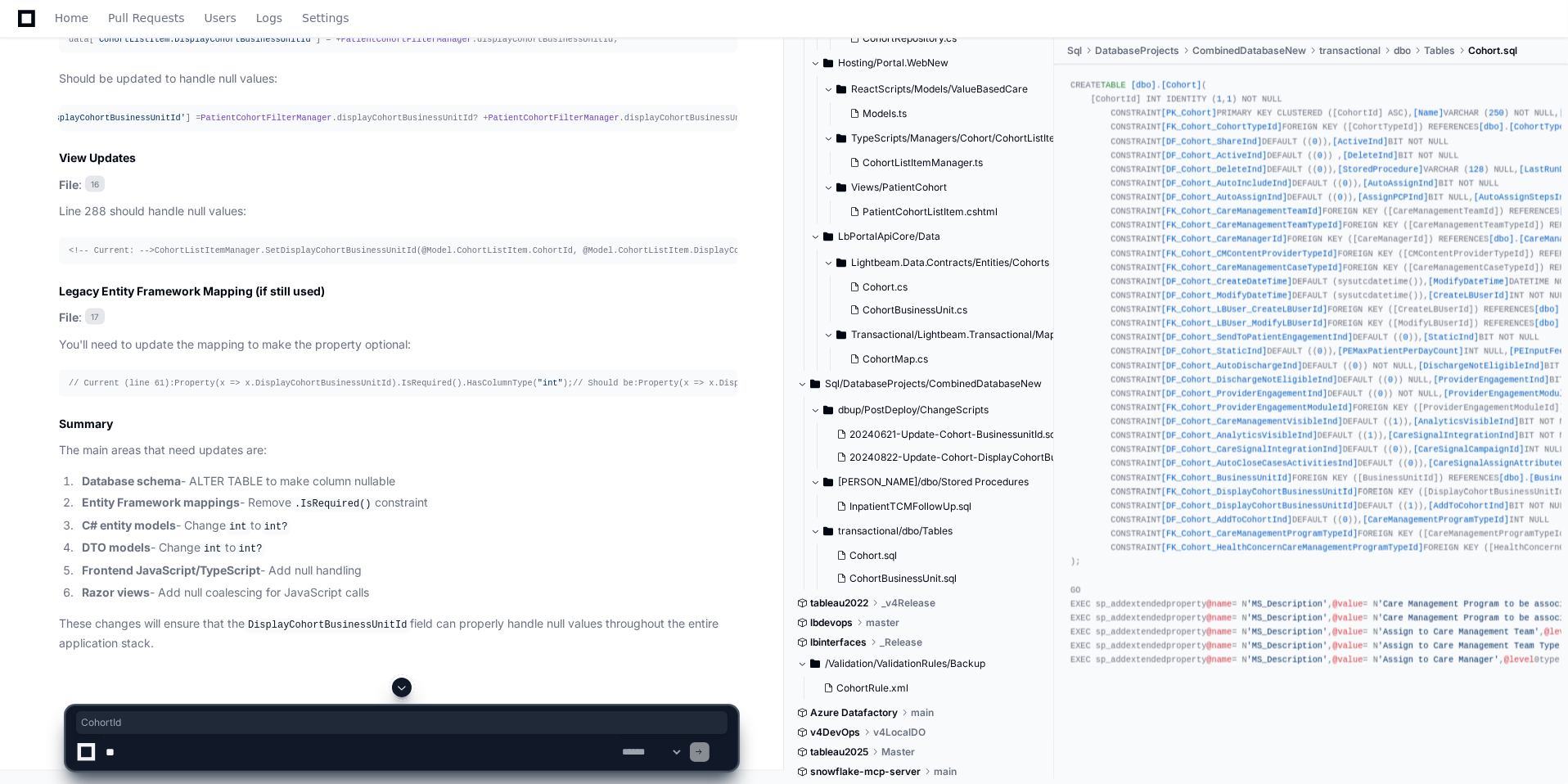
click at [429, 257] on div "<!-- Current: --> CohortListItemManager.SetDisplayCohortBusinessUnitId(@Model.C…" at bounding box center [398, 251] width 659 height 14
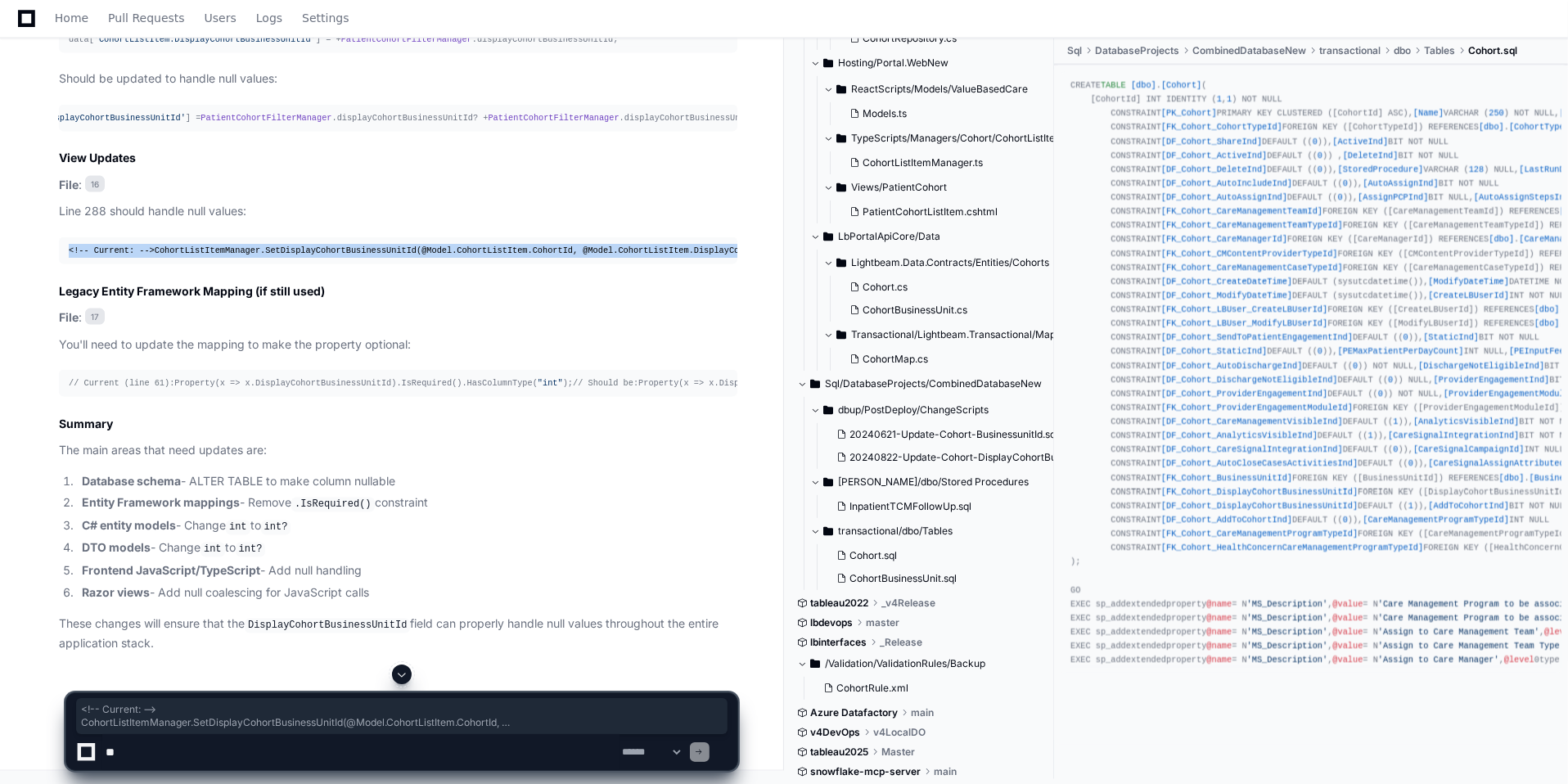
drag, startPoint x: 730, startPoint y: 233, endPoint x: 63, endPoint y: 184, distance: 668.8
click at [63, 238] on pre "<!-- Current: --> CohortListItemManager.SetDisplayCohortBusinessUnitId(@Model.C…" at bounding box center [398, 251] width 679 height 27
copy div "<!-- Current: --> CohortListItemManager.SetDisplayCohortBusinessUnitId(@Model.C…"
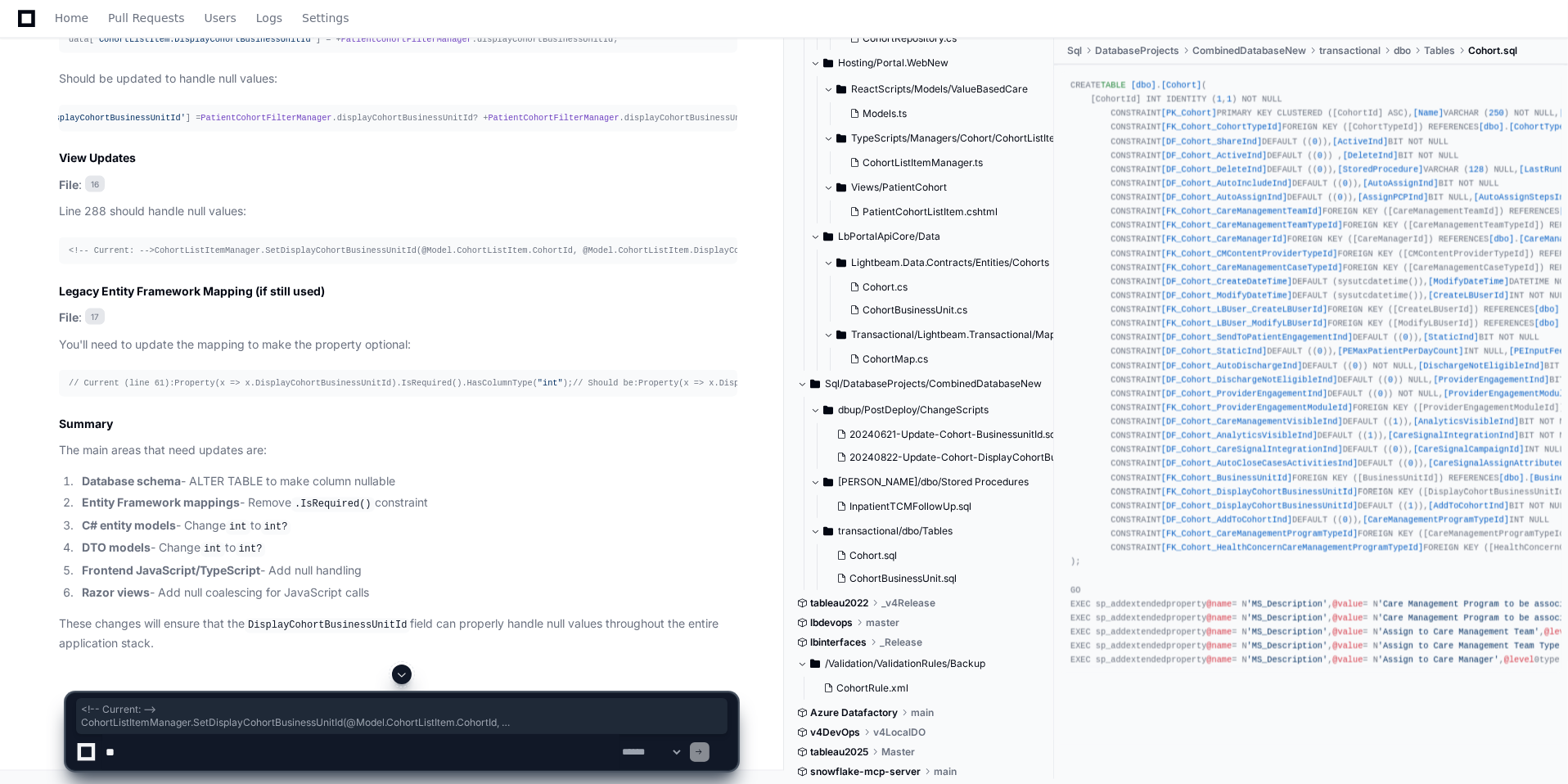
click at [138, 753] on textarea at bounding box center [361, 752] width 518 height 36
paste textarea "**********"
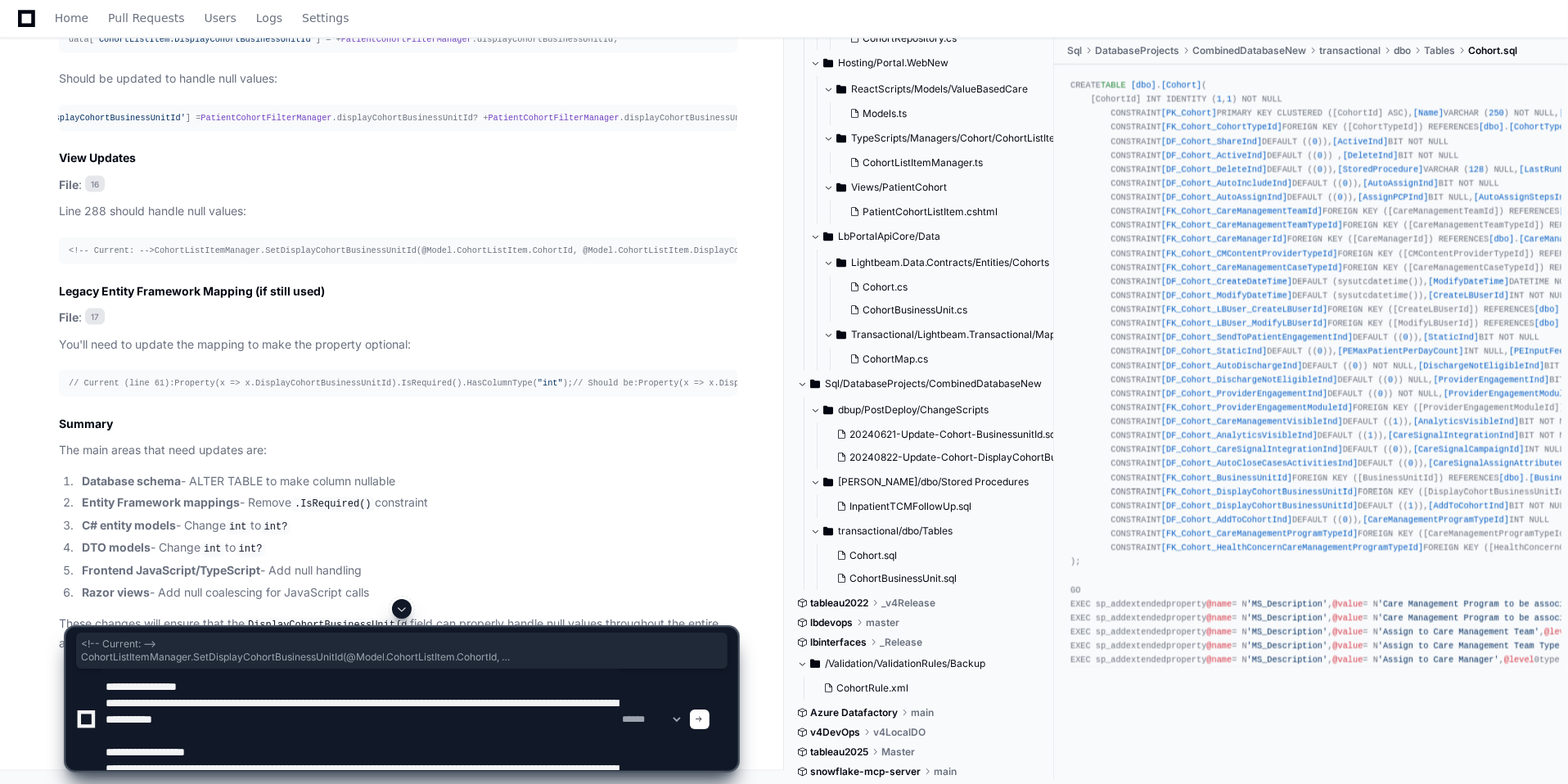
scroll to position [22, 0]
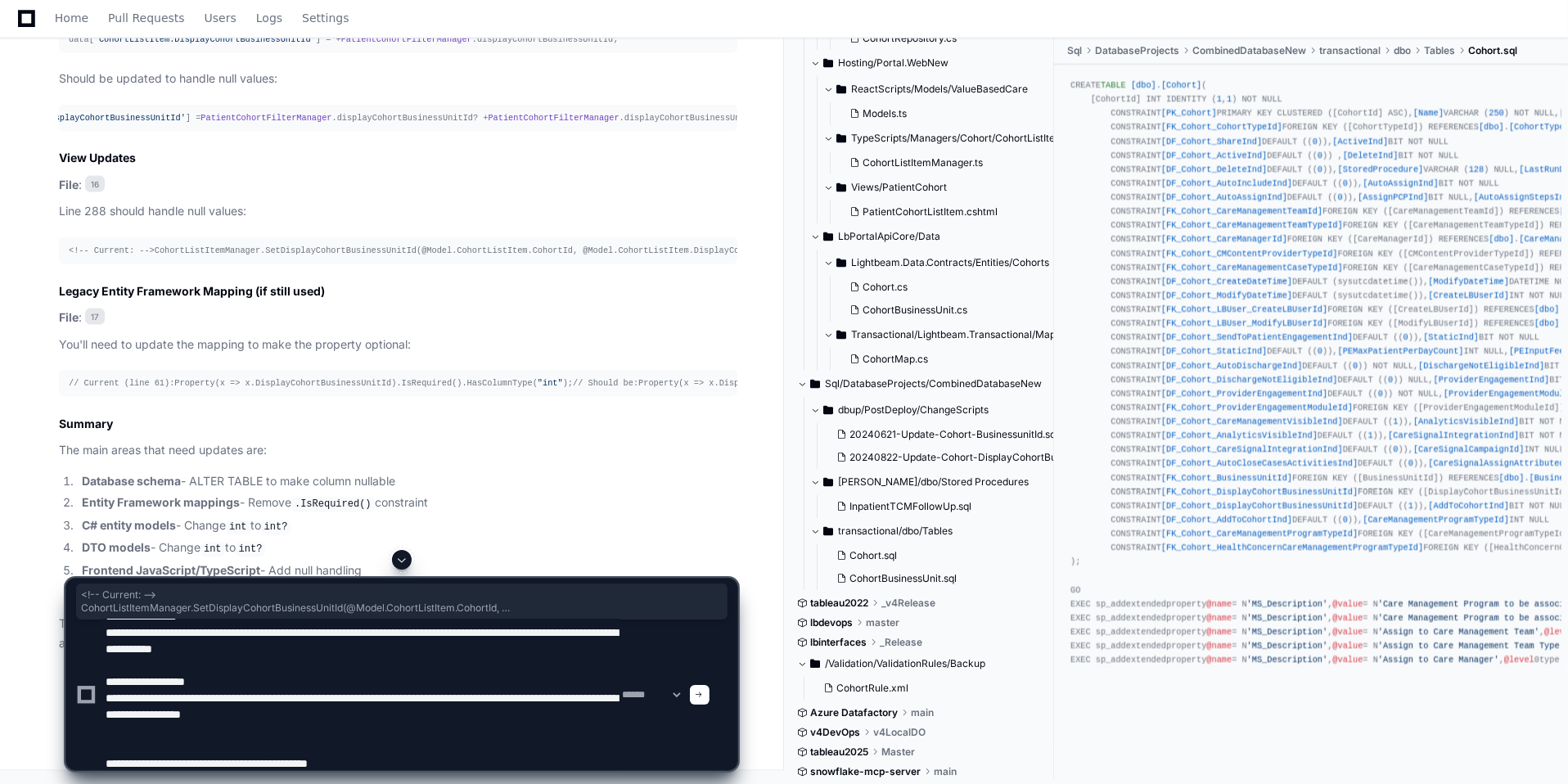
type textarea "**********"
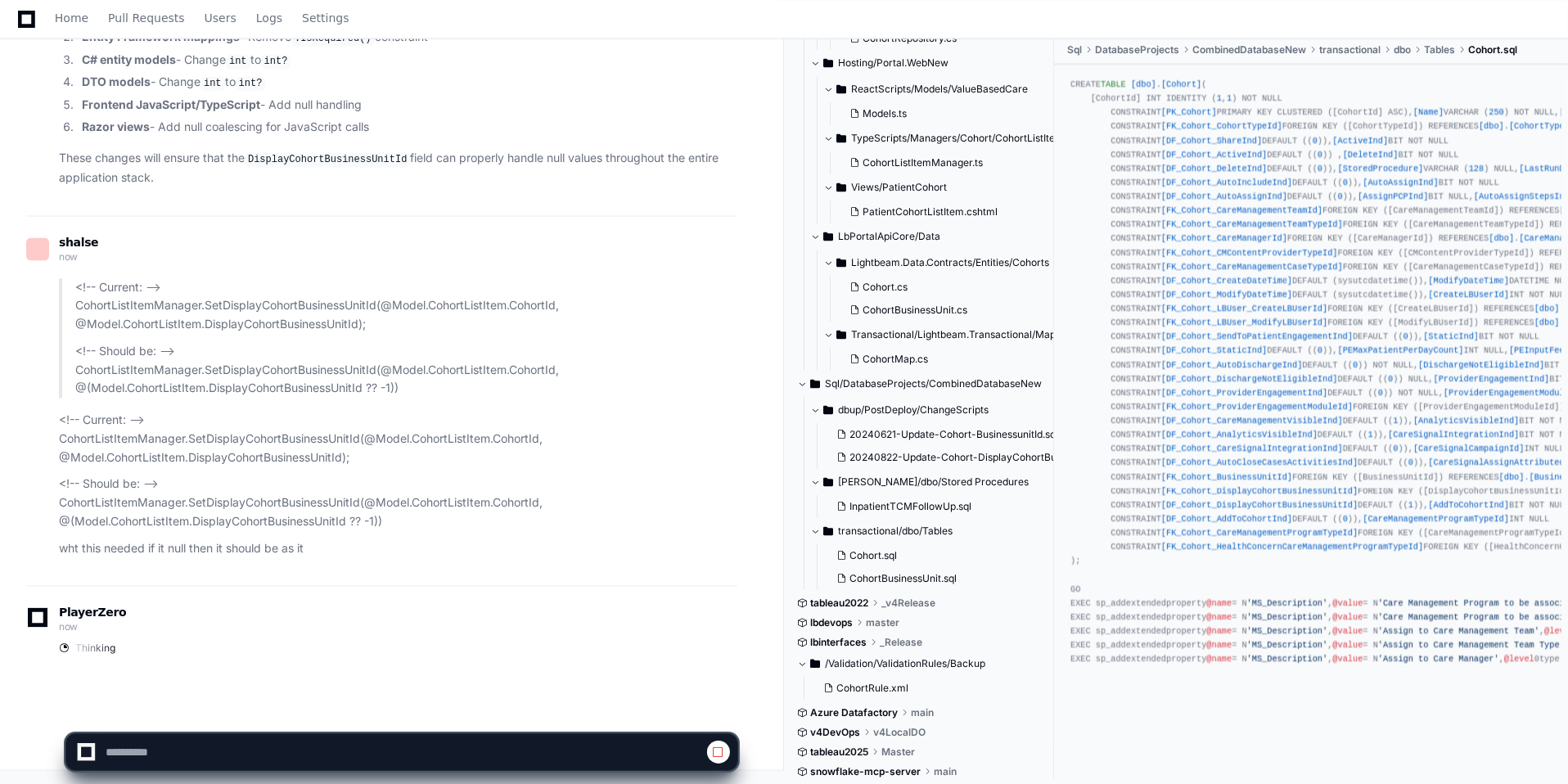
scroll to position [3450, 0]
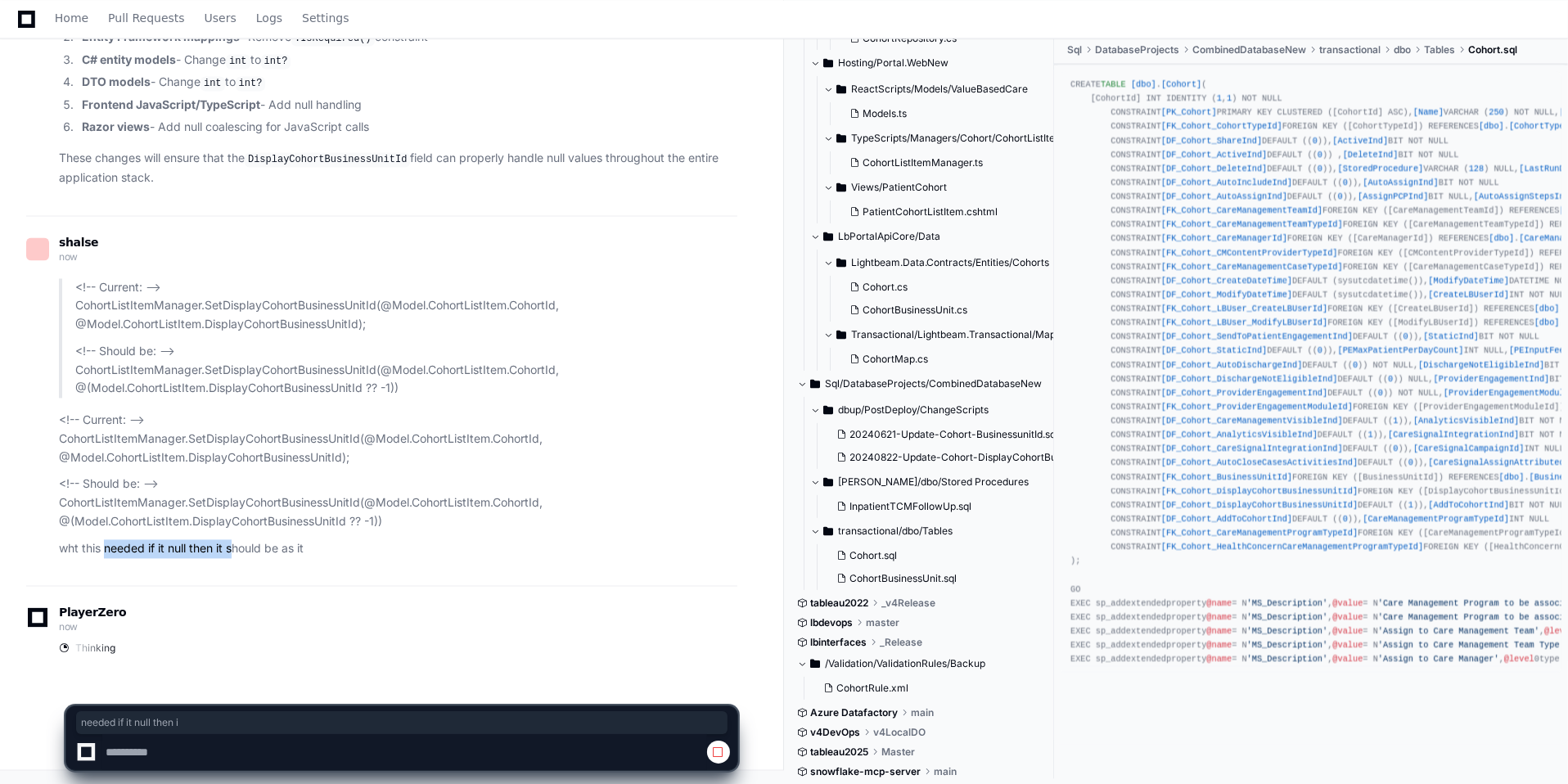
drag, startPoint x: 103, startPoint y: 555, endPoint x: 233, endPoint y: 559, distance: 130.1
click at [233, 559] on div "shalse now <!-- Current: --> CohortListItemManager.SetDisplayCohortBusinessUnit…" at bounding box center [382, 401] width 711 height 370
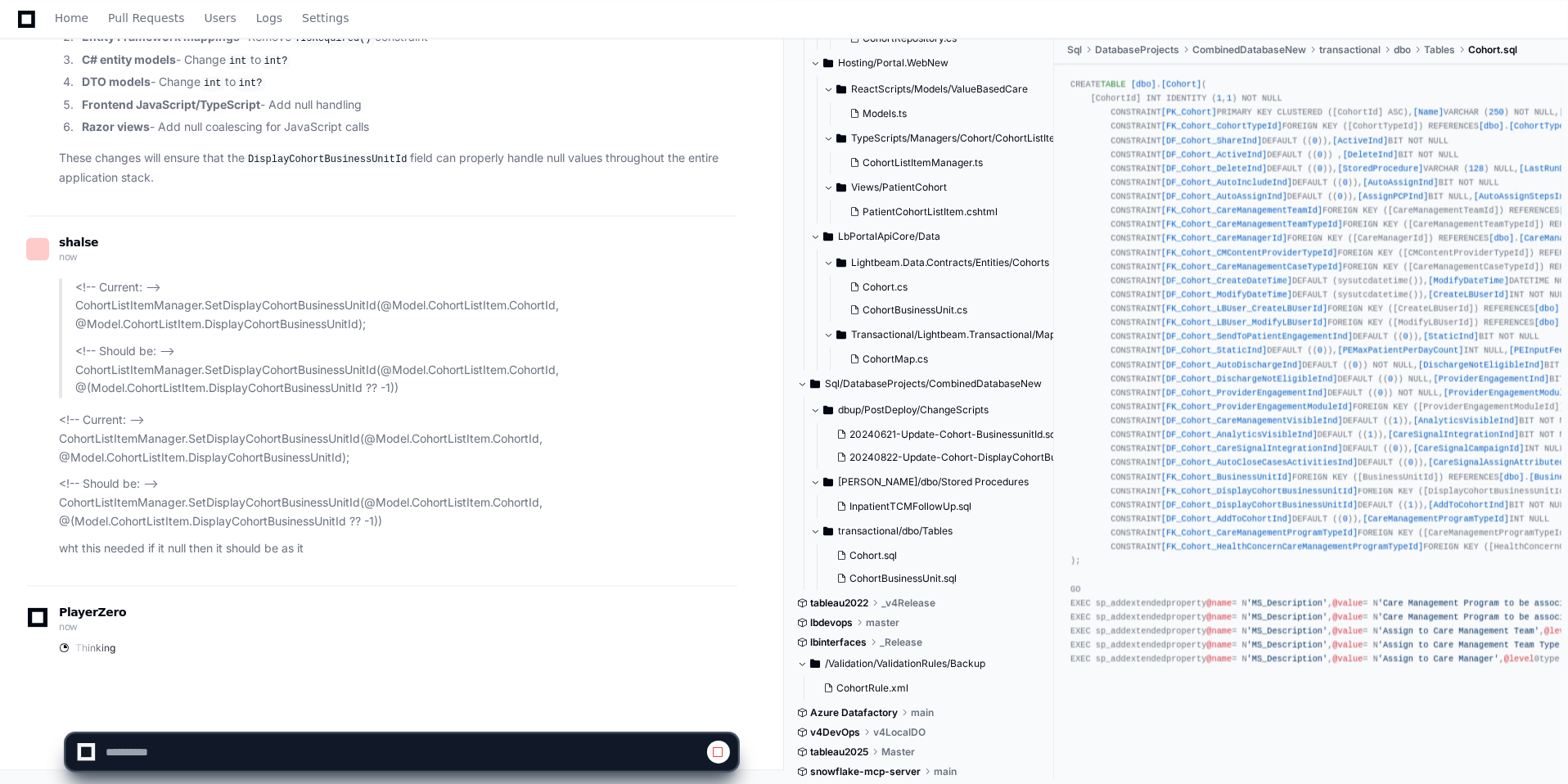
click at [385, 535] on article "<!-- Current: --> CohortListItemManager.SetDisplayCohortBusinessUnitId(@Model.C…" at bounding box center [398, 419] width 679 height 280
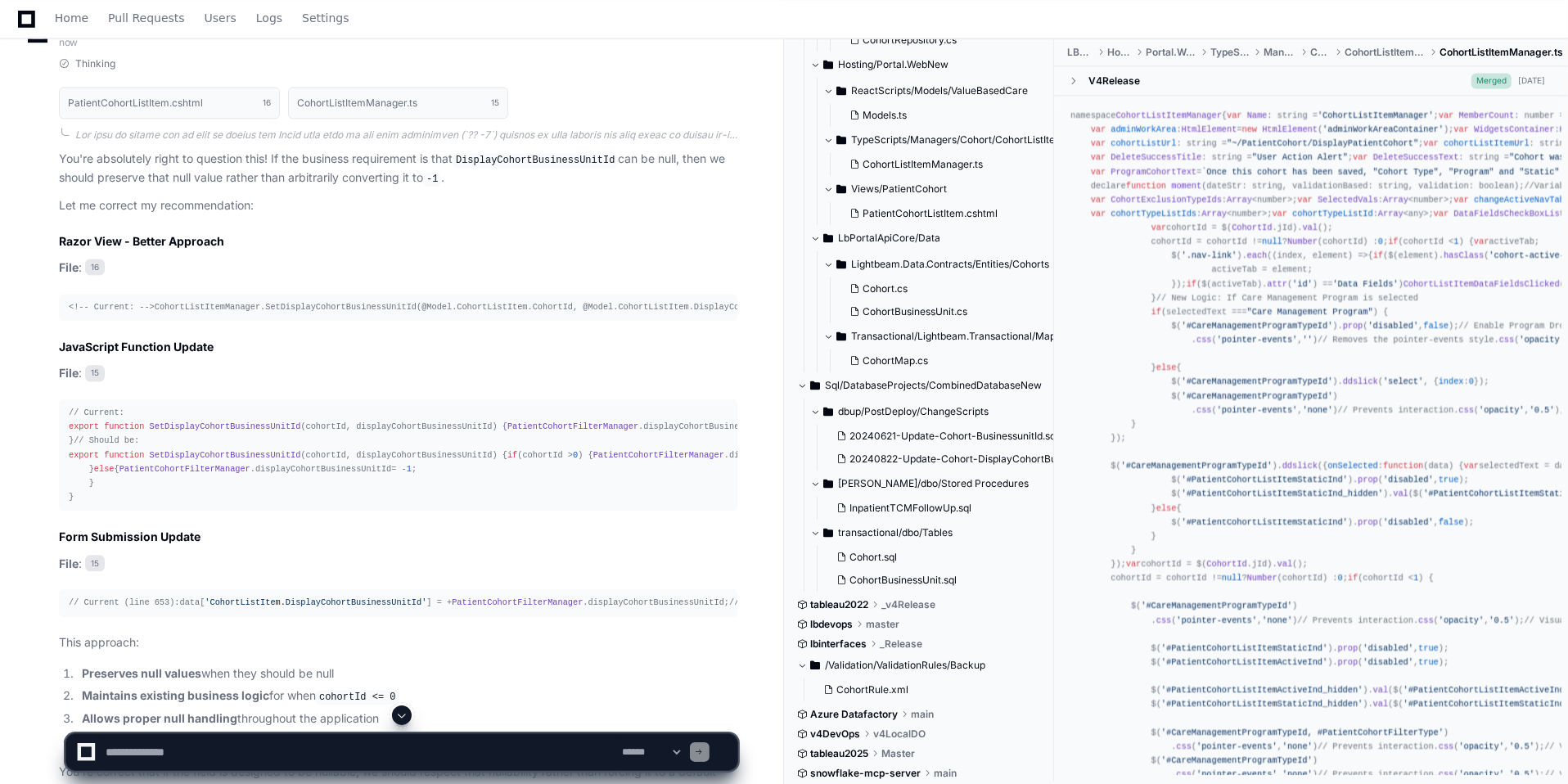
scroll to position [3724, 0]
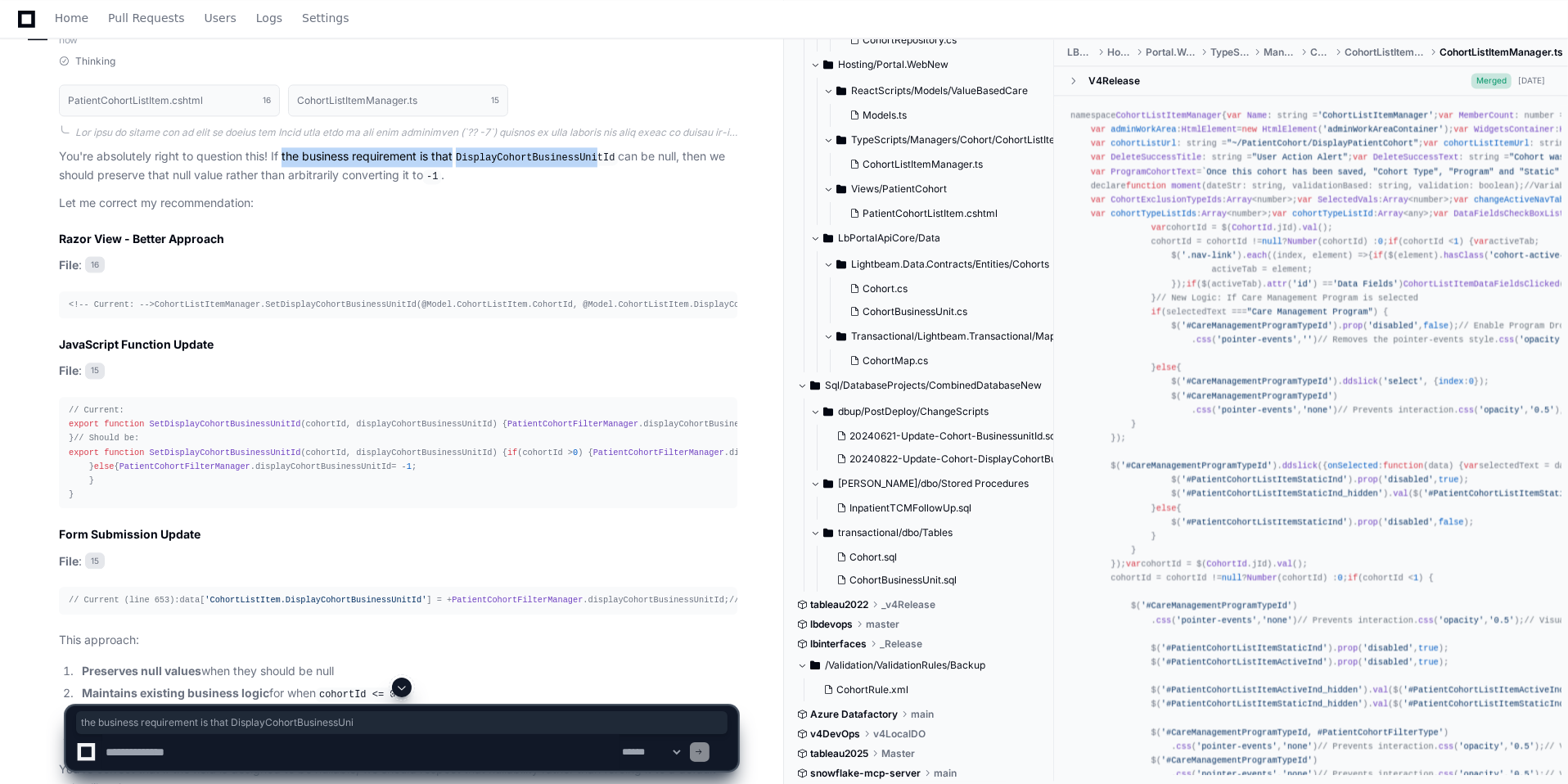
drag, startPoint x: 284, startPoint y: 472, endPoint x: 591, endPoint y: 467, distance: 307.0
click at [591, 186] on p "You're absolutely right to question this! If the business requirement is that D…" at bounding box center [398, 166] width 679 height 38
drag, startPoint x: 184, startPoint y: 489, endPoint x: 364, endPoint y: 487, distance: 180.0
click at [364, 186] on p "You're absolutely right to question this! If the business requirement is that D…" at bounding box center [398, 166] width 679 height 38
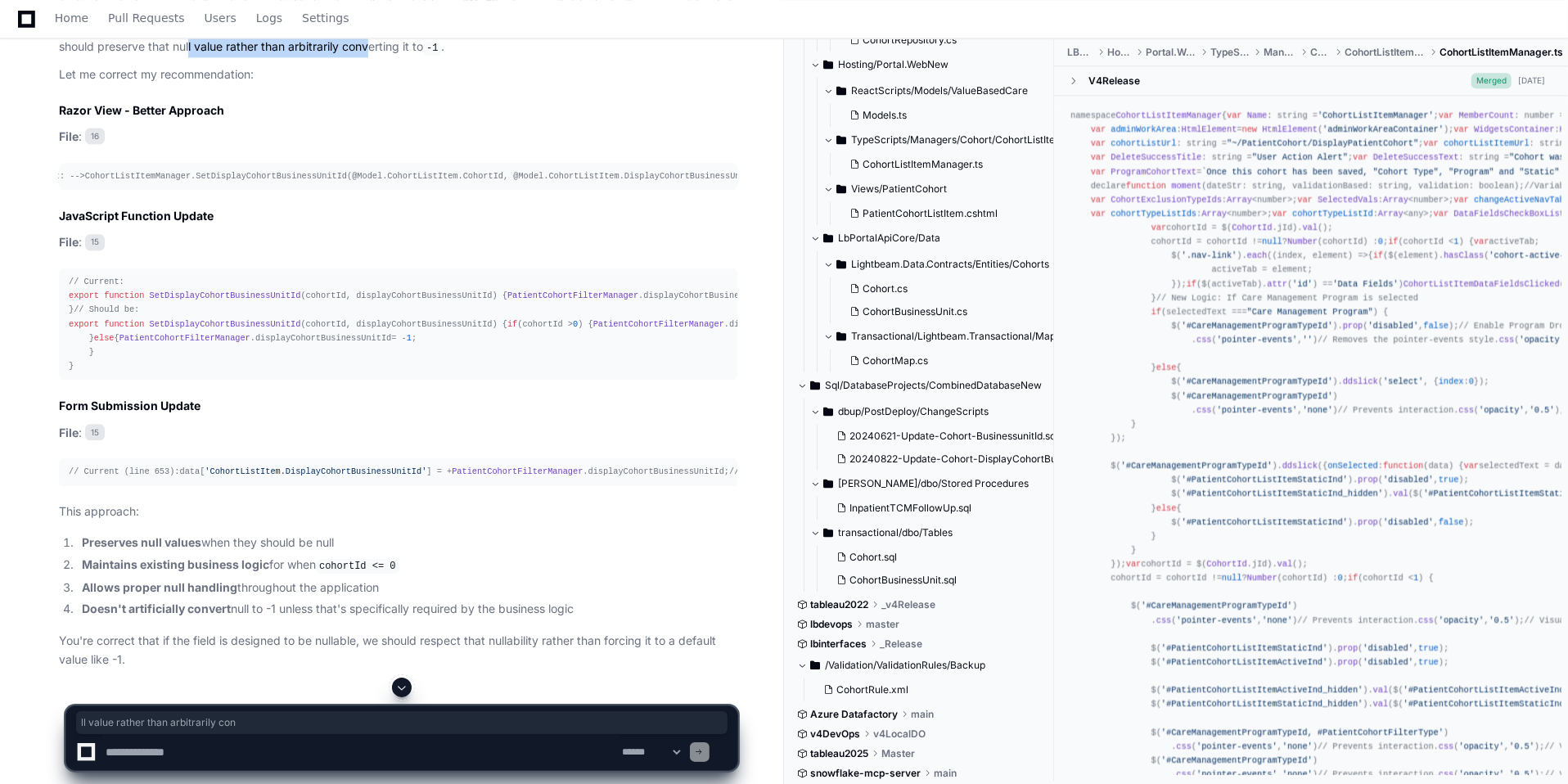
scroll to position [0, 0]
click at [495, 184] on div "<!-- Current: --> CohortListItemManager.SetDisplayCohortBusinessUnitId(@Model.C…" at bounding box center [398, 176] width 659 height 14
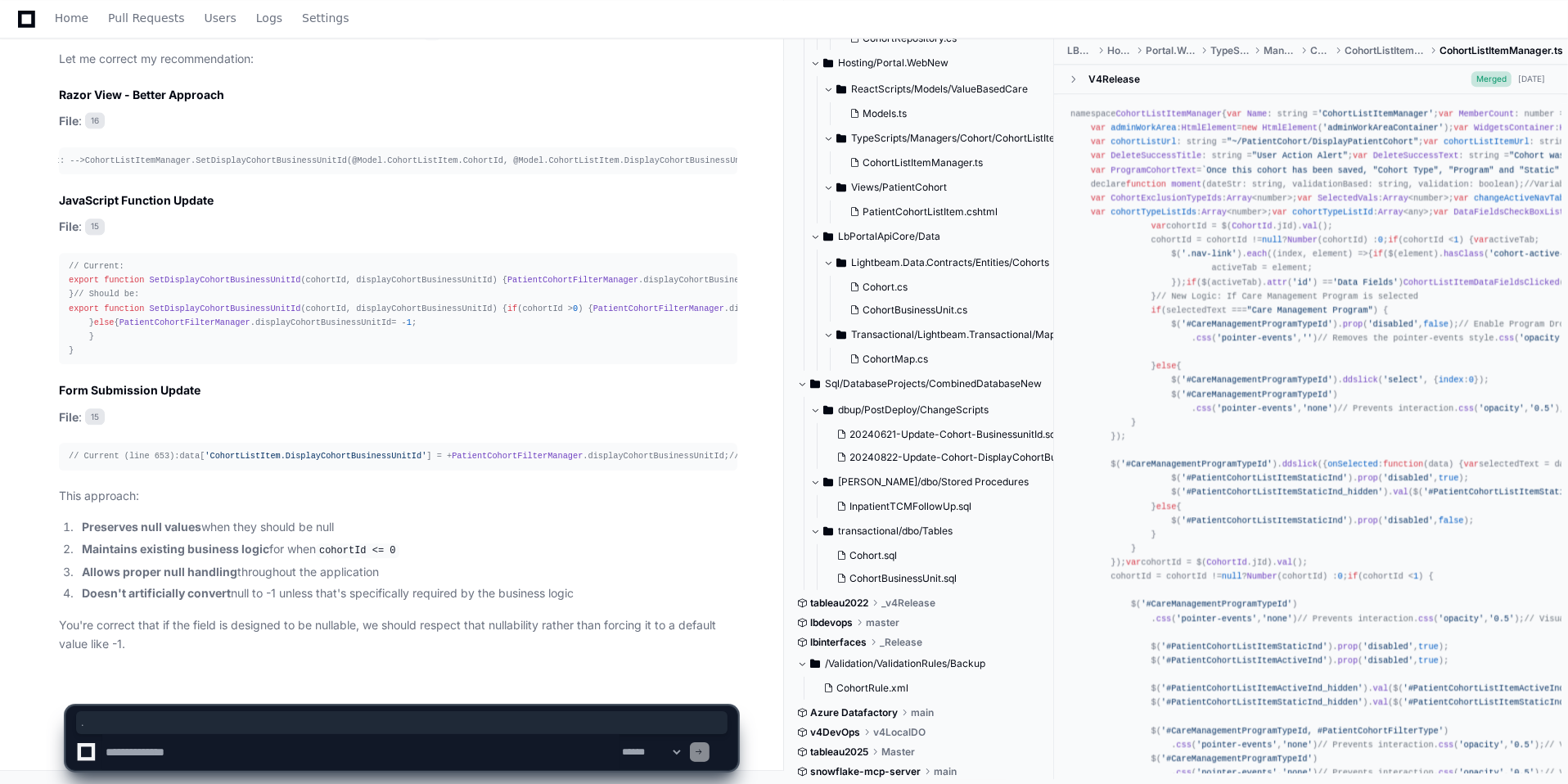
scroll to position [4376, 0]
drag, startPoint x: 385, startPoint y: 156, endPoint x: 499, endPoint y: 149, distance: 114.2
click at [499, 259] on div "// Current: export function SetDisplayCohortBusinessUnitId ( cohortId, displayC…" at bounding box center [398, 308] width 659 height 98
click at [644, 275] on span "displayCohortBusinessUnitId" at bounding box center [711, 280] width 136 height 10
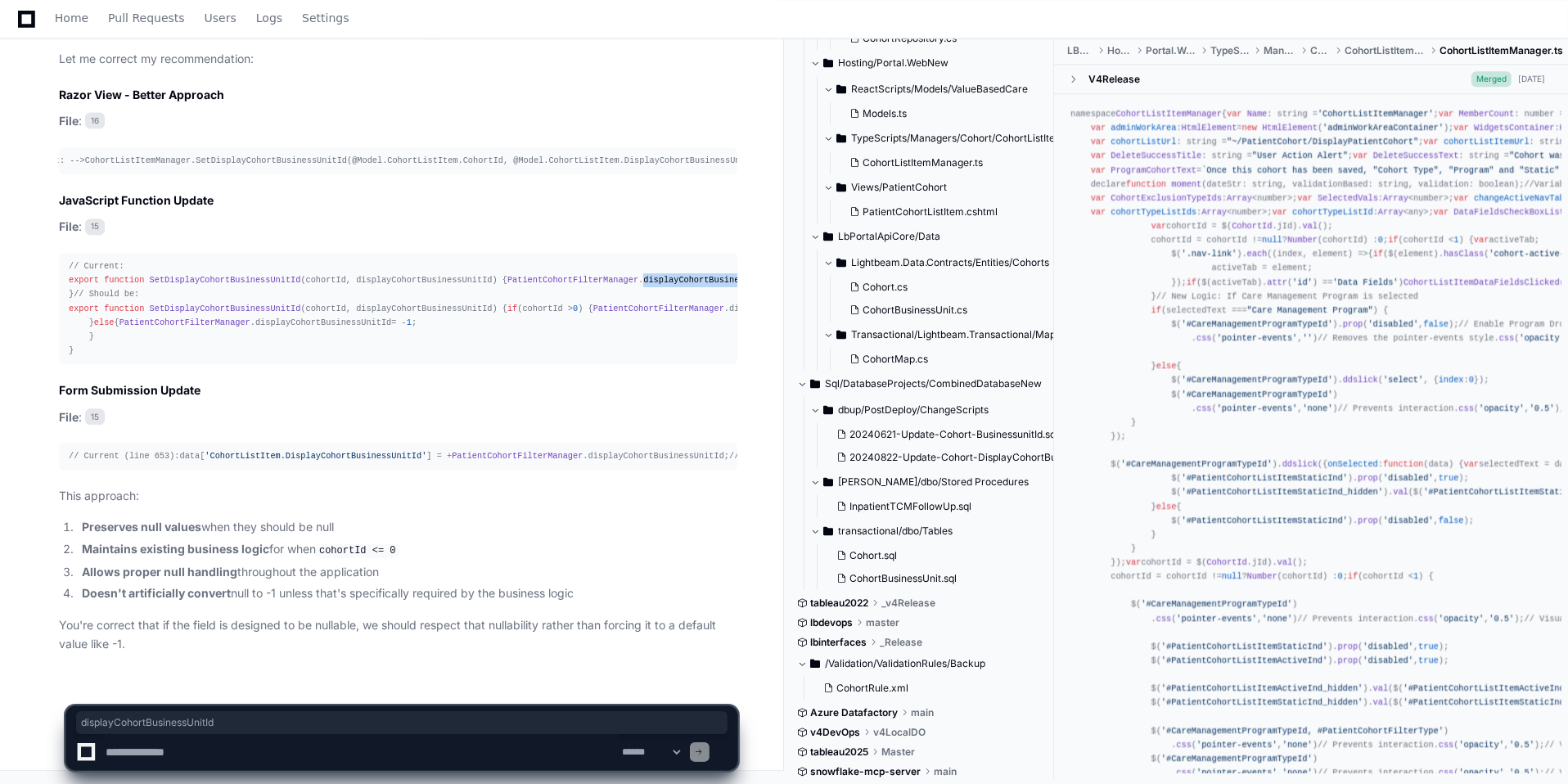
copy span "displayCohortBusinessUnitId"
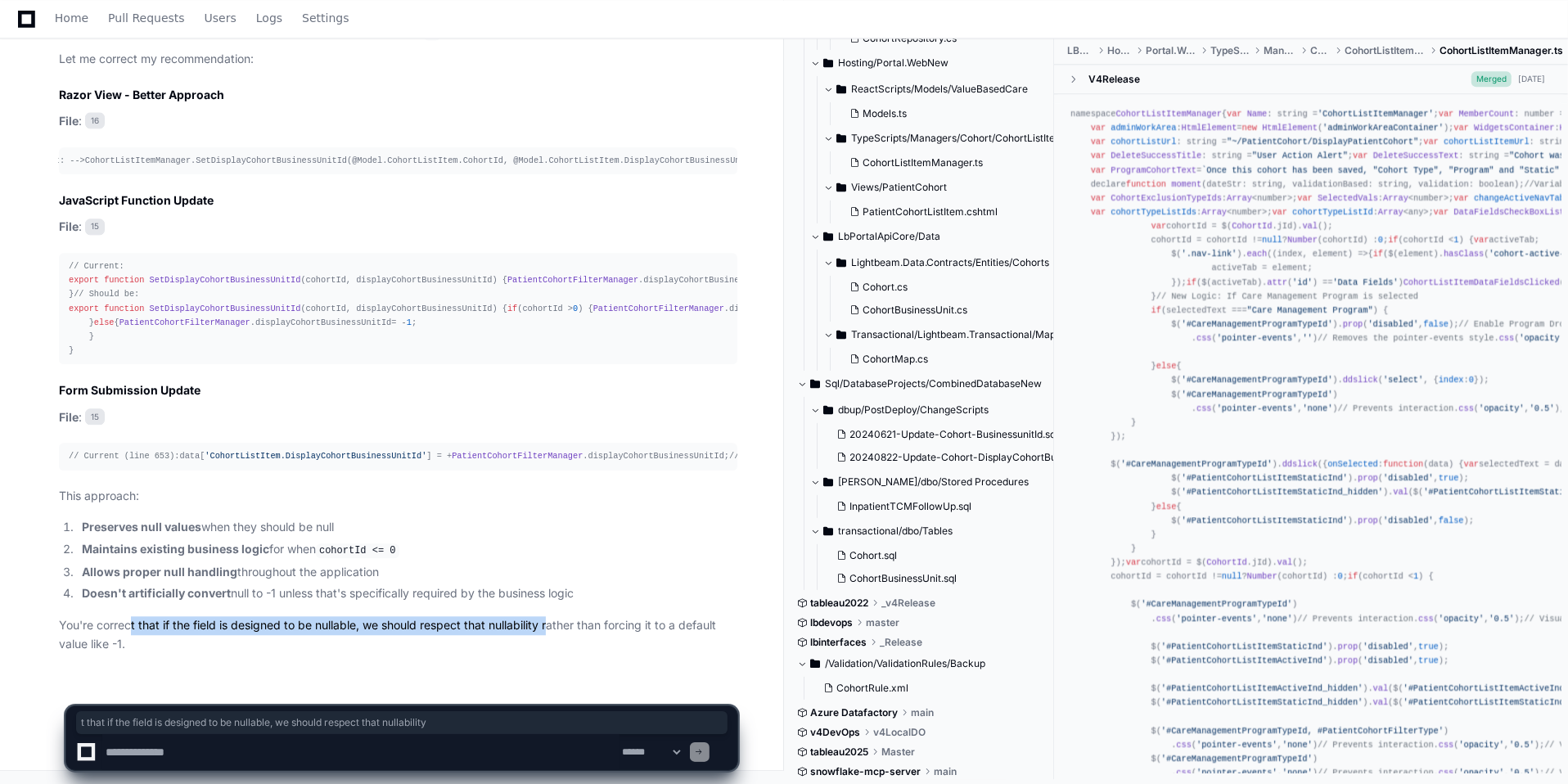
drag, startPoint x: 133, startPoint y: 631, endPoint x: 550, endPoint y: 629, distance: 417.0
click at [550, 629] on p "You're correct that if the field is designed to be nullable, we should respect …" at bounding box center [398, 635] width 679 height 37
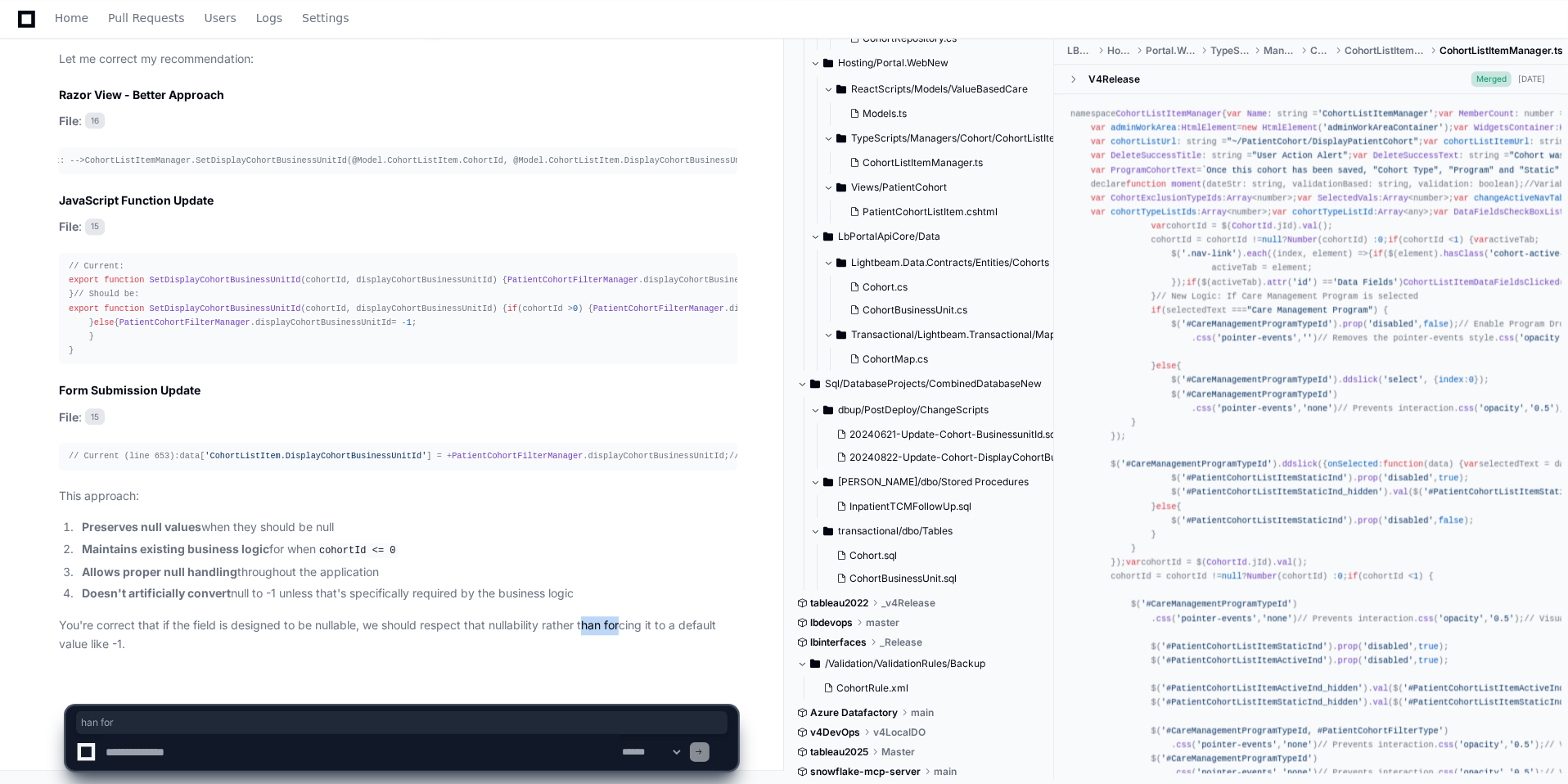
drag, startPoint x: 584, startPoint y: 629, endPoint x: 623, endPoint y: 629, distance: 39.0
click at [623, 629] on p "You're correct that if the field is designed to be nullable, we should respect …" at bounding box center [398, 635] width 679 height 37
click at [266, 750] on textarea at bounding box center [361, 752] width 518 height 36
paste textarea "**********"
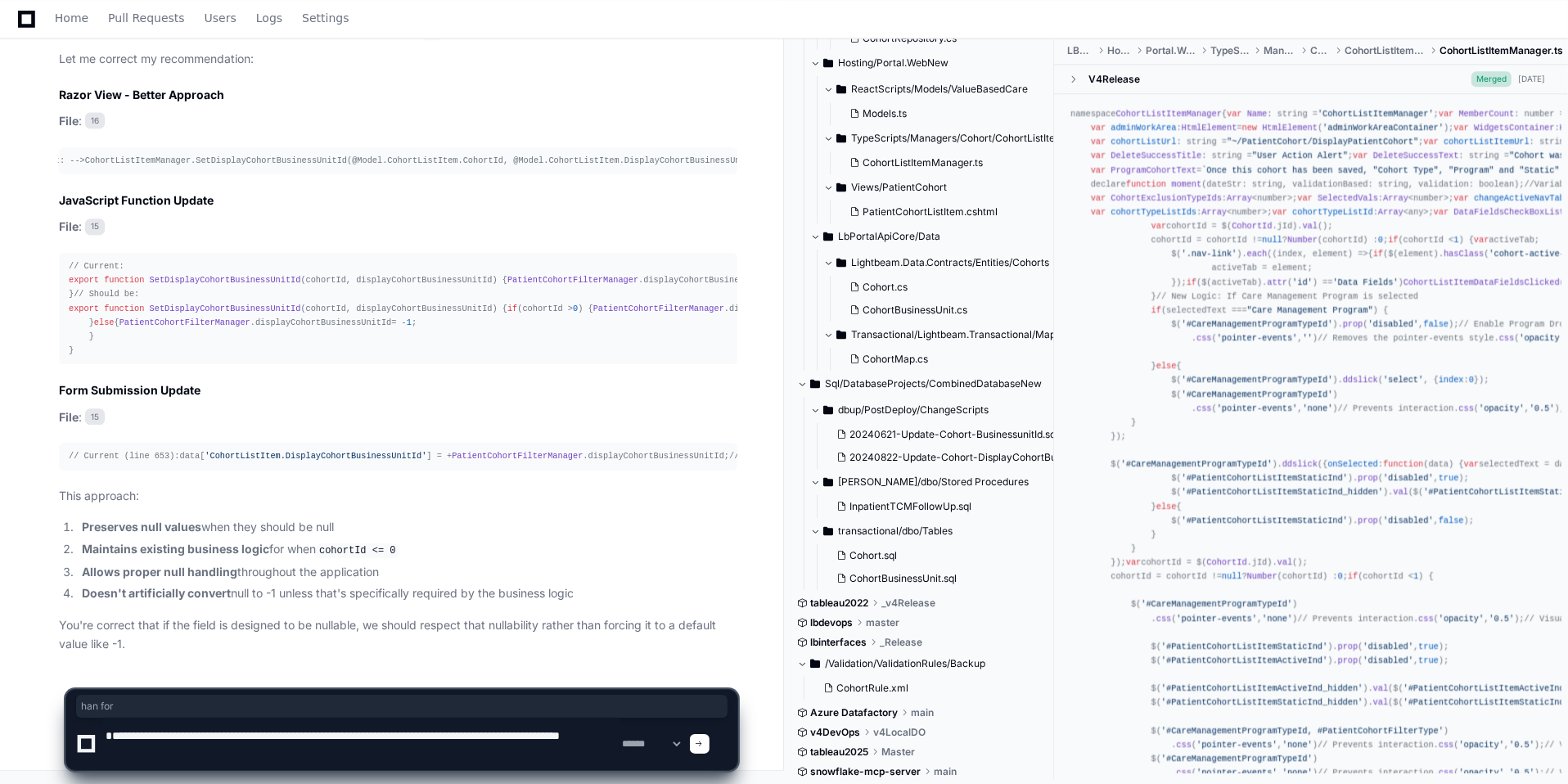
type textarea "**********"
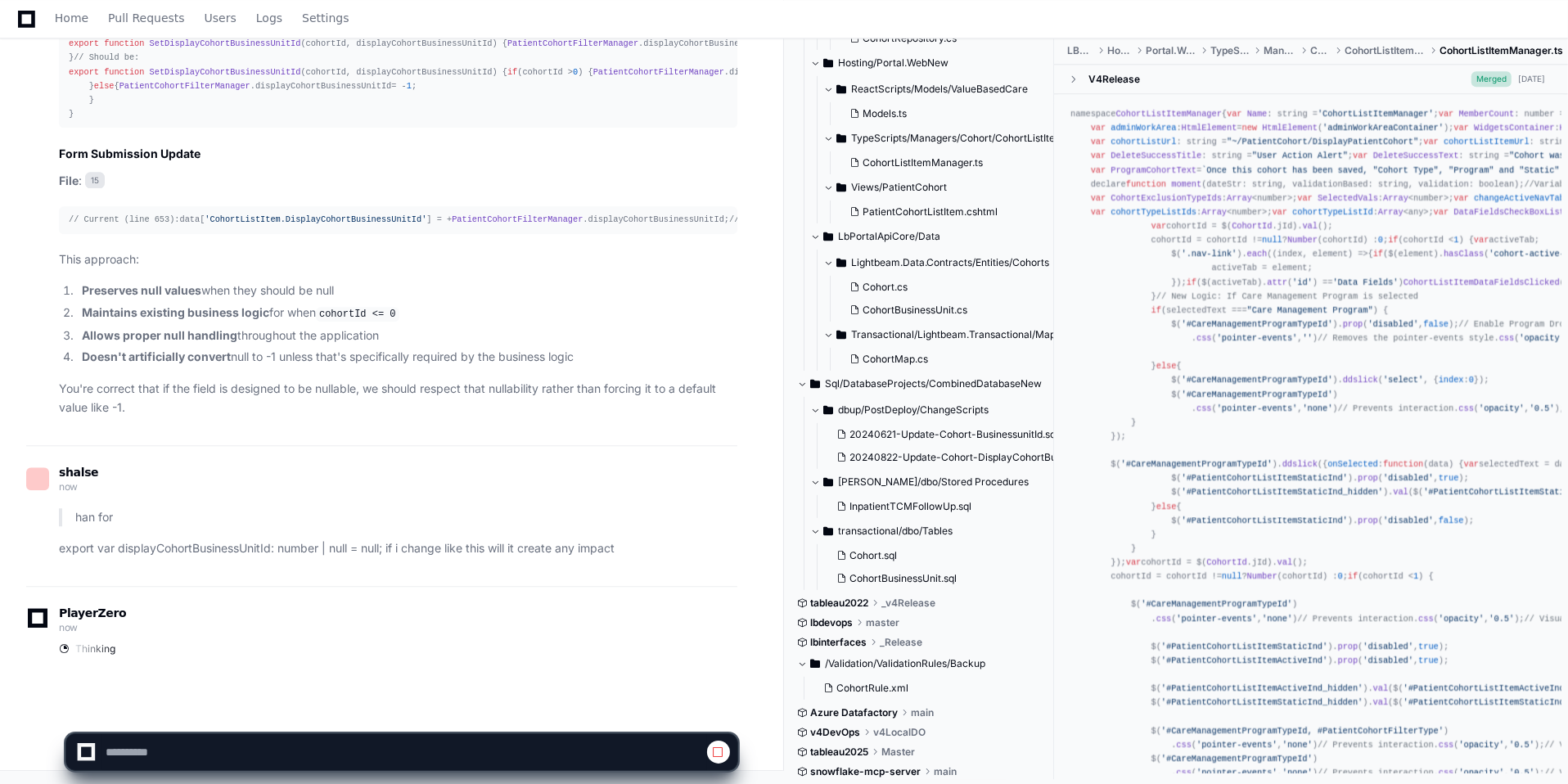
scroll to position [4613, 0]
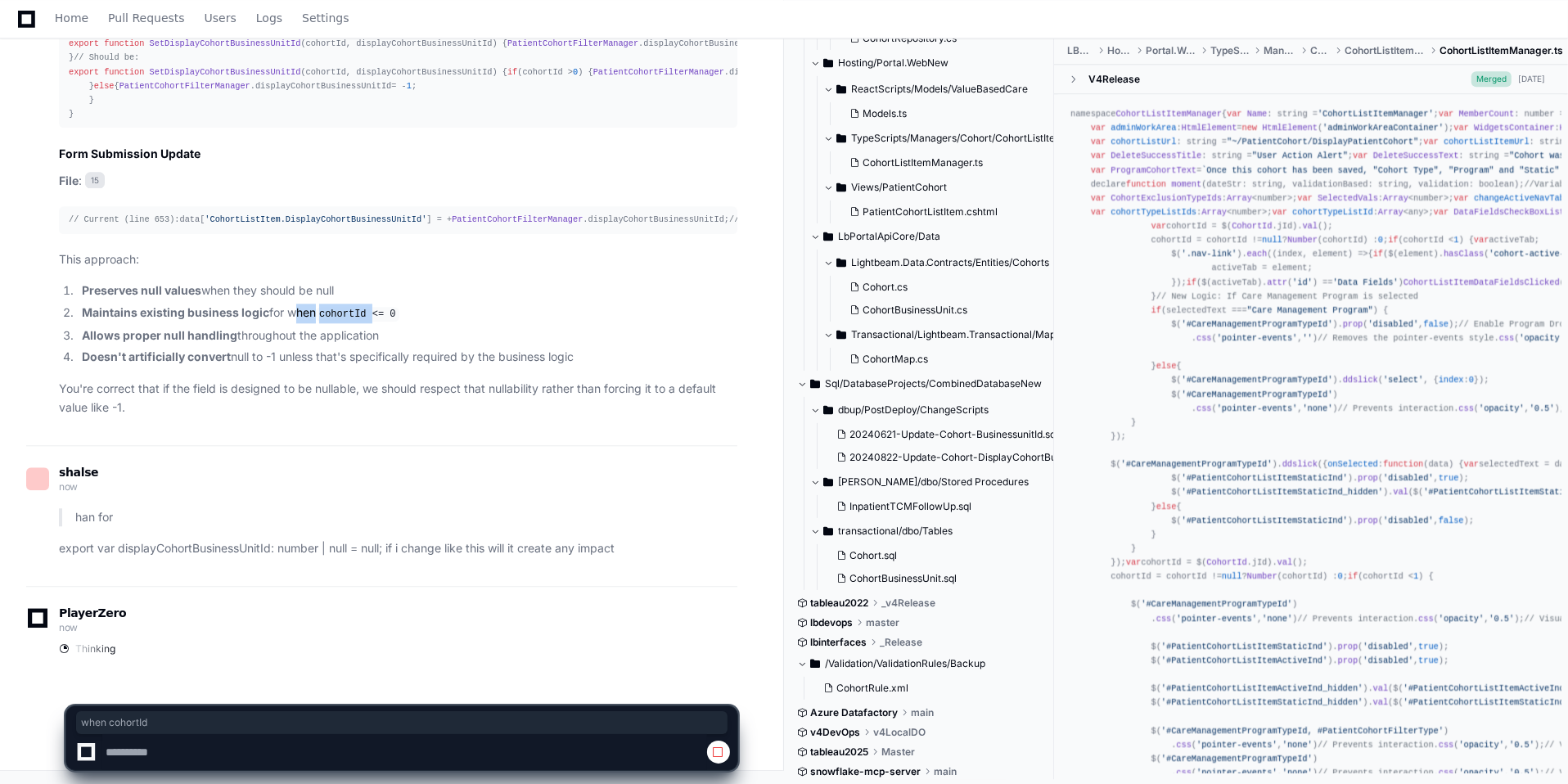
drag, startPoint x: 288, startPoint y: 309, endPoint x: 374, endPoint y: 313, distance: 86.1
click at [374, 313] on li "Maintains existing business logic for when cohortId <= 0" at bounding box center [407, 313] width 660 height 20
drag, startPoint x: 236, startPoint y: 385, endPoint x: 356, endPoint y: 386, distance: 120.0
click at [356, 386] on p "You're correct that if the field is designed to be nullable, we should respect …" at bounding box center [398, 399] width 679 height 37
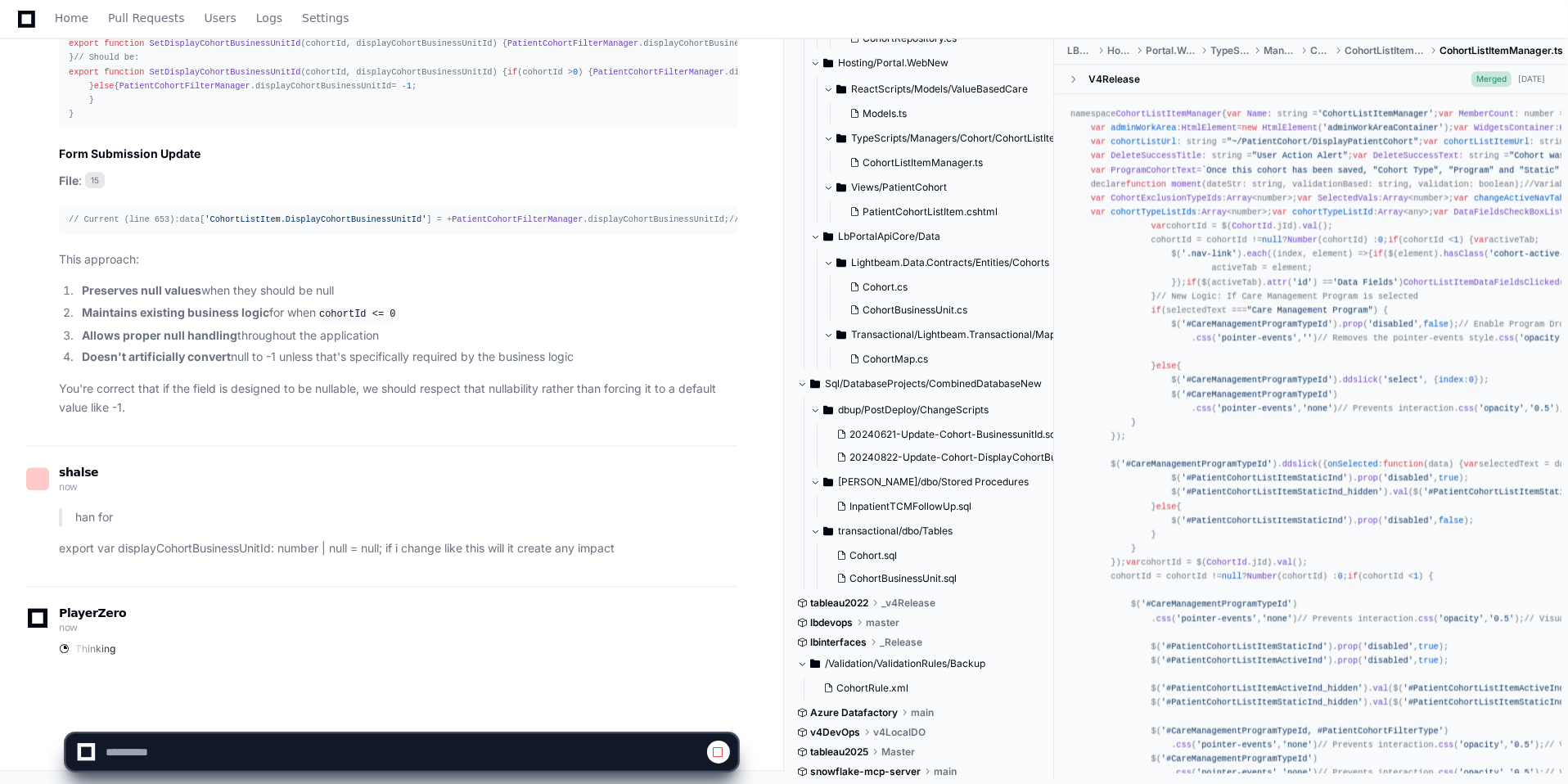
click at [419, 385] on p "You're correct that if the field is designed to be nullable, we should respect …" at bounding box center [398, 399] width 679 height 37
